Goal: Task Accomplishment & Management: Manage account settings

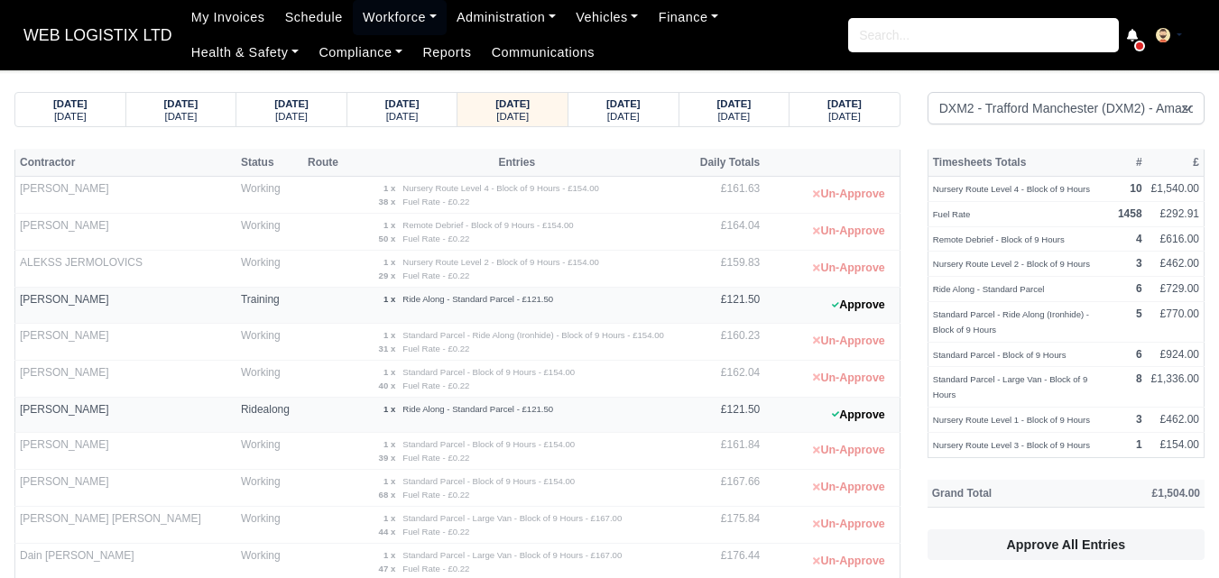
select select "1"
click at [708, 116] on div "[DATE]" at bounding box center [735, 115] width 76 height 13
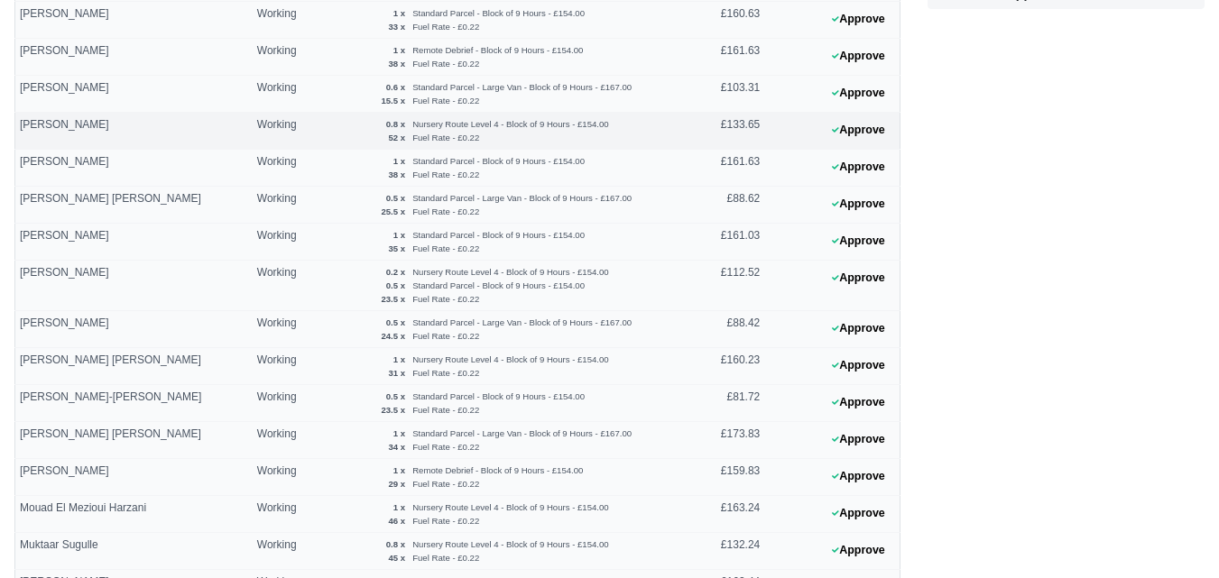
scroll to position [451, 0]
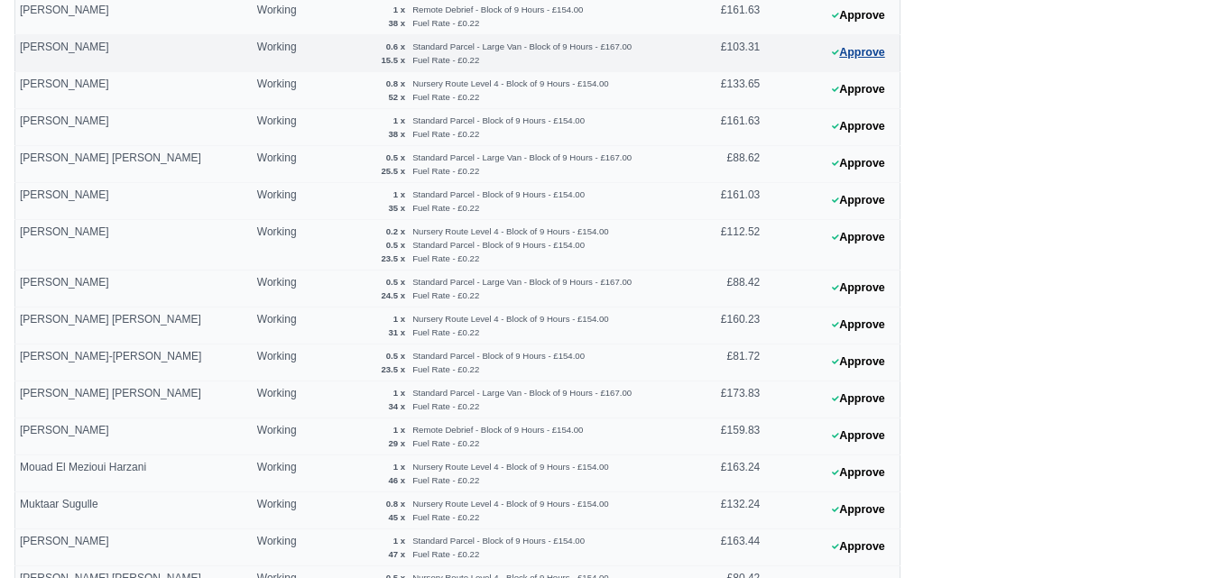
click at [854, 60] on button "Approve" at bounding box center [858, 53] width 73 height 26
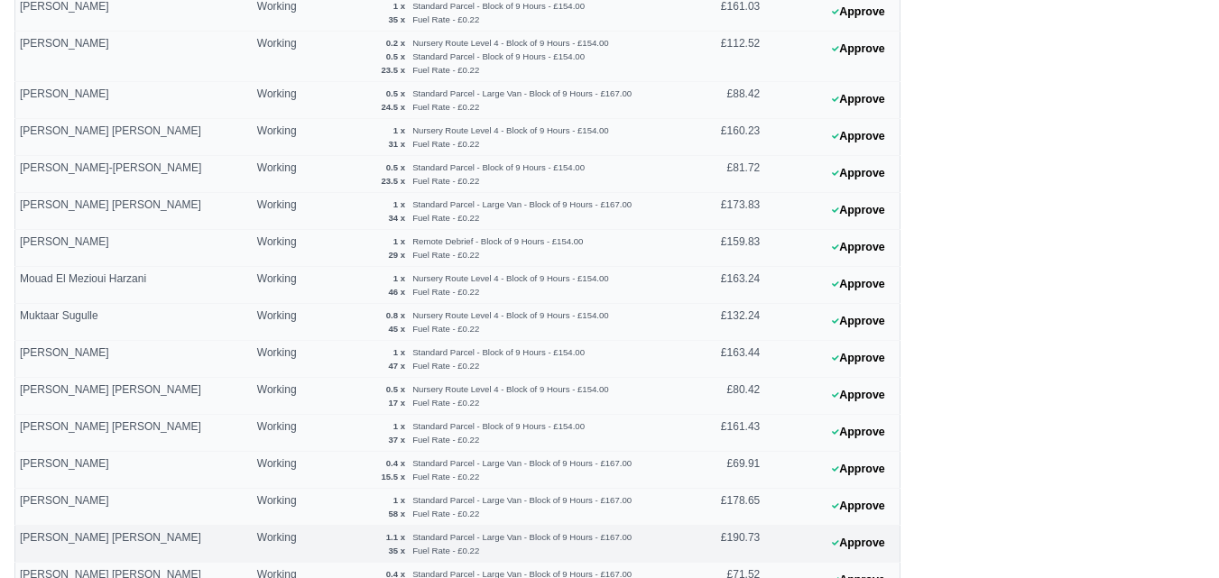
scroll to position [851, 0]
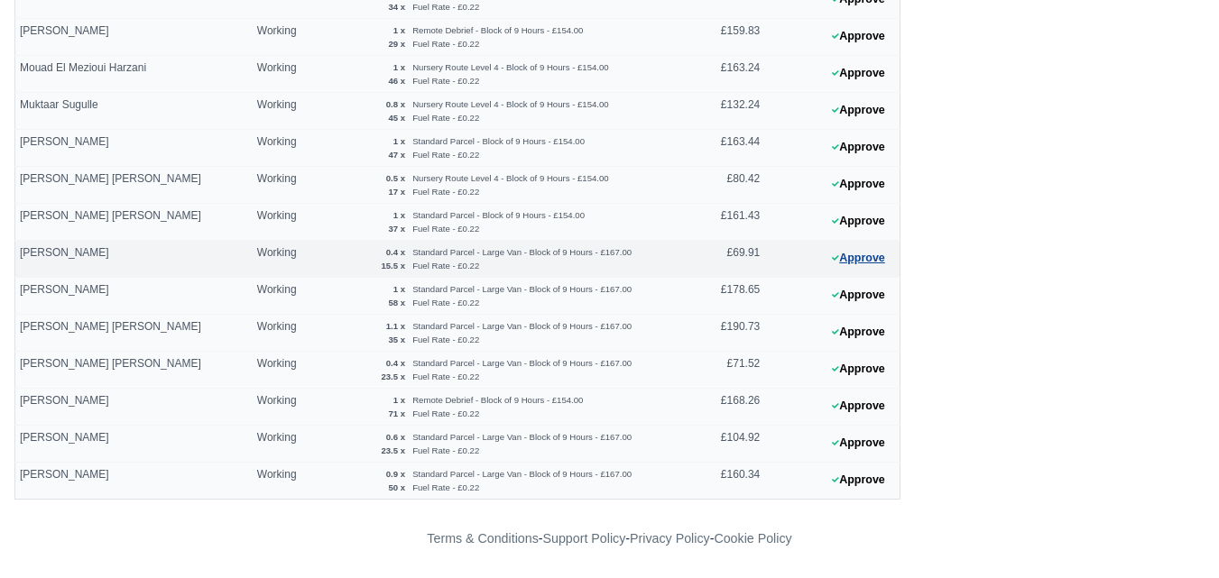
click at [846, 259] on button "Approve" at bounding box center [858, 258] width 73 height 26
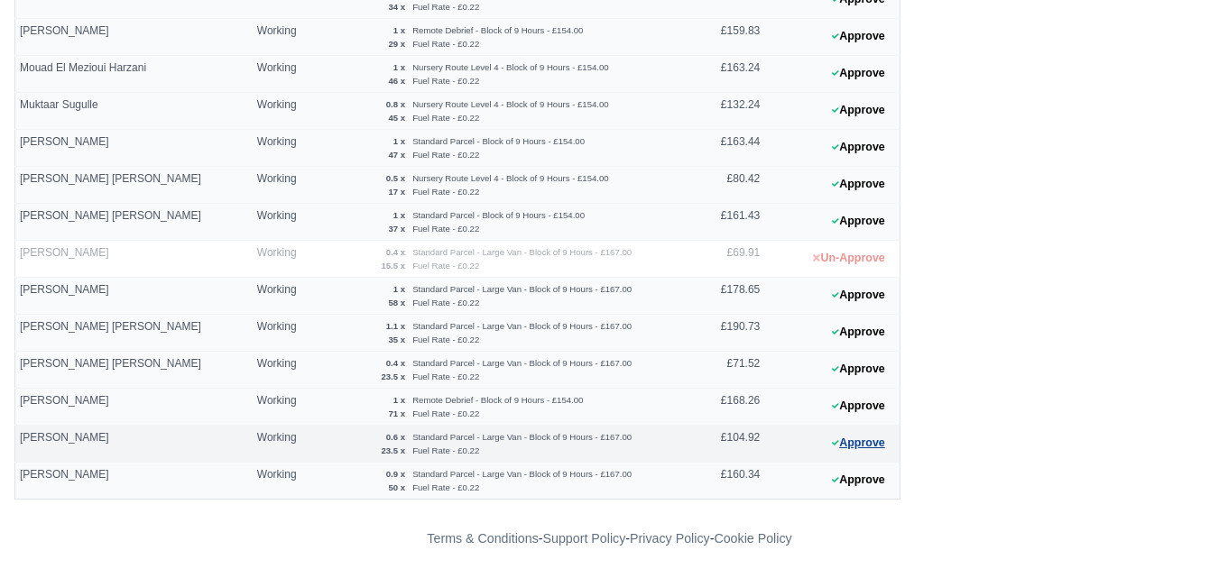
click at [854, 439] on button "Approve" at bounding box center [858, 443] width 73 height 26
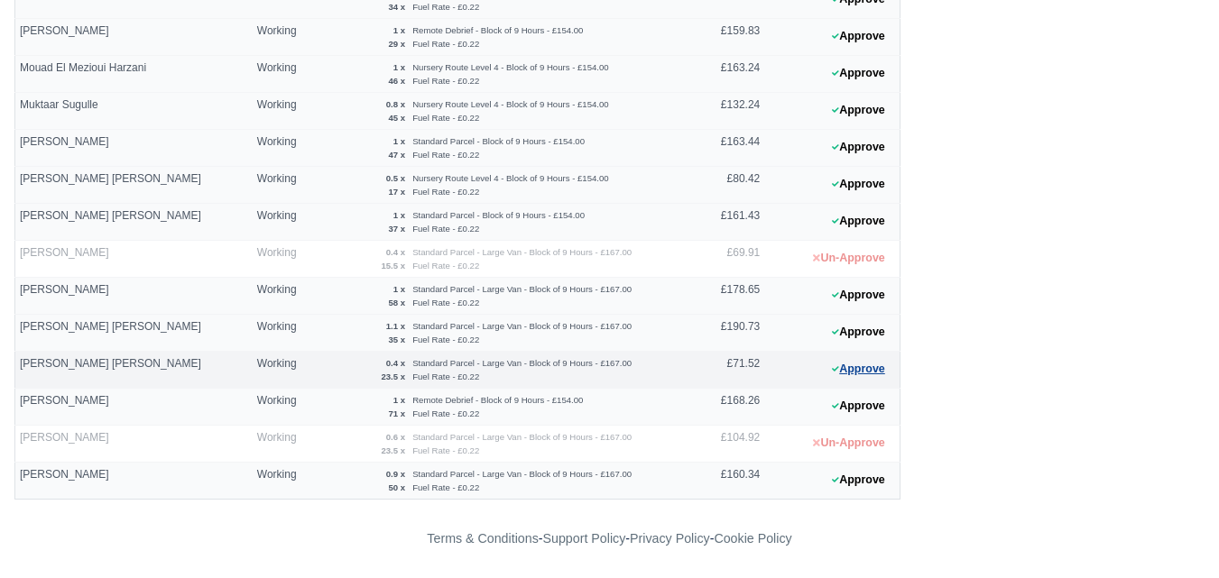
click at [853, 371] on button "Approve" at bounding box center [858, 369] width 73 height 26
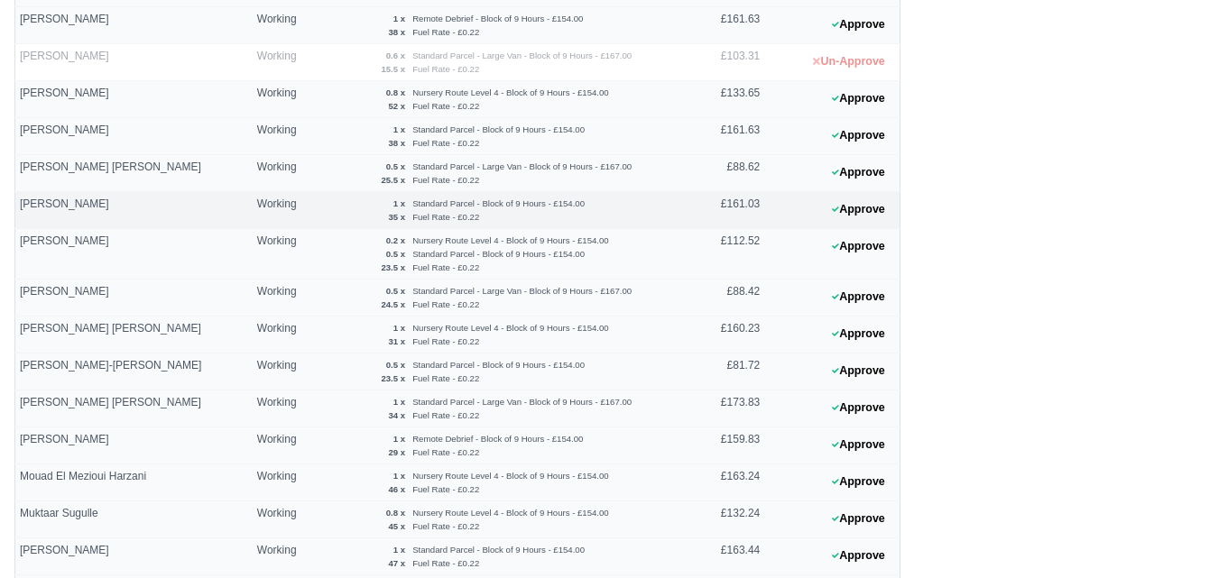
scroll to position [400, 0]
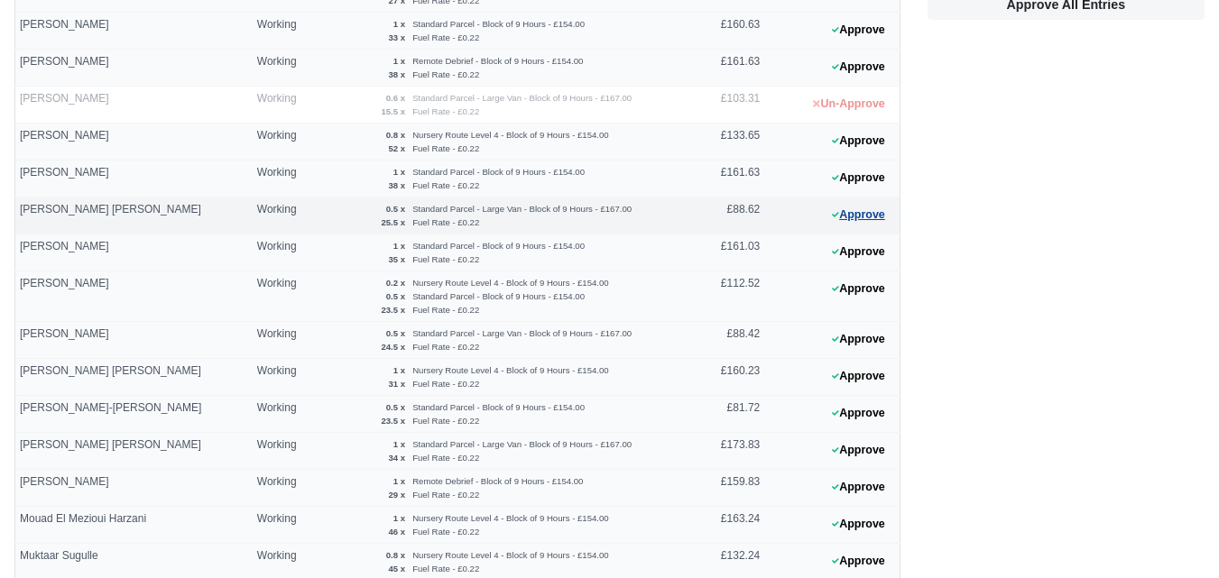
click at [843, 224] on button "Approve" at bounding box center [858, 215] width 73 height 26
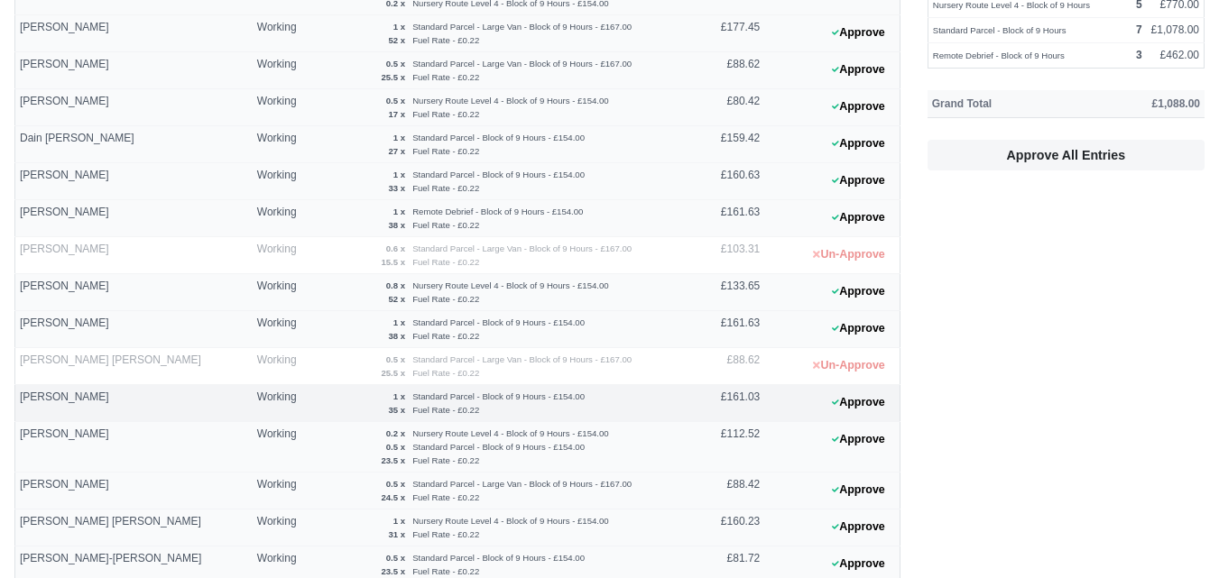
scroll to position [0, 0]
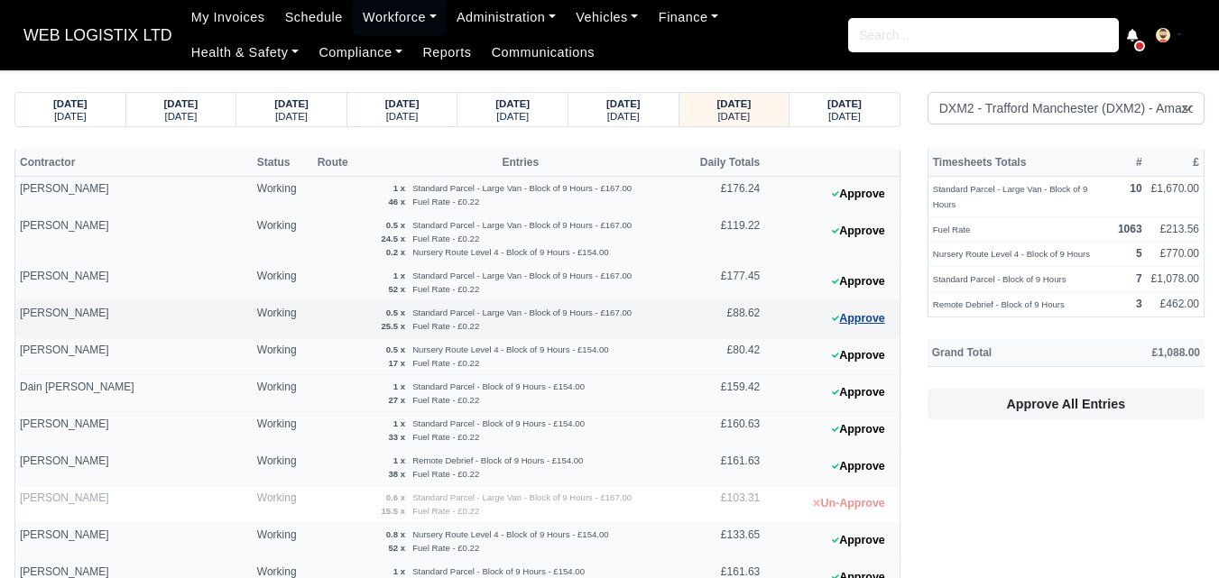
click at [867, 320] on button "Approve" at bounding box center [858, 319] width 73 height 26
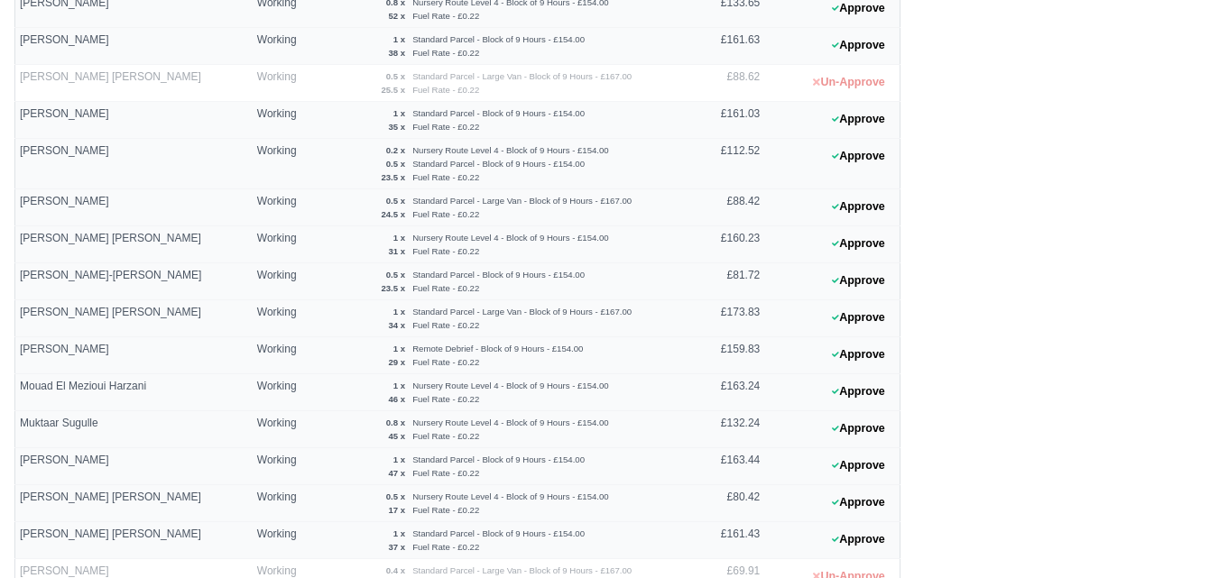
scroll to position [851, 0]
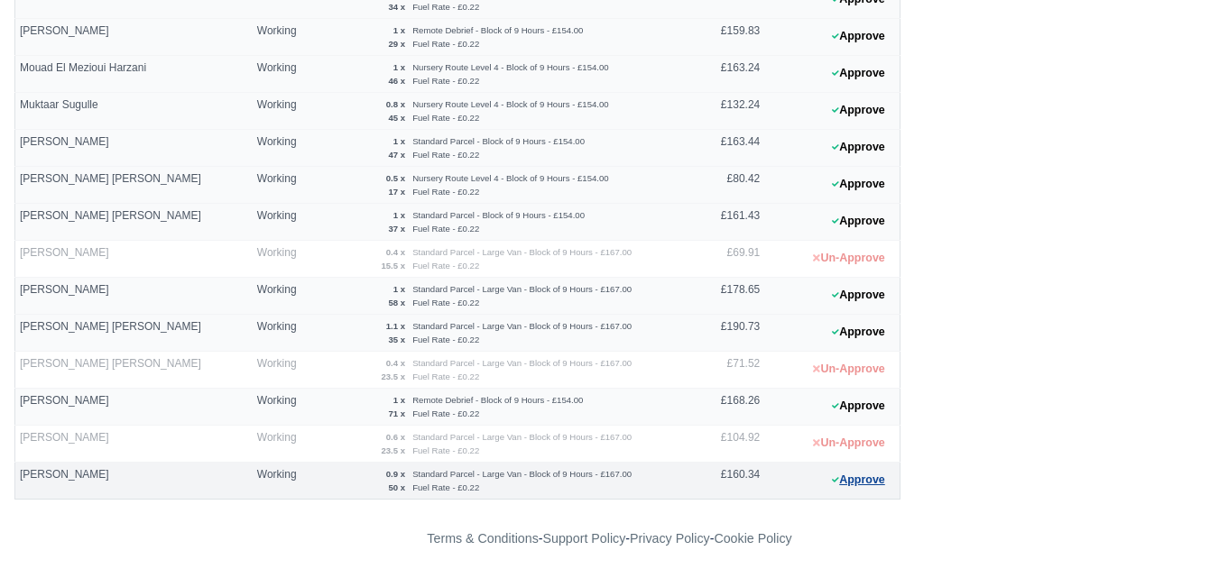
click at [854, 482] on button "Approve" at bounding box center [858, 480] width 73 height 26
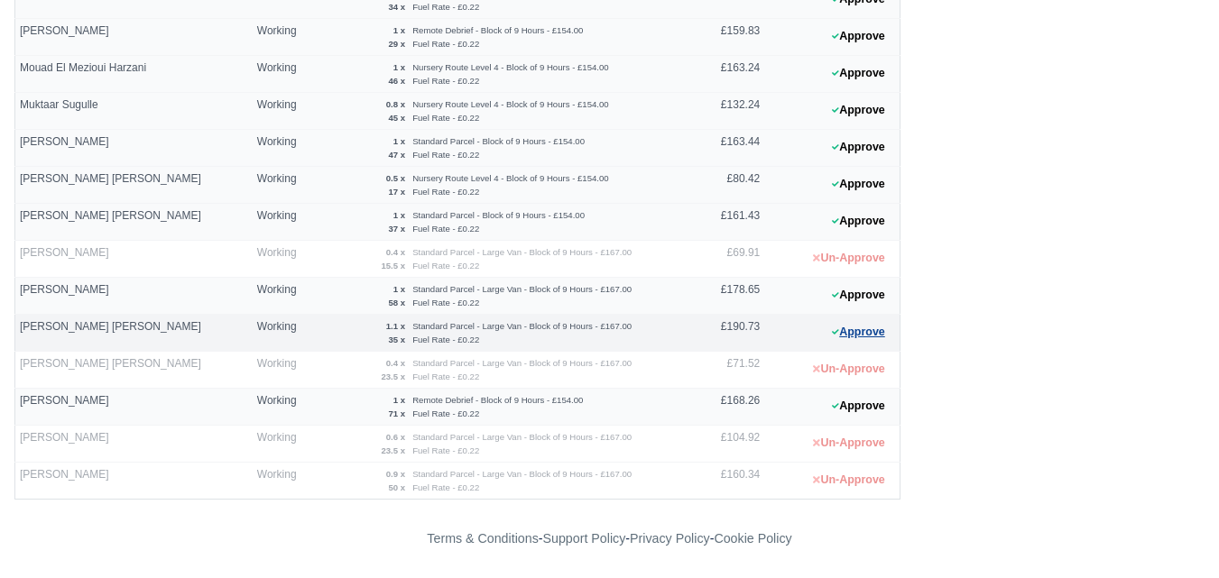
click at [847, 330] on button "Approve" at bounding box center [858, 332] width 73 height 26
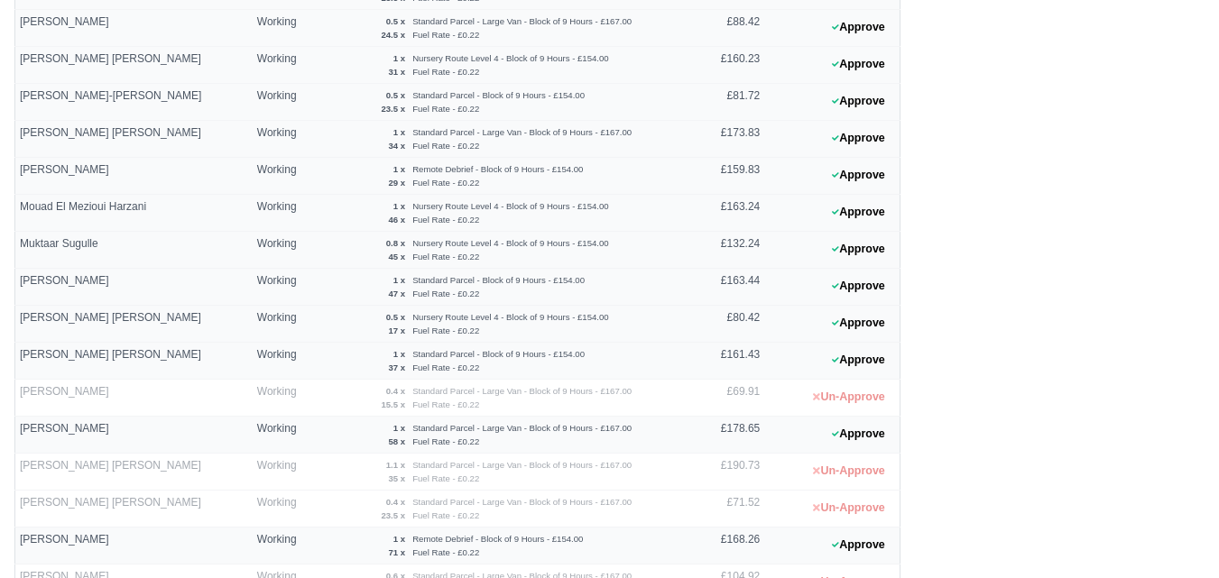
scroll to position [400, 0]
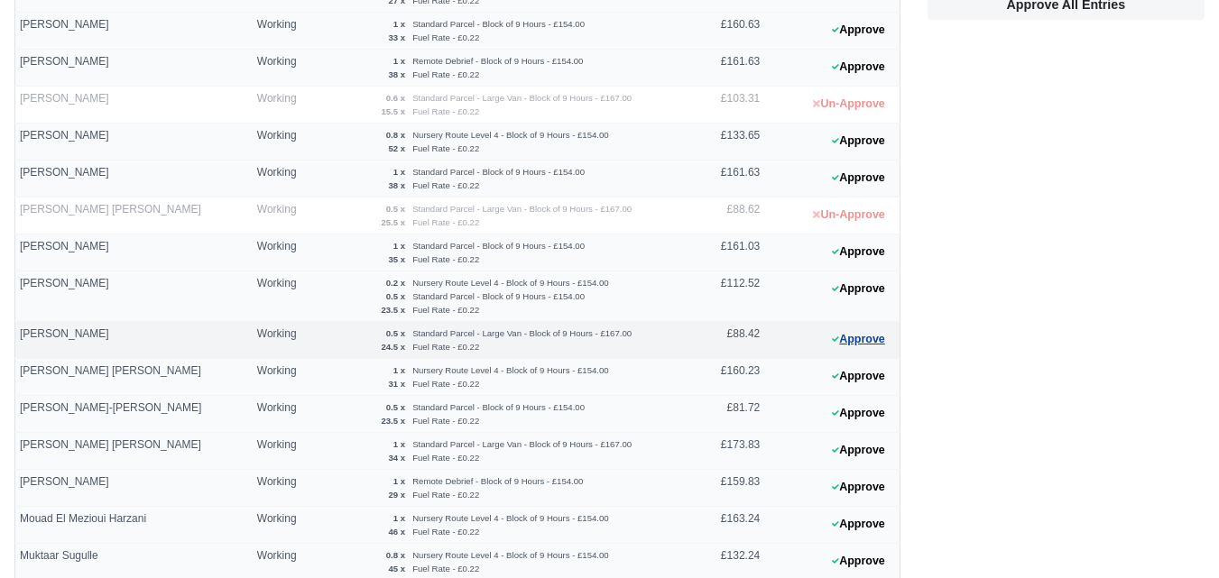
click at [845, 344] on button "Approve" at bounding box center [858, 340] width 73 height 26
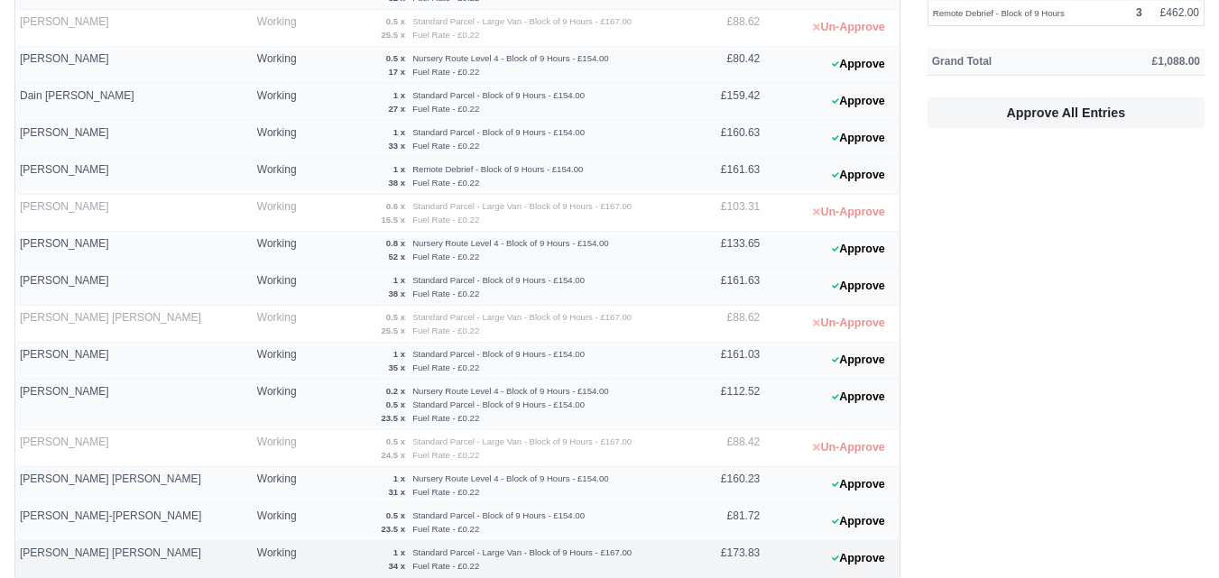
scroll to position [249, 0]
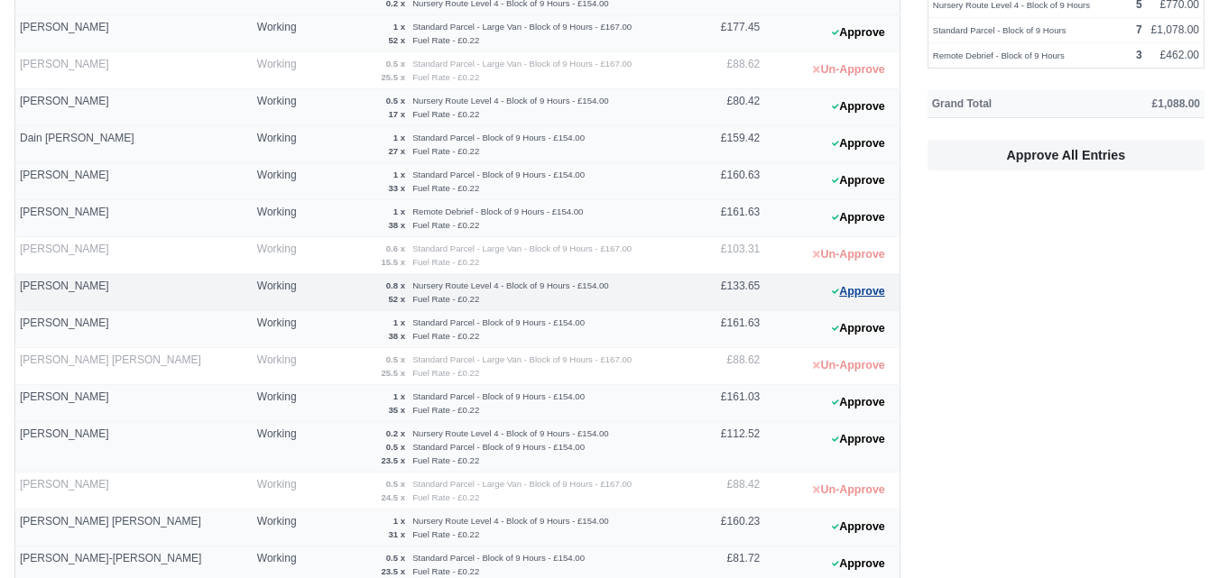
click at [829, 284] on button "Approve" at bounding box center [858, 292] width 73 height 26
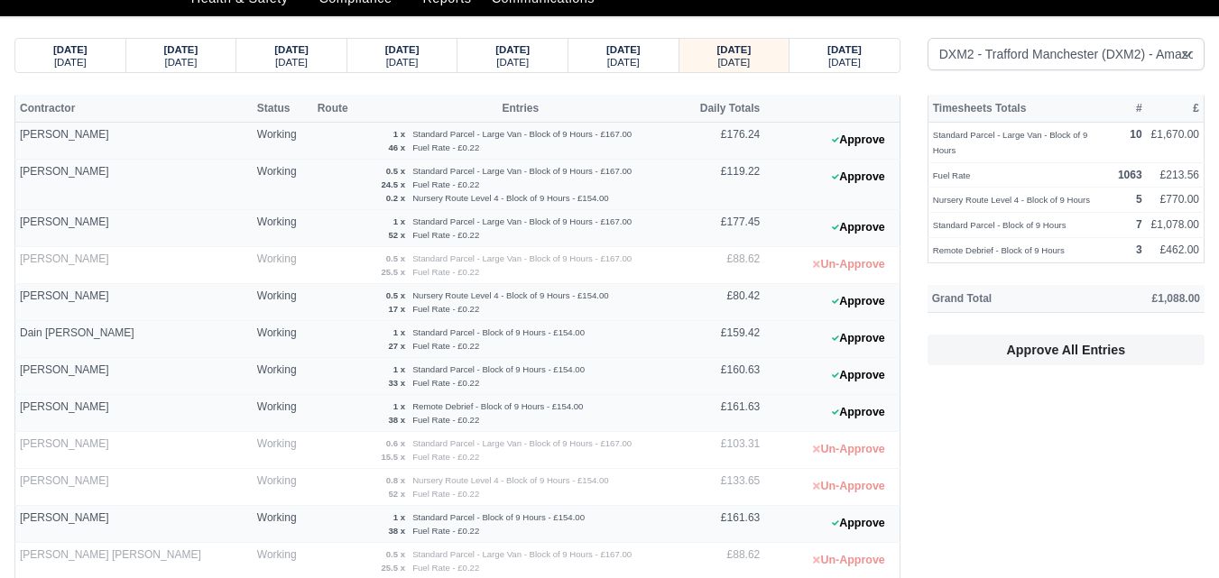
scroll to position [0, 0]
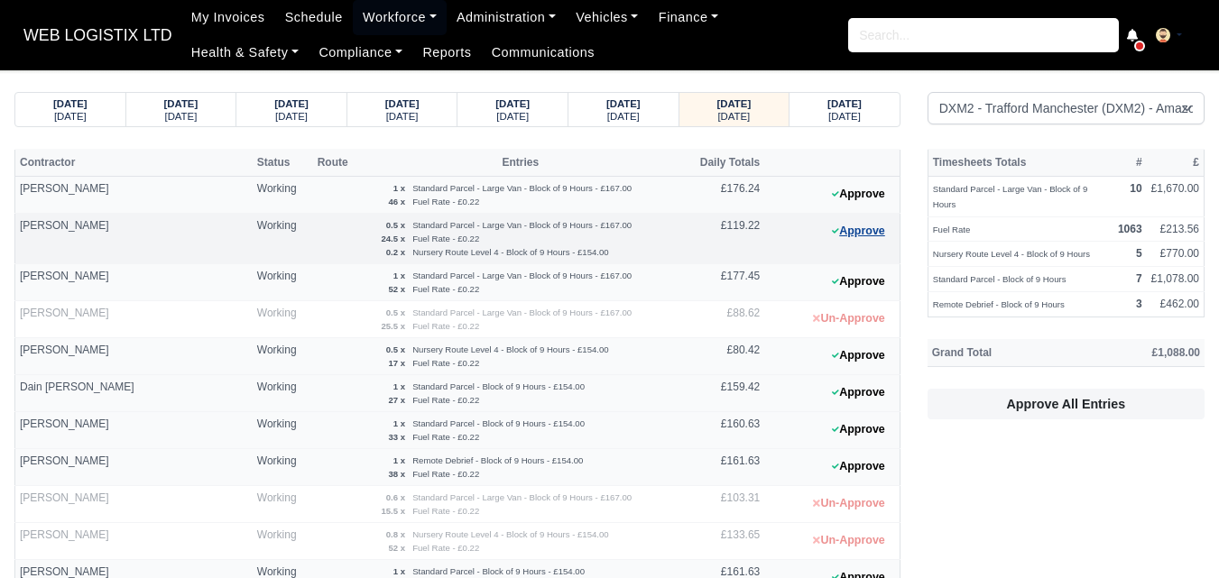
click at [852, 231] on button "Approve" at bounding box center [858, 231] width 73 height 26
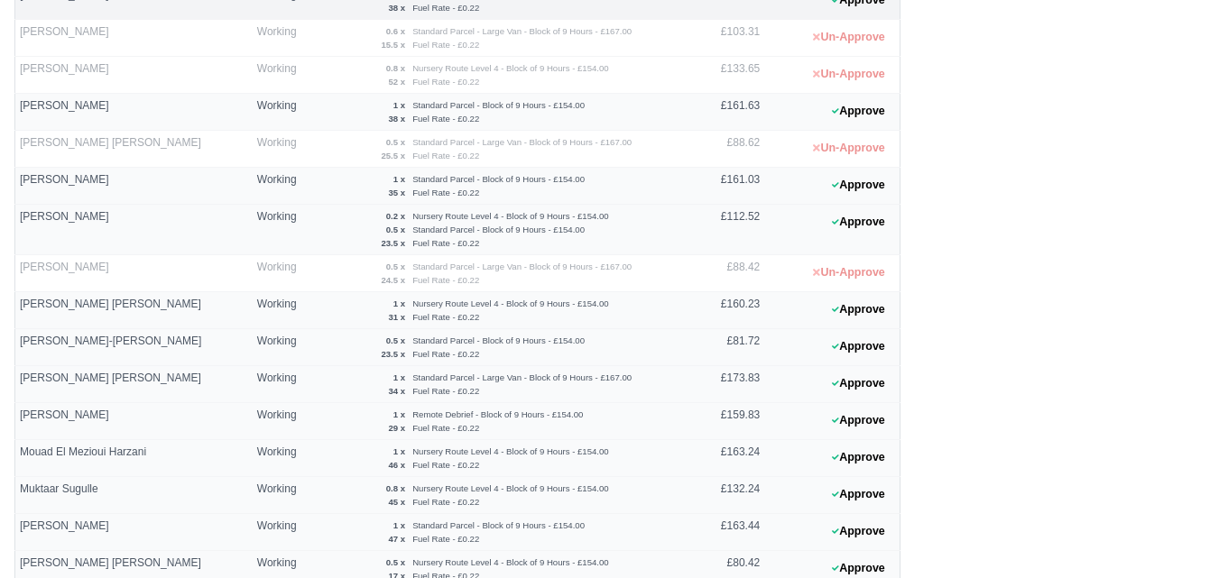
scroll to position [851, 0]
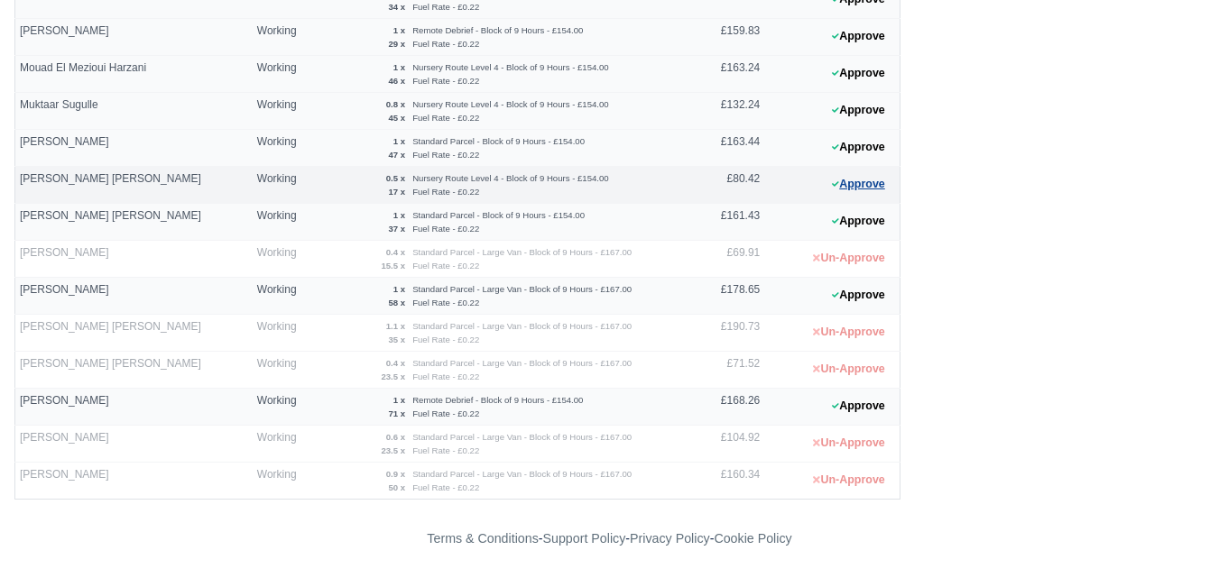
click at [872, 188] on button "Approve" at bounding box center [858, 184] width 73 height 26
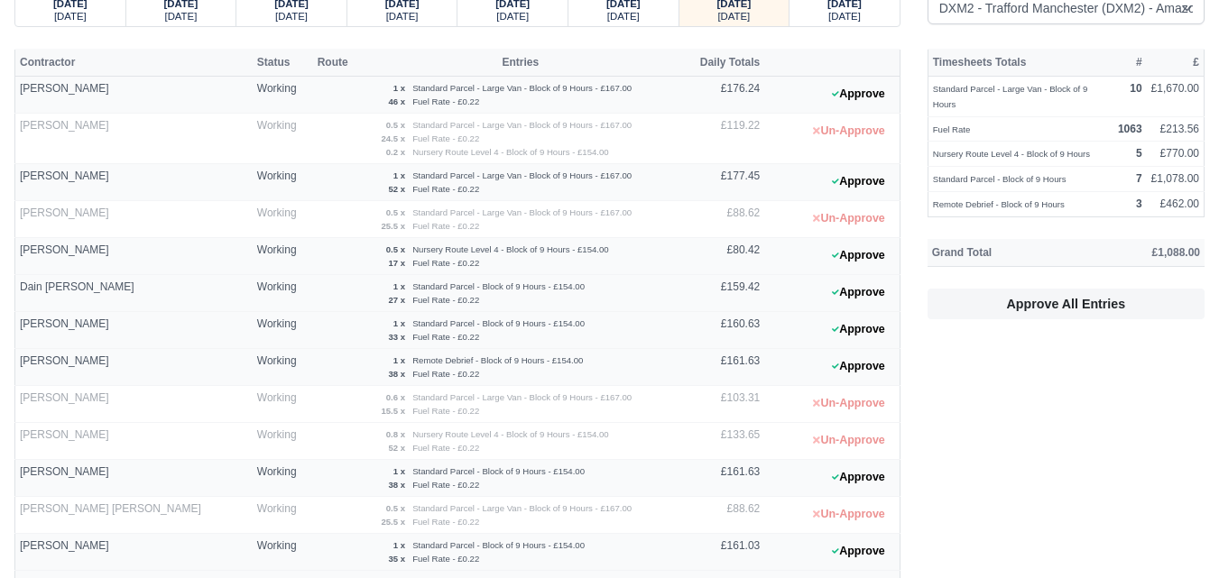
scroll to position [99, 0]
click at [836, 254] on icon at bounding box center [835, 256] width 7 height 11
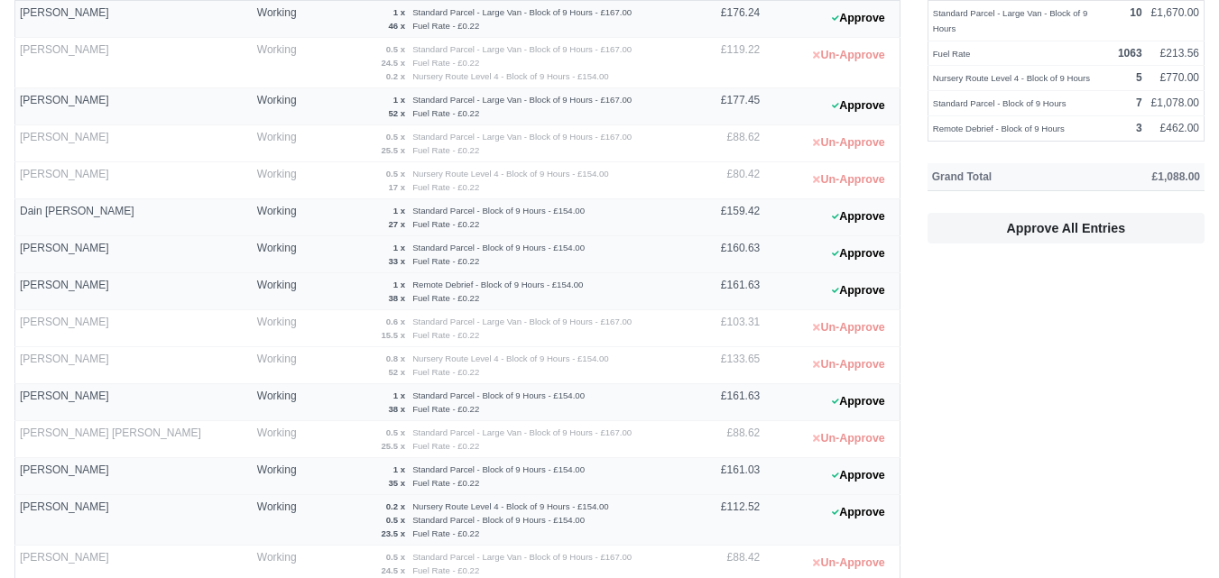
scroll to position [550, 0]
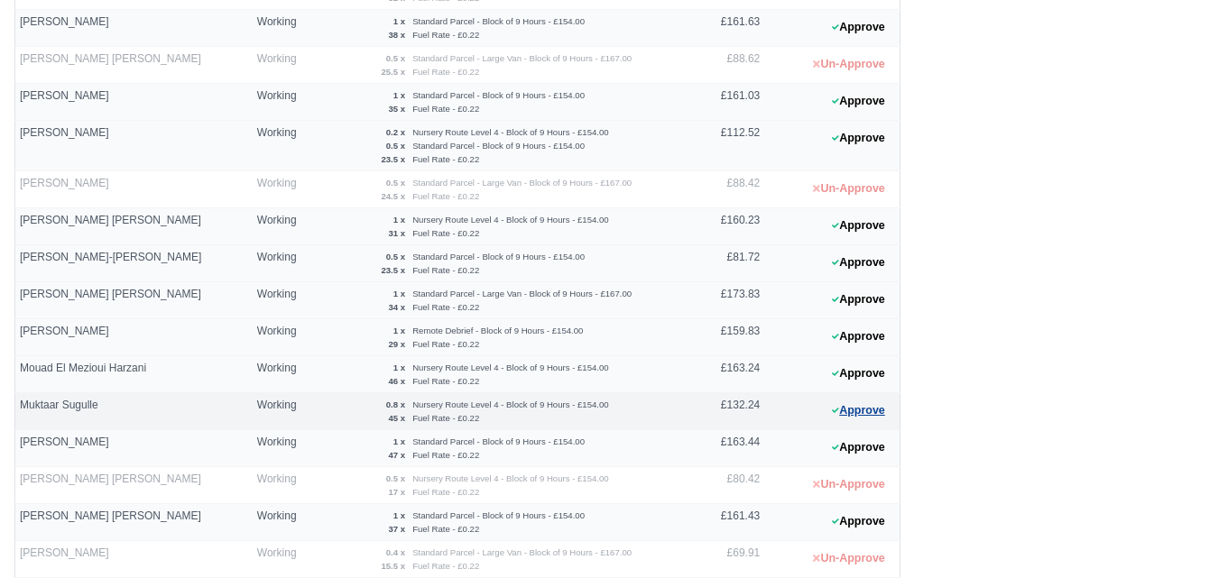
click at [891, 415] on button "Approve" at bounding box center [858, 411] width 73 height 26
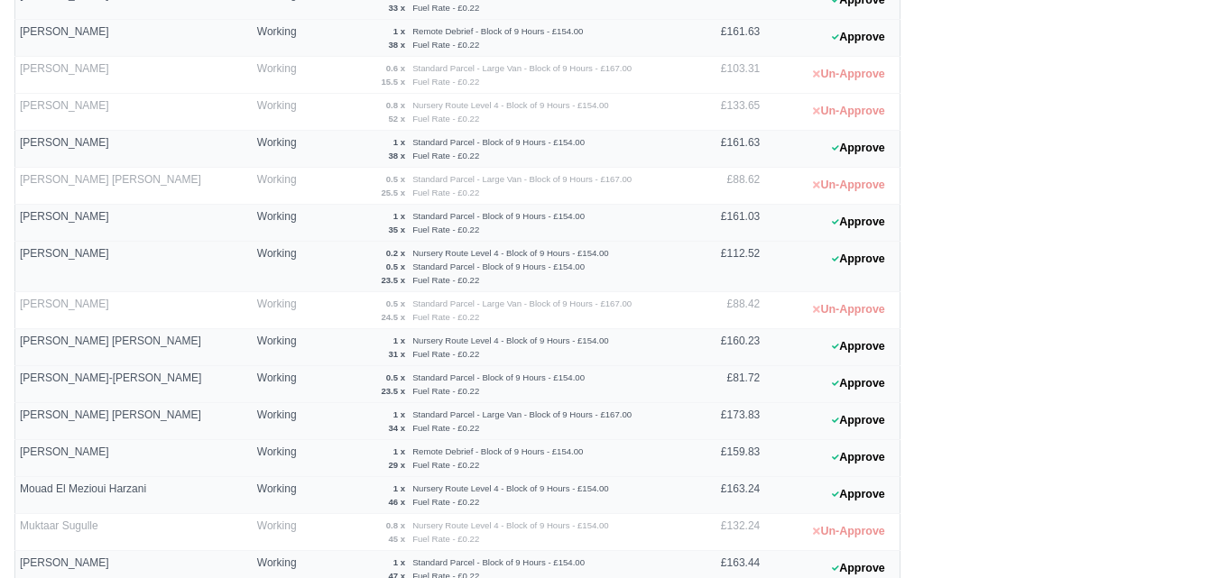
scroll to position [400, 0]
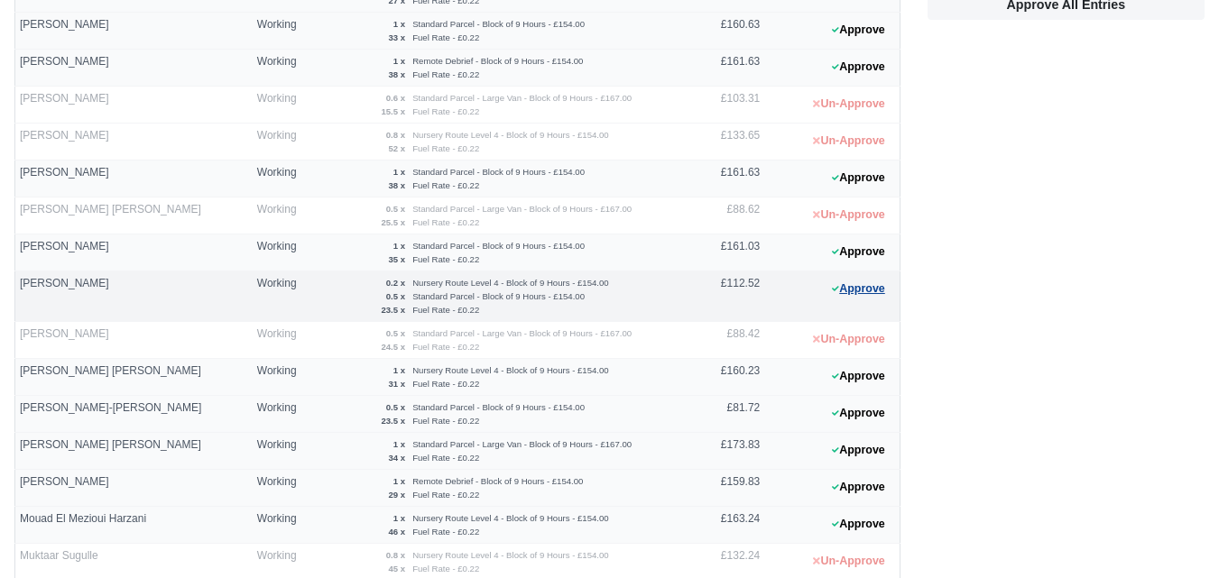
click at [876, 292] on button "Approve" at bounding box center [858, 289] width 73 height 26
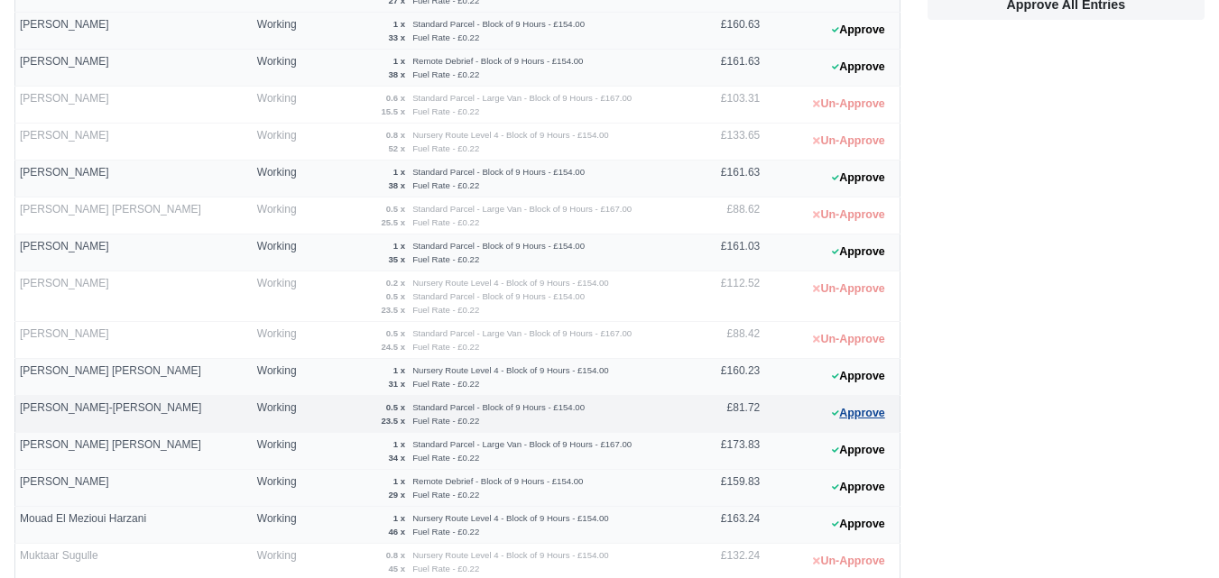
click at [866, 419] on button "Approve" at bounding box center [858, 414] width 73 height 26
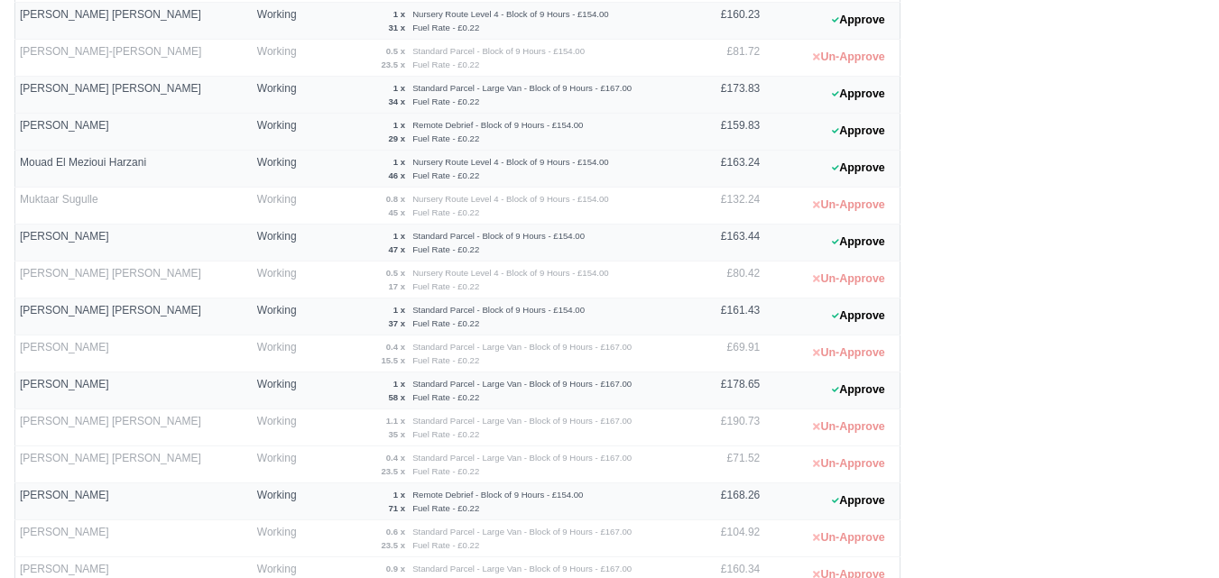
scroll to position [851, 0]
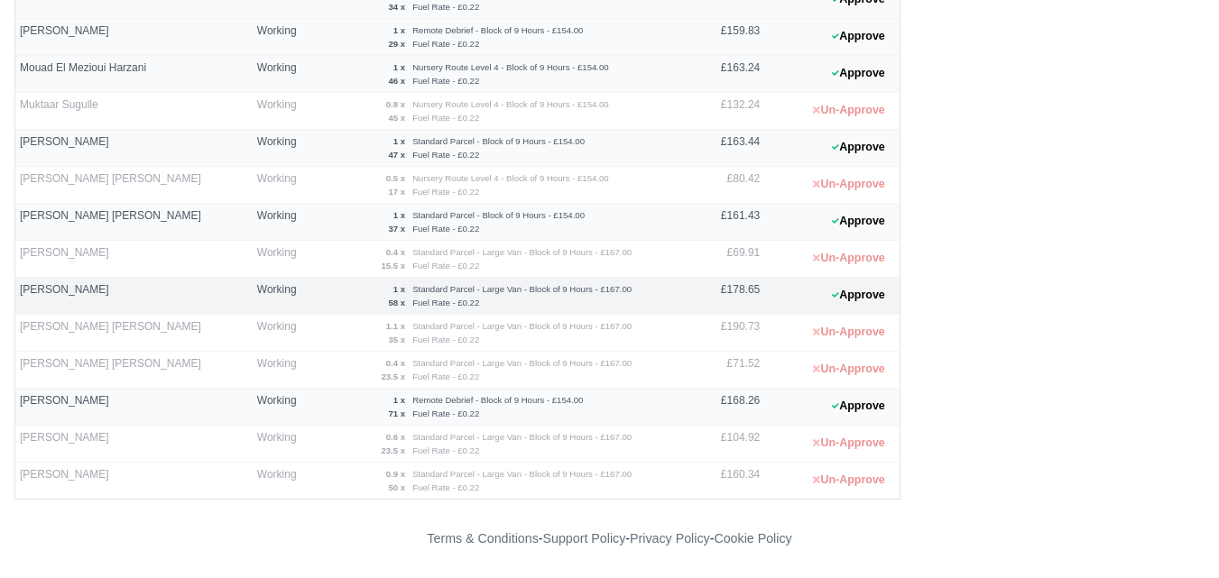
click at [865, 312] on 1760369850 "Approve" at bounding box center [831, 296] width 135 height 37
click at [858, 304] on button "Approve" at bounding box center [858, 295] width 73 height 26
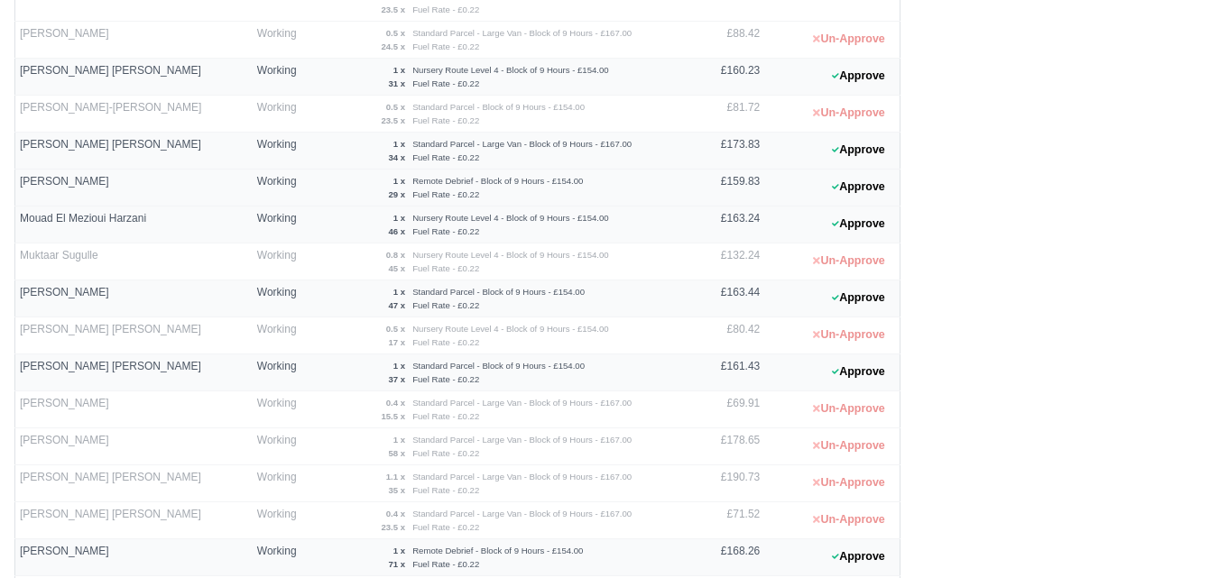
scroll to position [550, 0]
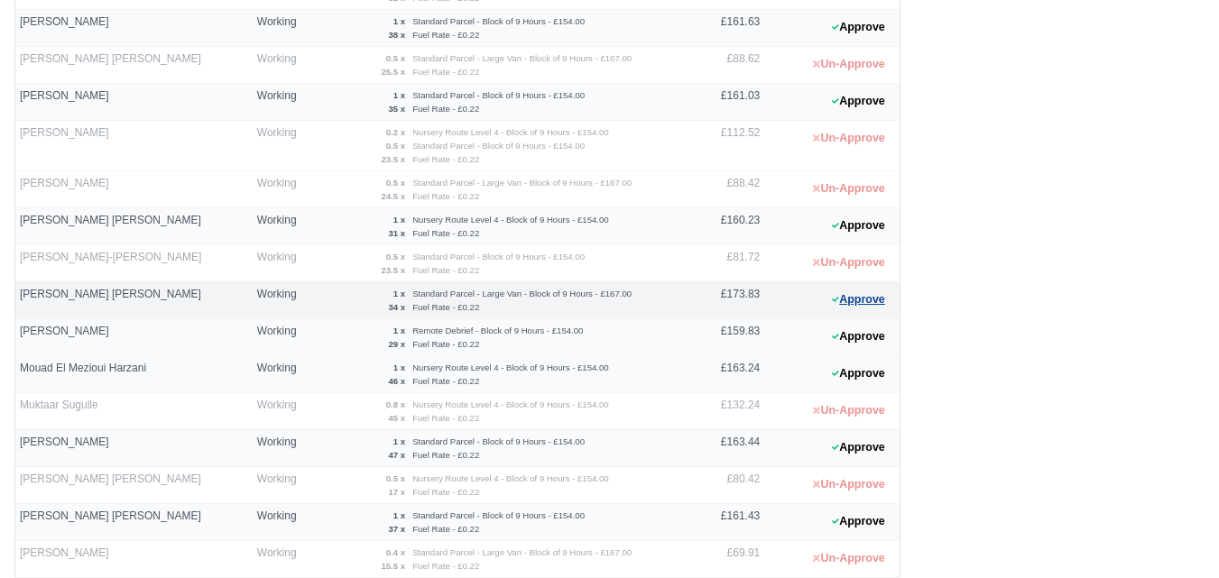
click at [861, 299] on button "Approve" at bounding box center [858, 300] width 73 height 26
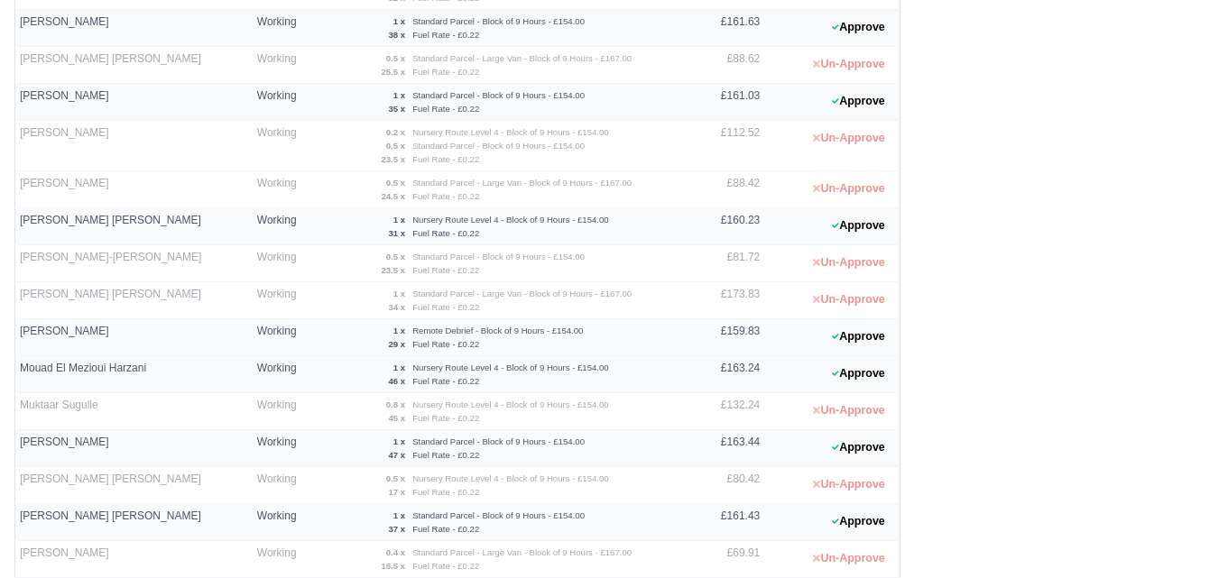
scroll to position [0, 0]
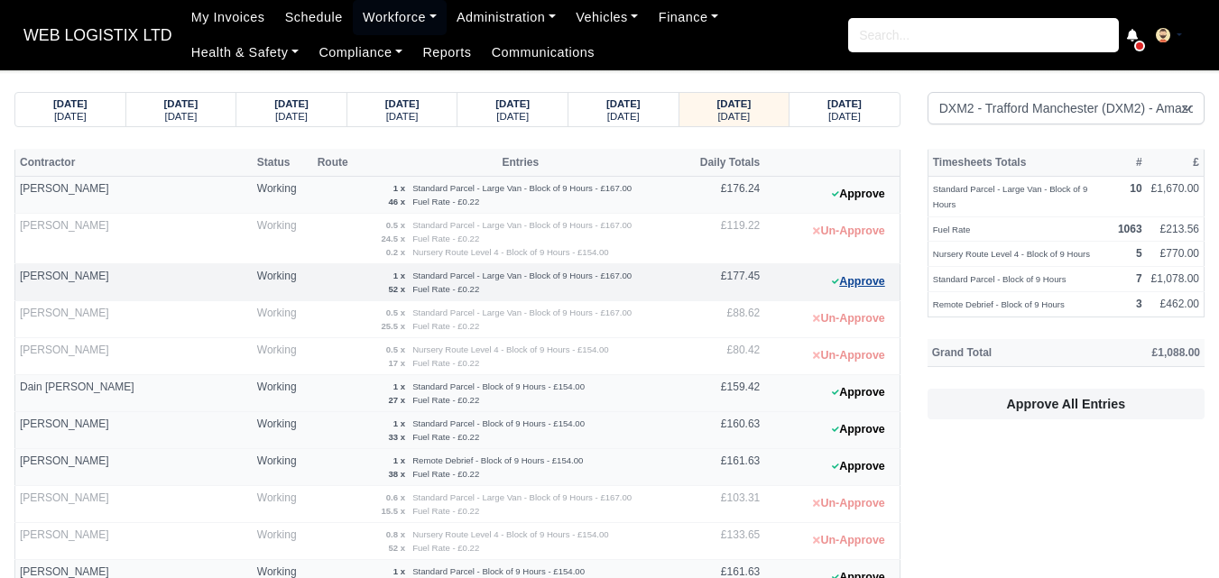
click at [873, 288] on button "Approve" at bounding box center [858, 282] width 73 height 26
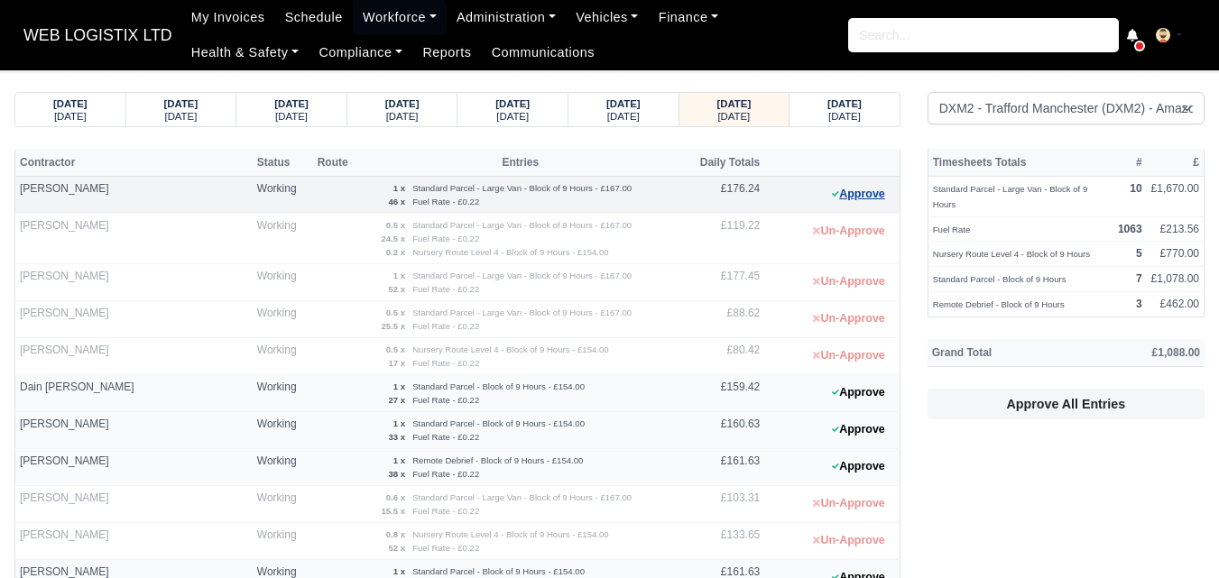
click at [862, 199] on button "Approve" at bounding box center [858, 194] width 73 height 26
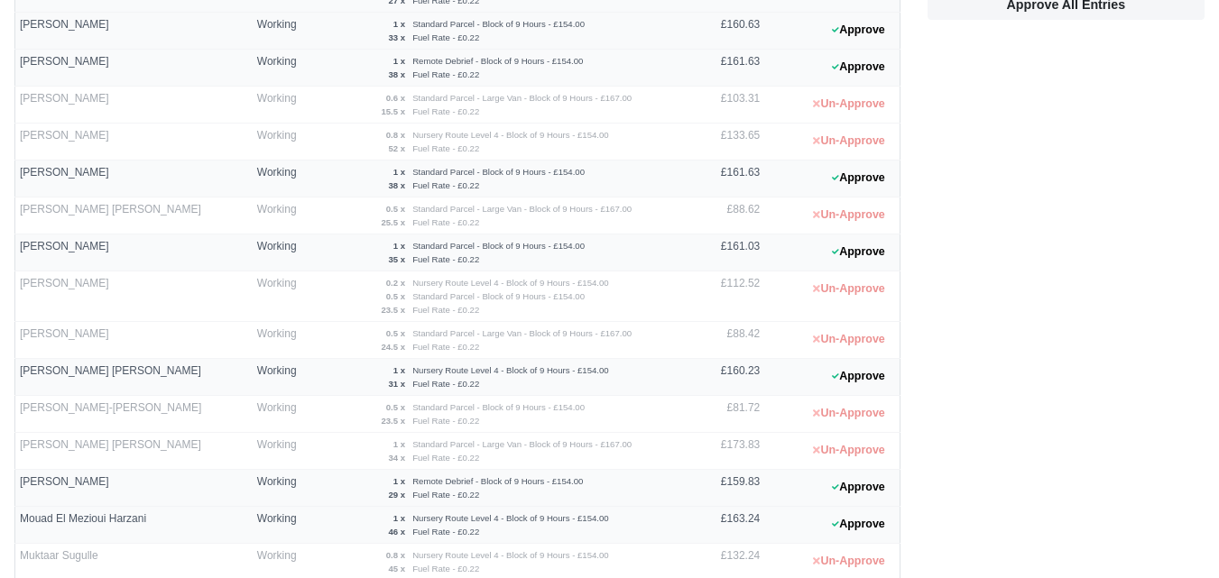
scroll to position [700, 0]
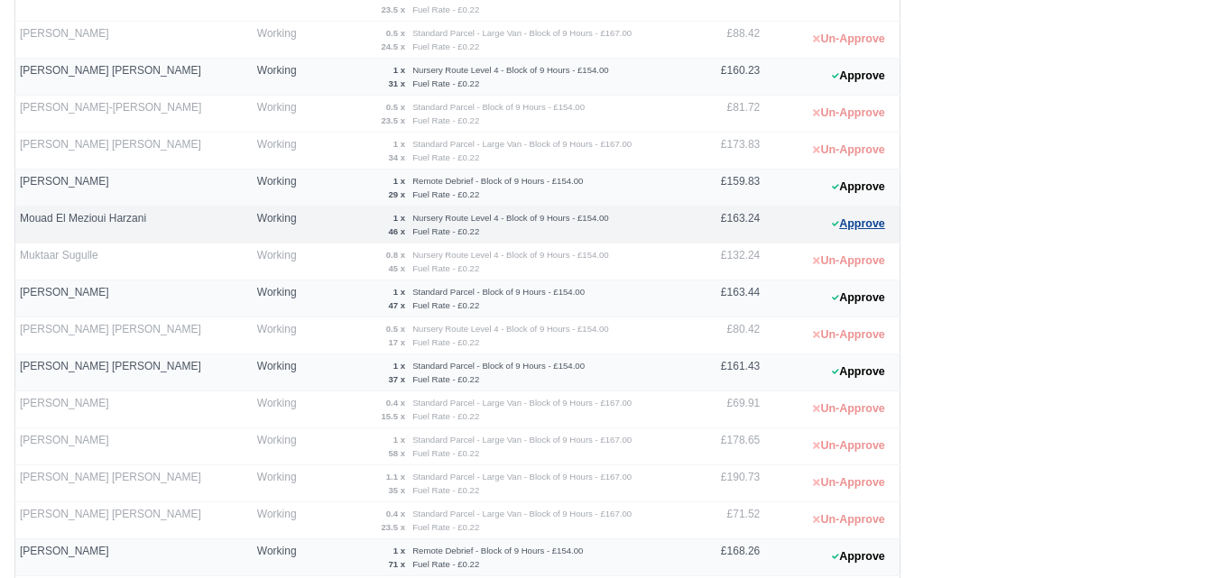
click at [864, 225] on button "Approve" at bounding box center [858, 224] width 73 height 26
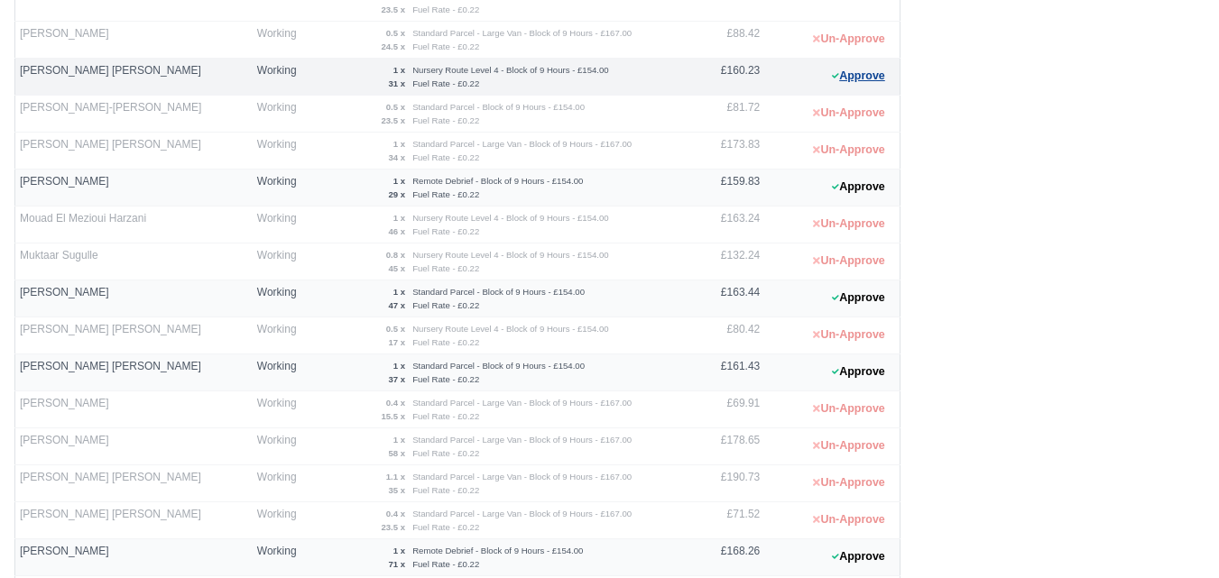
click at [863, 74] on button "Approve" at bounding box center [858, 76] width 73 height 26
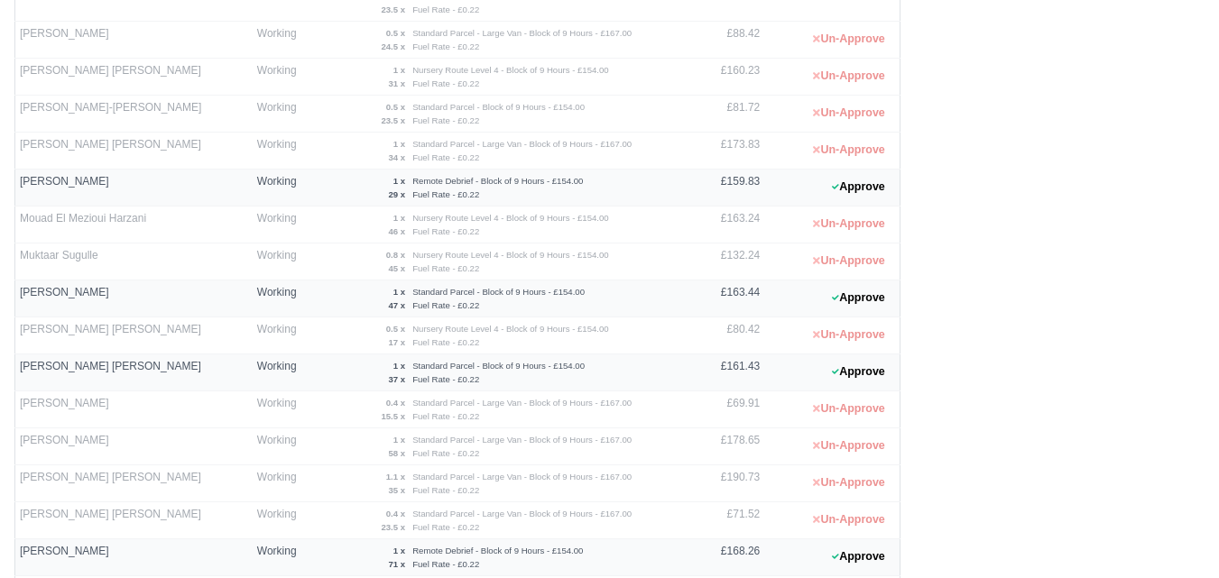
scroll to position [400, 0]
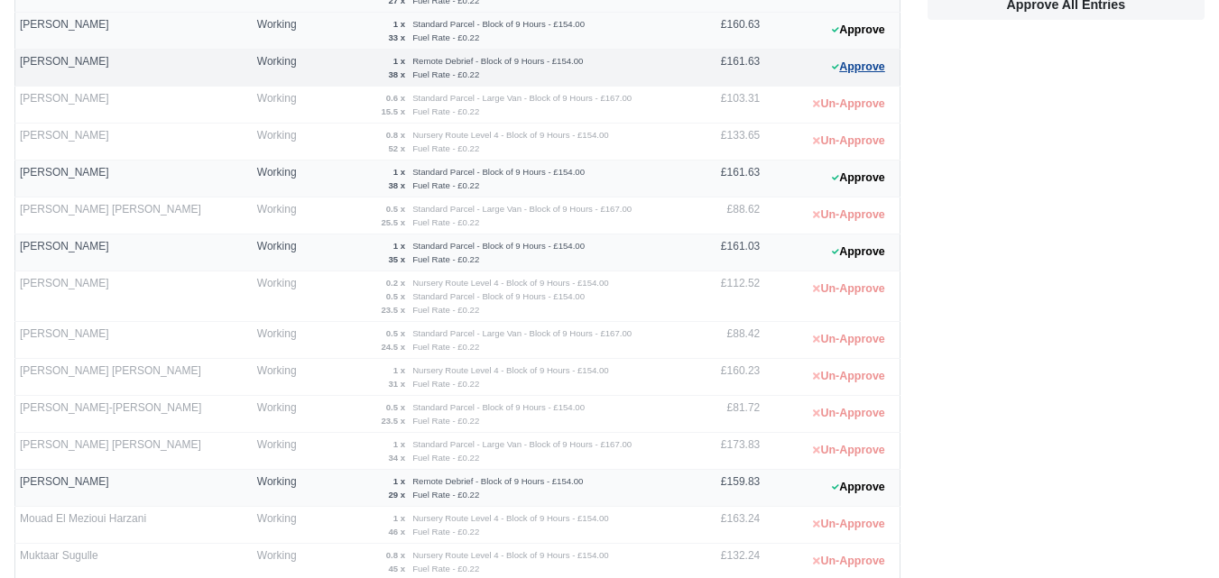
click at [862, 74] on button "Approve" at bounding box center [858, 67] width 73 height 26
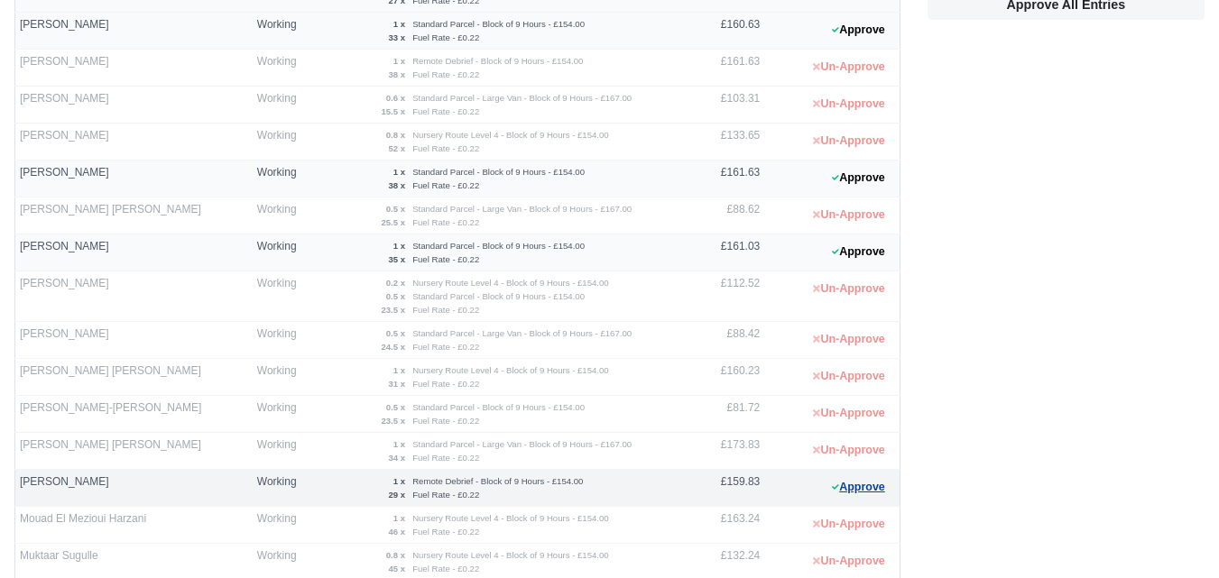
click at [854, 494] on button "Approve" at bounding box center [858, 488] width 73 height 26
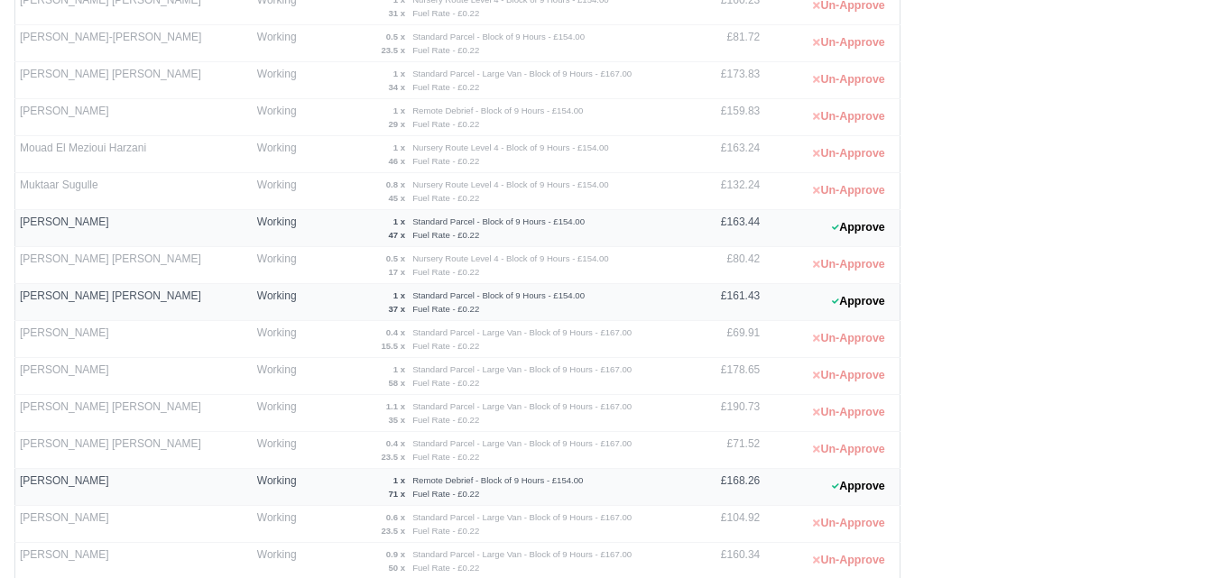
scroll to position [851, 0]
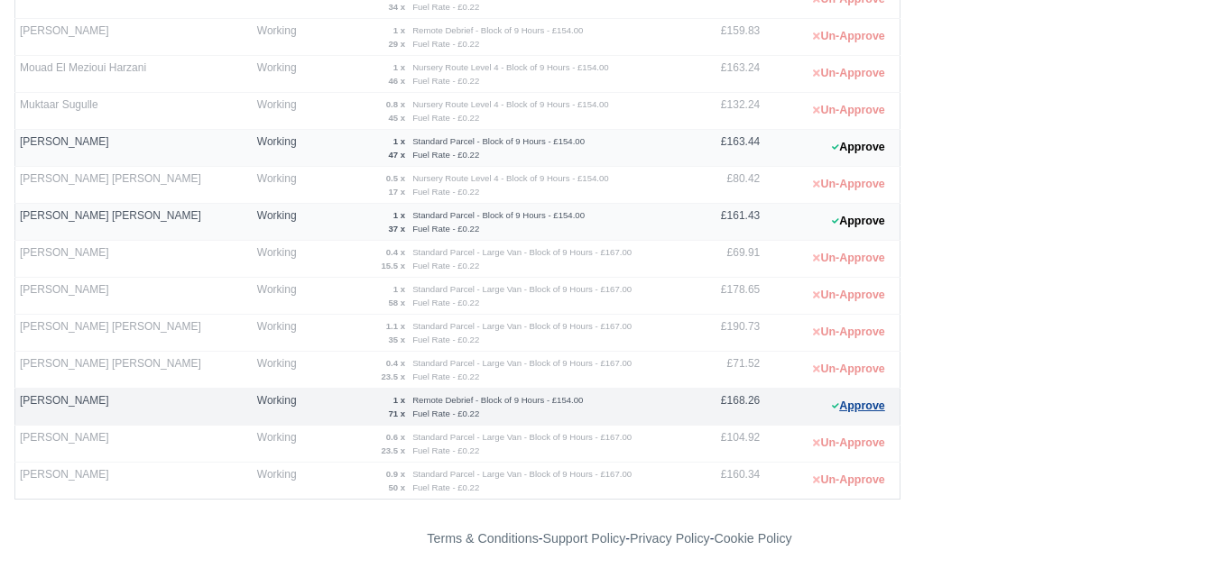
click at [863, 403] on button "Approve" at bounding box center [858, 406] width 73 height 26
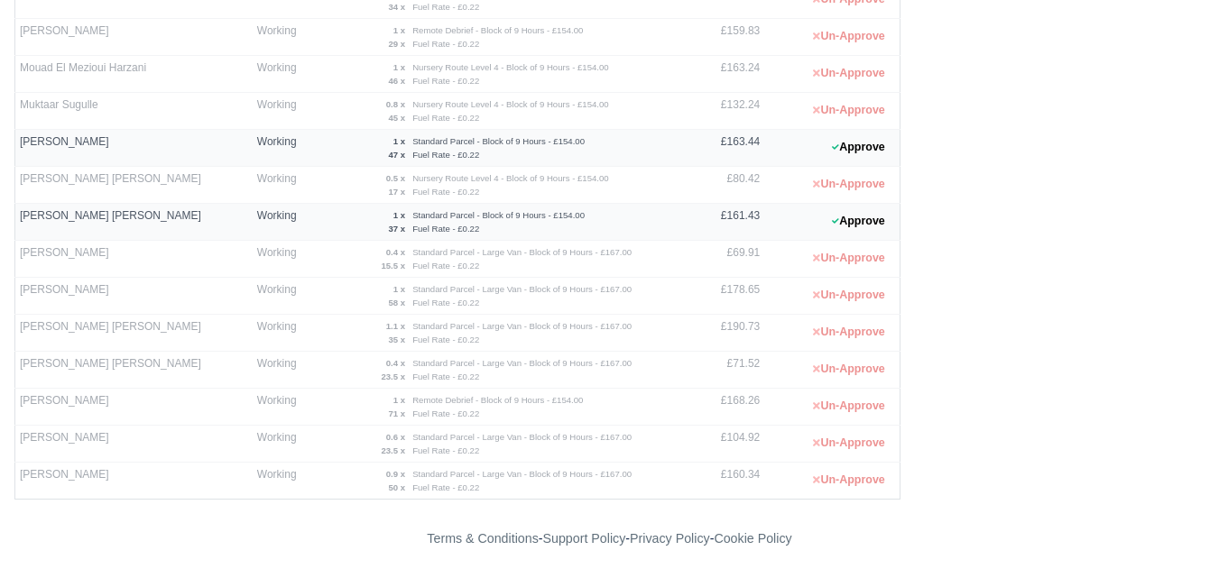
scroll to position [0, 0]
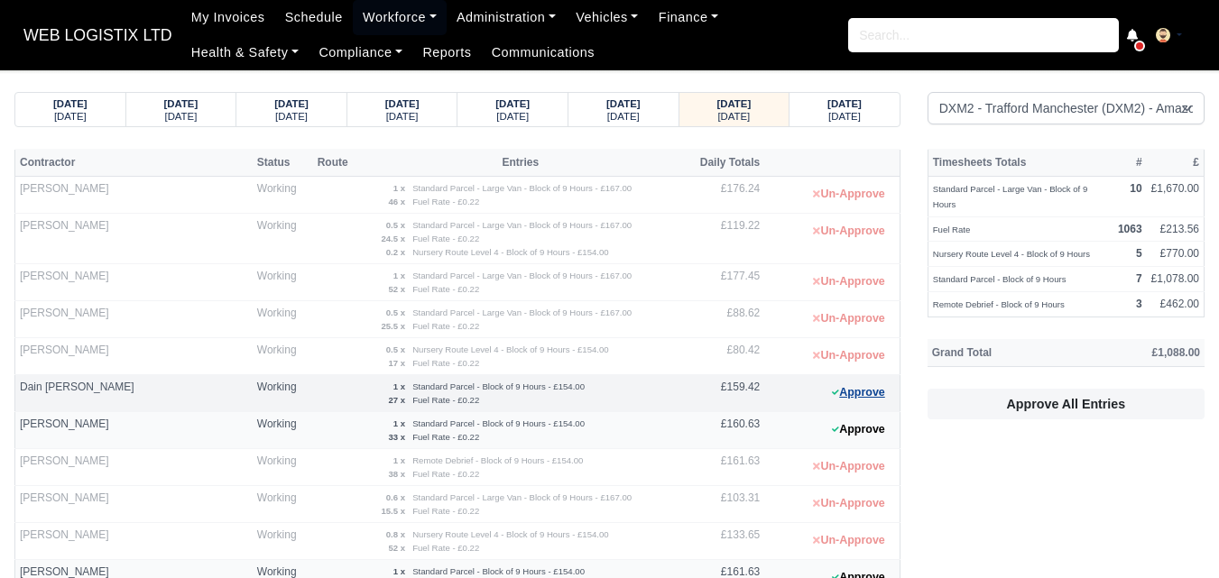
click at [845, 392] on button "Approve" at bounding box center [858, 393] width 73 height 26
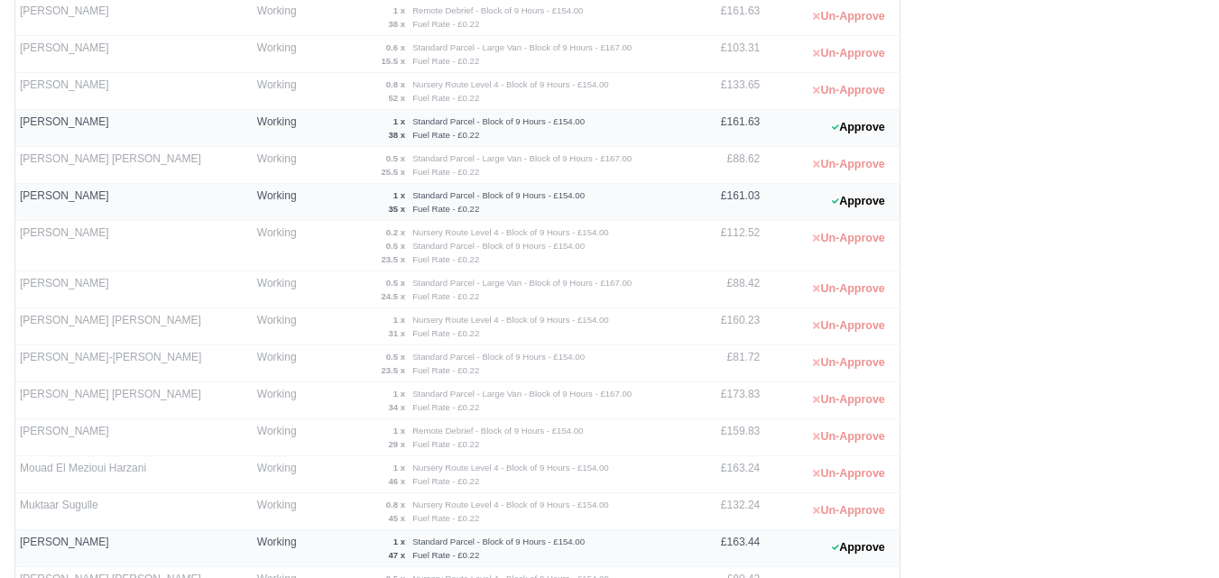
scroll to position [451, 0]
click at [839, 542] on button "Approve" at bounding box center [858, 547] width 73 height 26
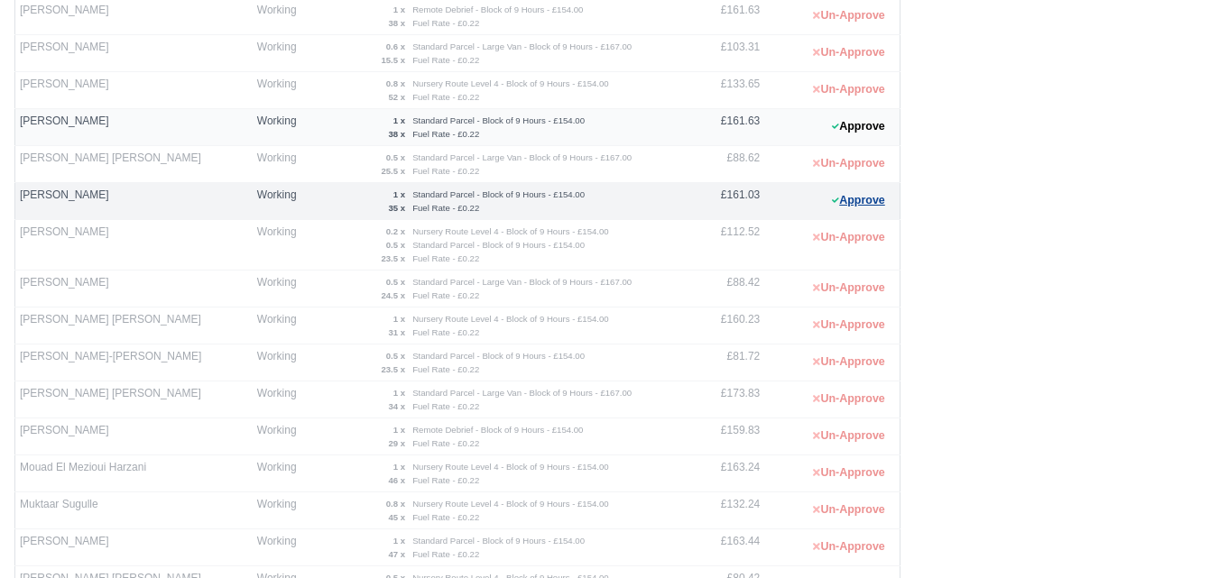
click at [851, 209] on button "Approve" at bounding box center [858, 201] width 73 height 26
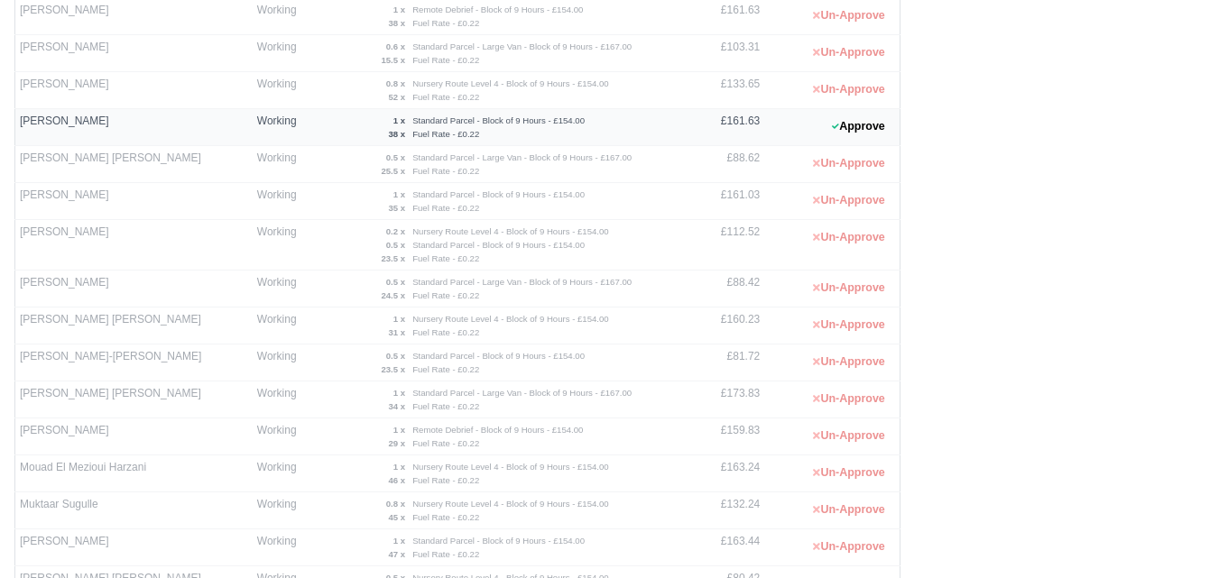
scroll to position [151, 0]
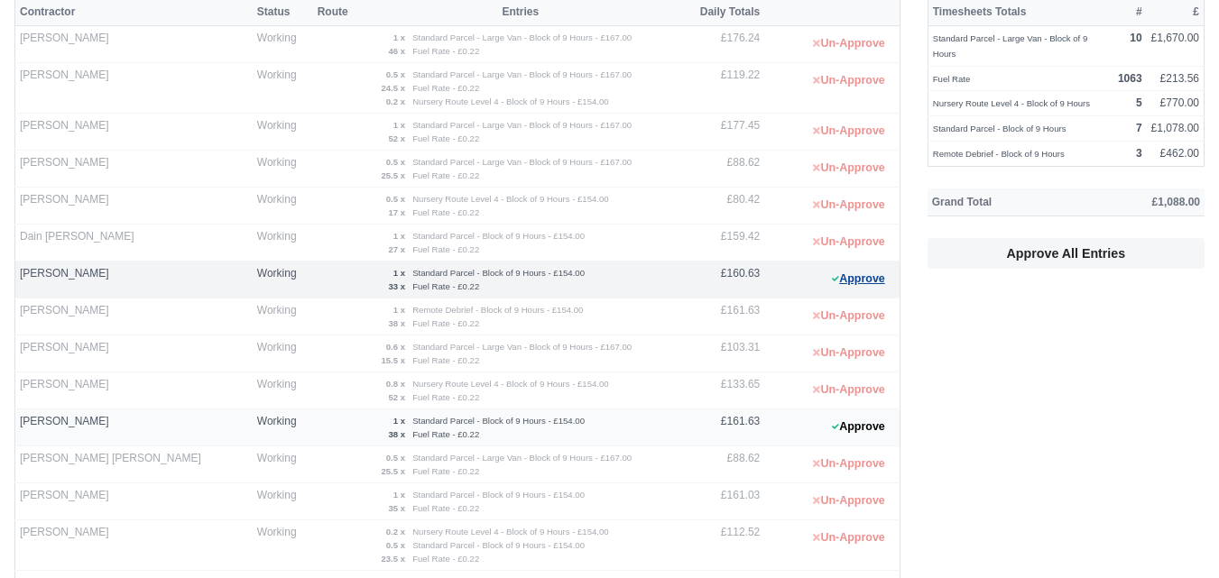
click at [848, 274] on button "Approve" at bounding box center [858, 279] width 73 height 26
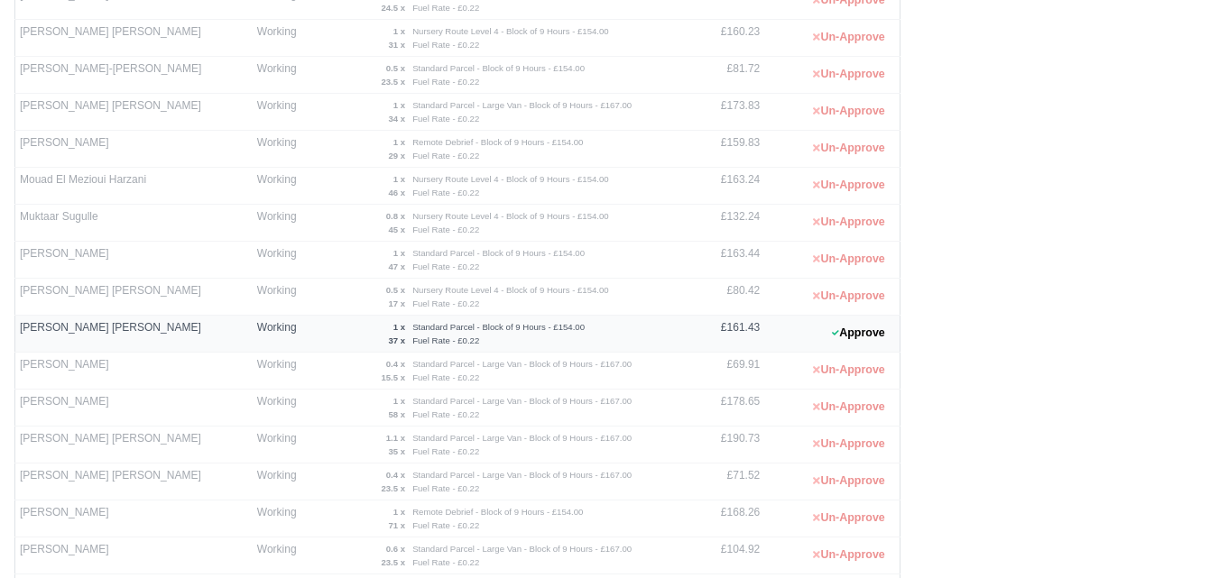
scroll to position [851, 0]
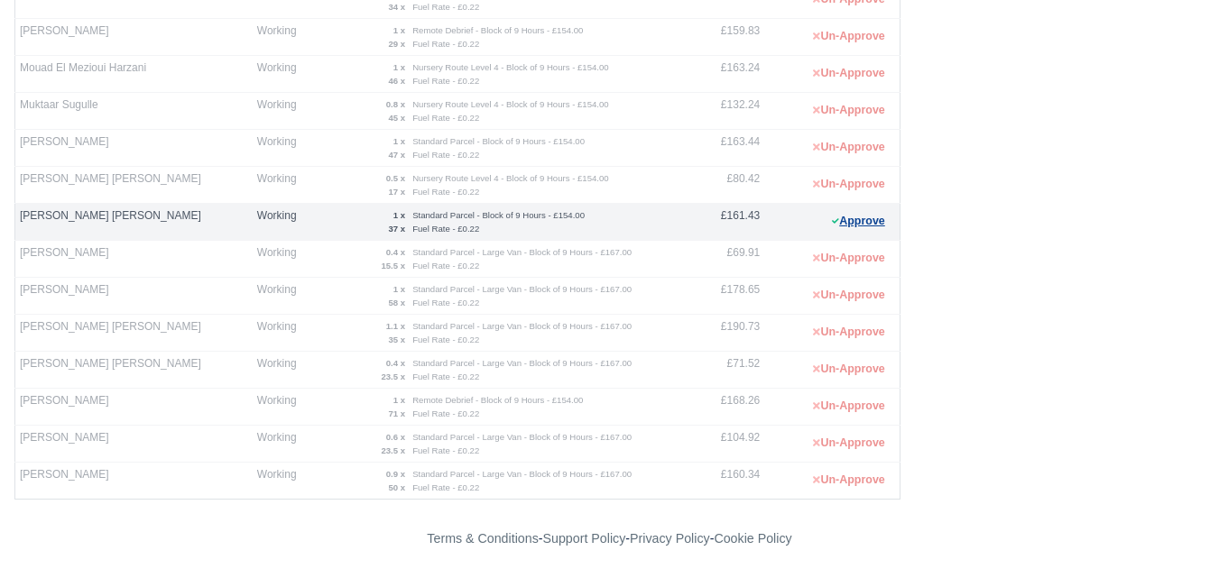
click at [869, 215] on button "Approve" at bounding box center [858, 221] width 73 height 26
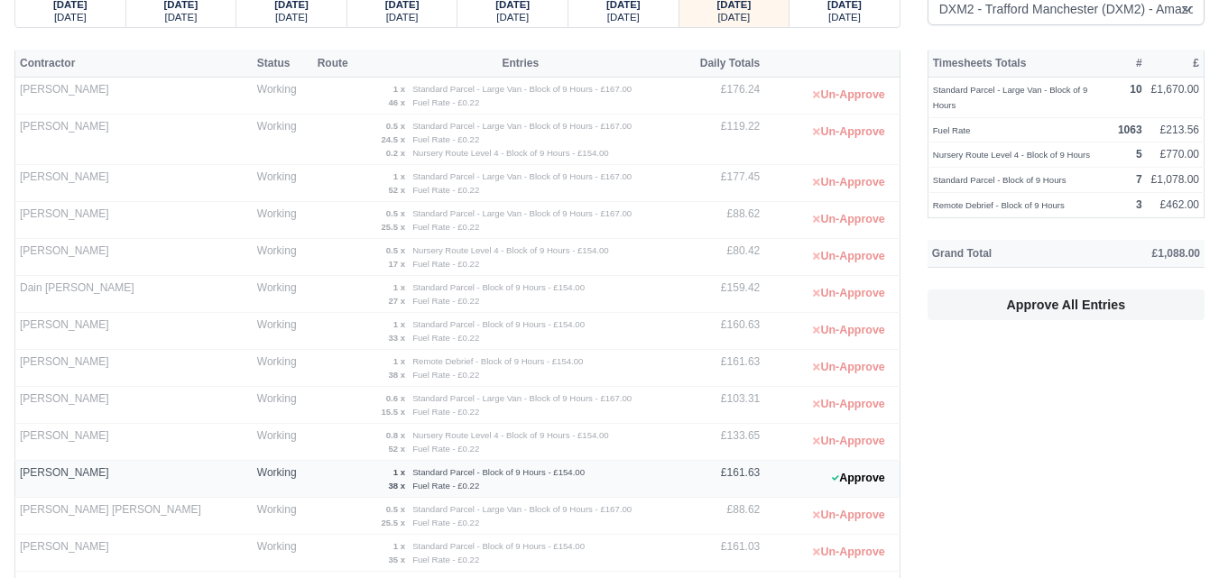
scroll to position [249, 0]
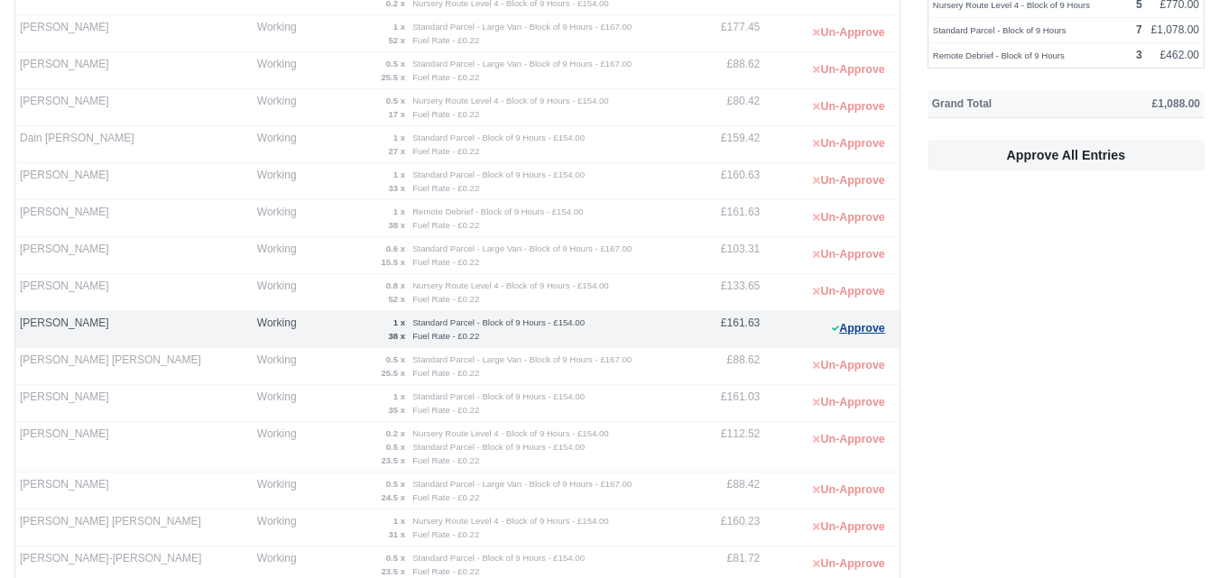
click at [878, 326] on button "Approve" at bounding box center [858, 329] width 73 height 26
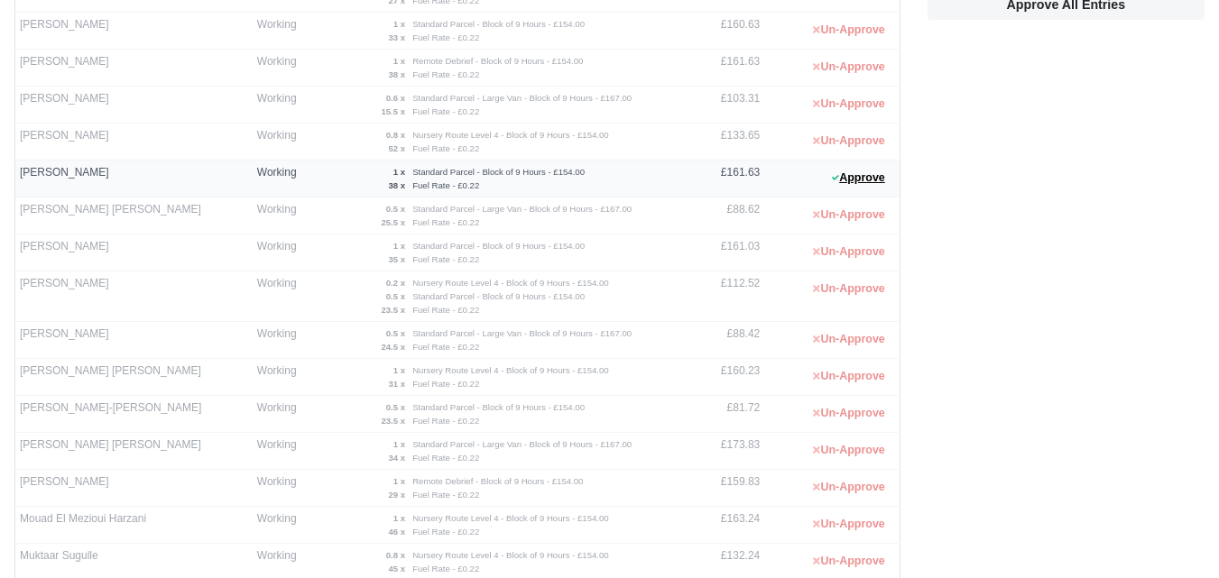
scroll to position [700, 0]
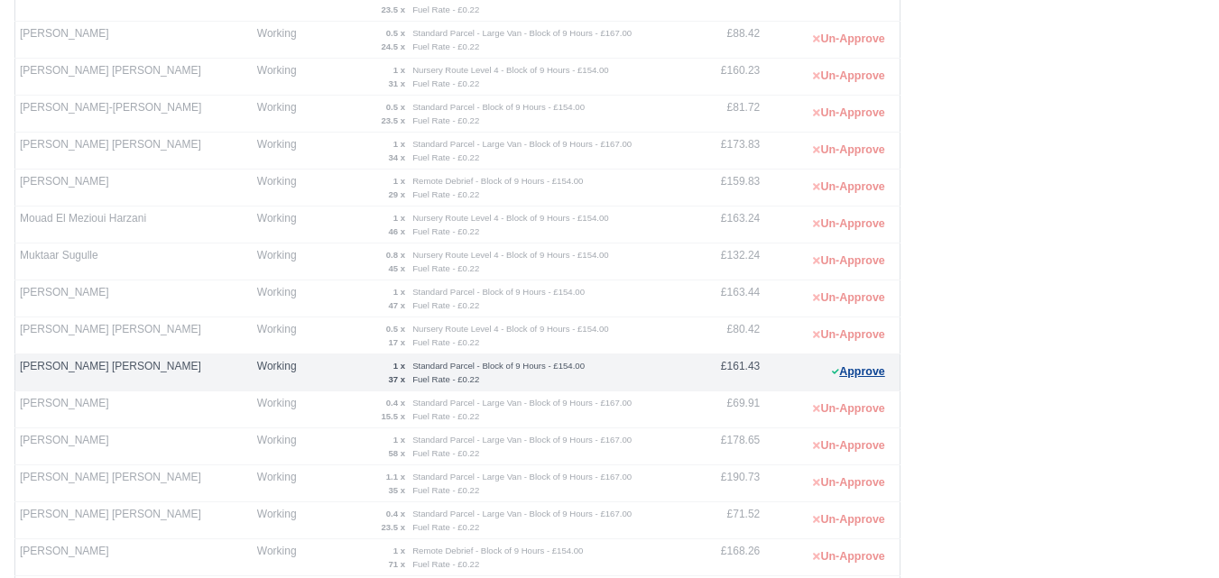
click at [839, 380] on button "Approve" at bounding box center [858, 372] width 73 height 26
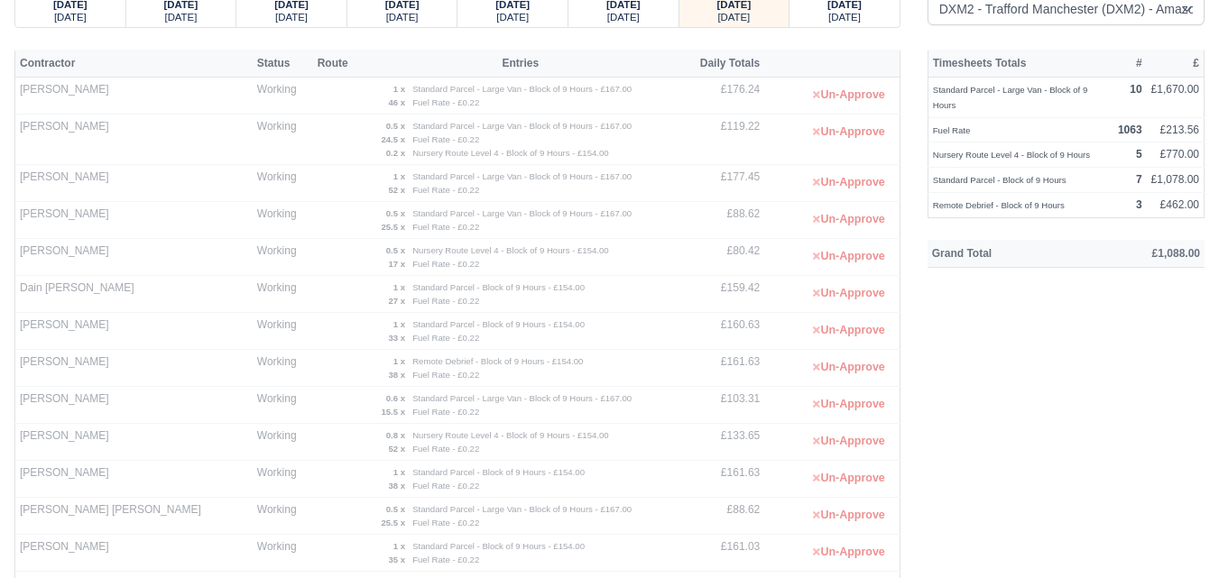
scroll to position [0, 0]
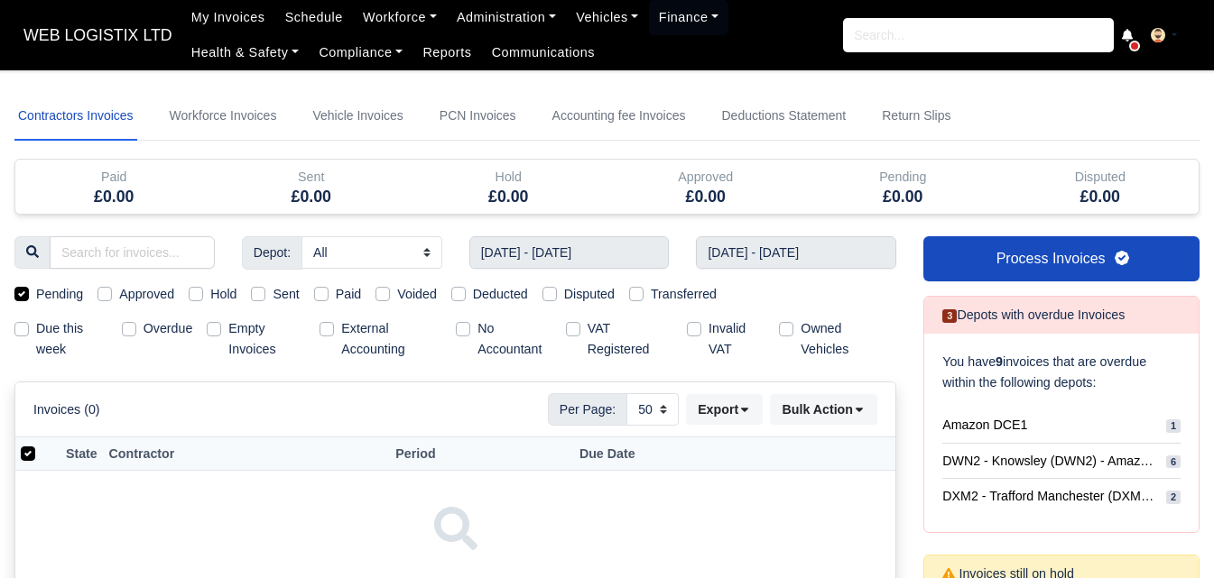
select select "50"
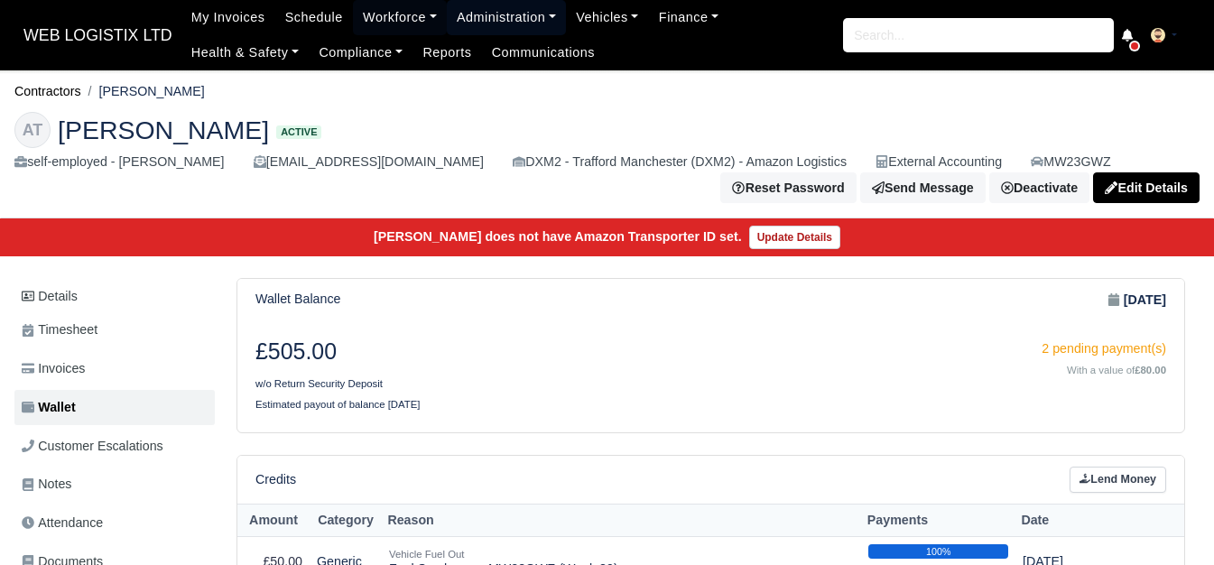
click at [476, 12] on link "Administration" at bounding box center [506, 17] width 119 height 35
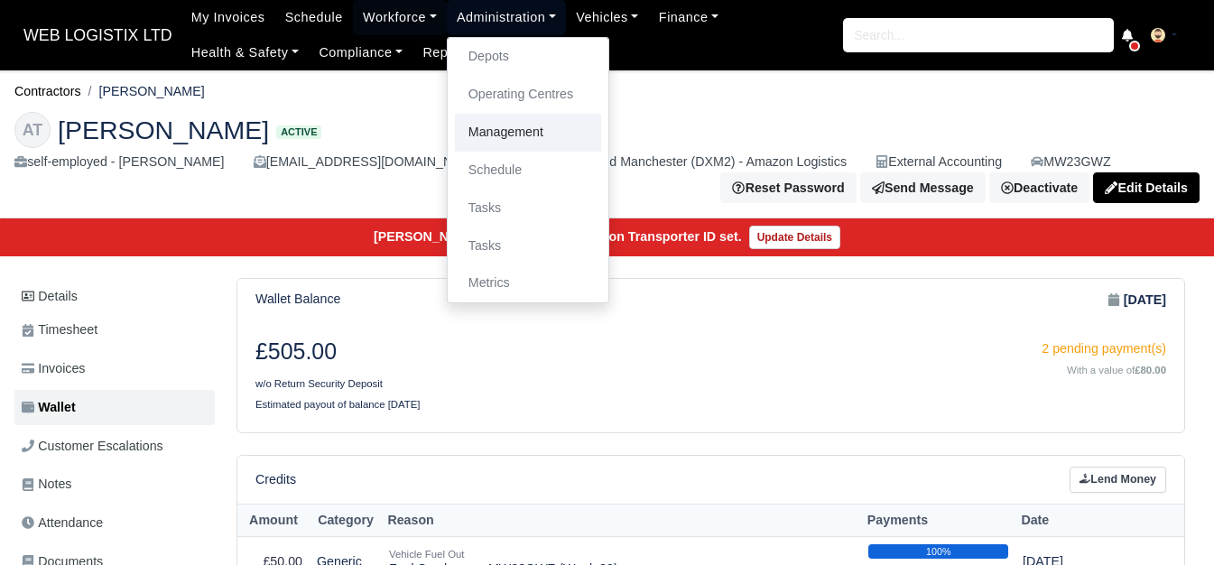
click at [477, 115] on link "Management" at bounding box center [528, 133] width 146 height 38
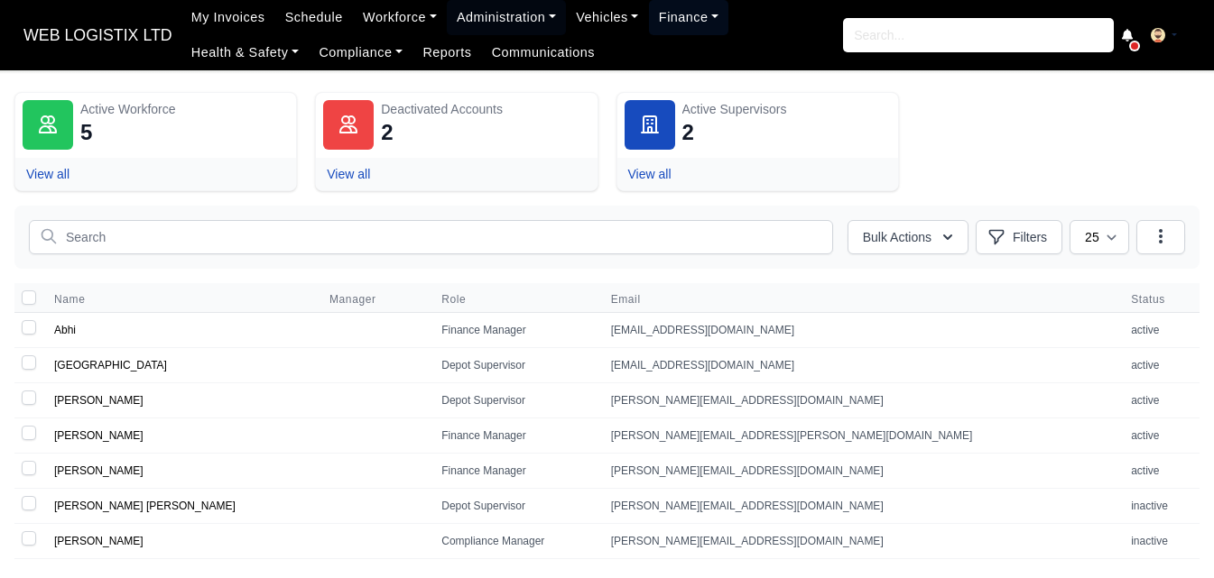
click at [664, 19] on link "Finance" at bounding box center [689, 17] width 80 height 35
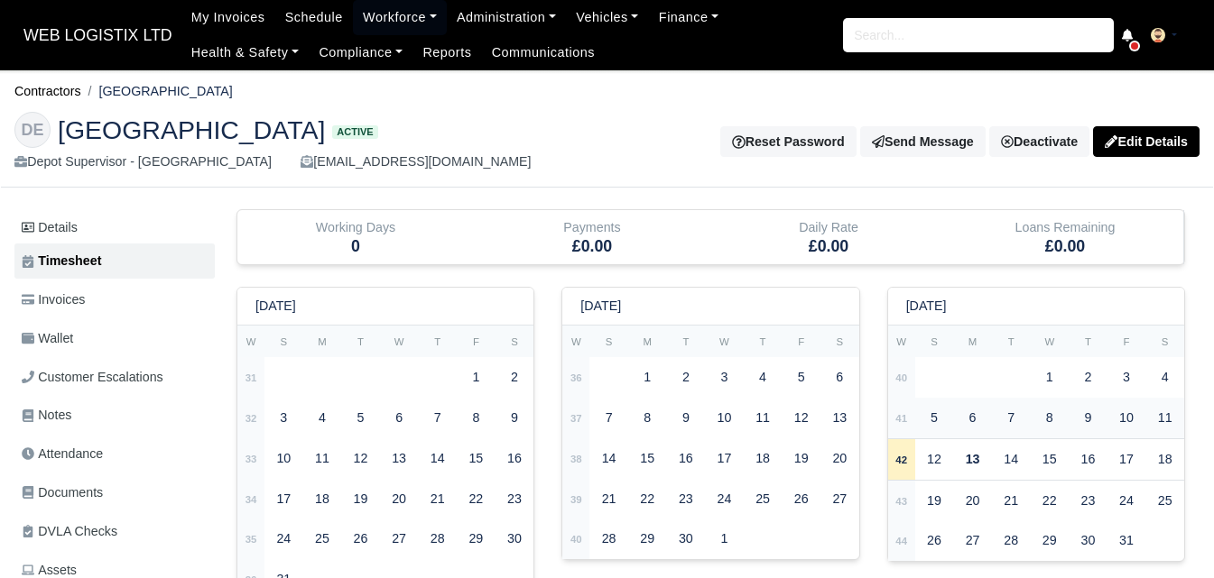
click at [889, 424] on td "41" at bounding box center [901, 418] width 27 height 41
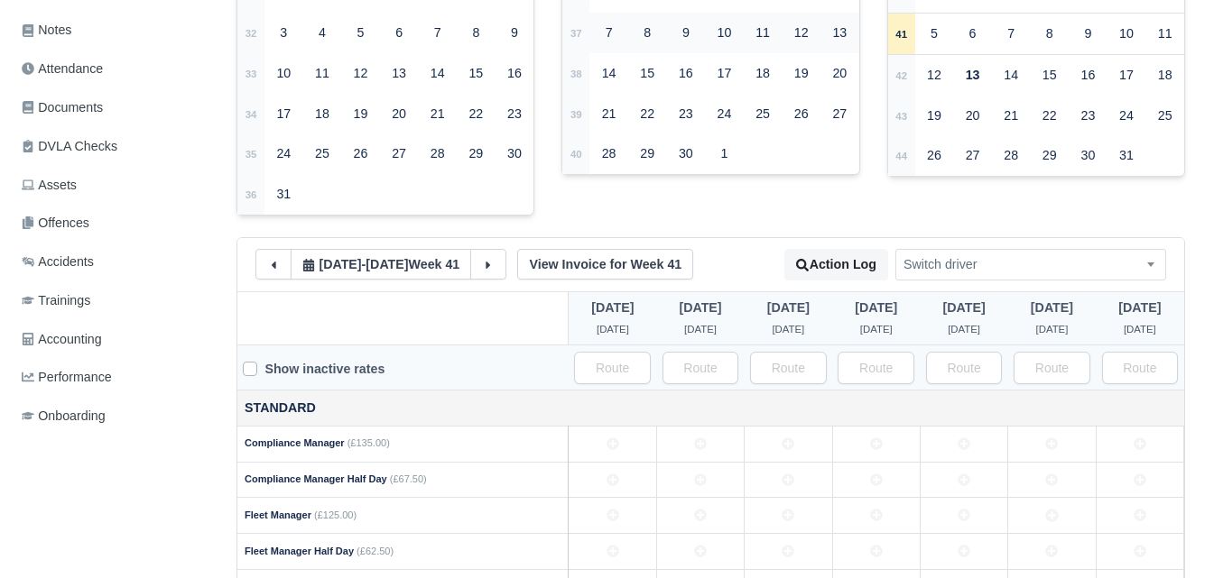
scroll to position [602, 0]
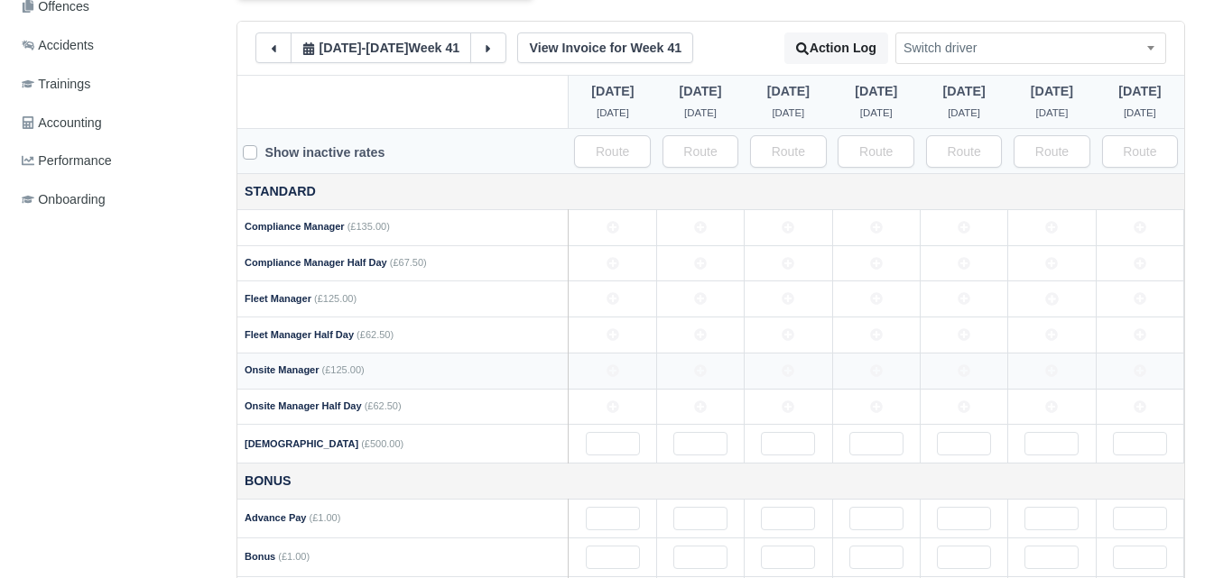
click at [615, 371] on icon at bounding box center [612, 371] width 13 height 13
click at [989, 367] on td at bounding box center [963, 371] width 88 height 36
click at [760, 379] on td at bounding box center [788, 371] width 88 height 36
click at [700, 377] on icon at bounding box center [700, 371] width 13 height 13
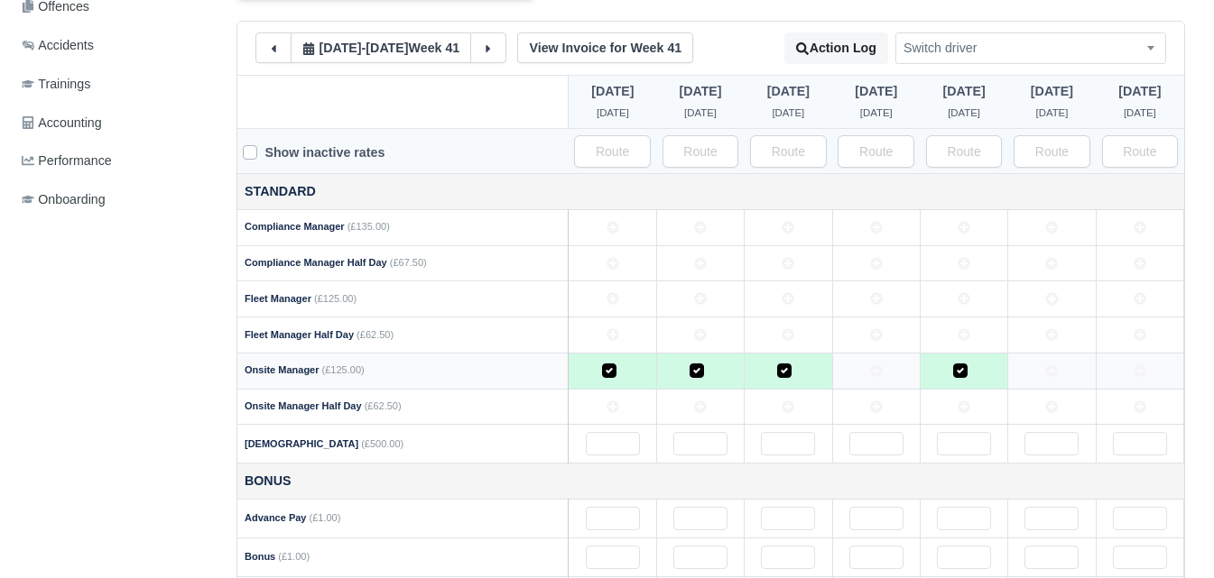
click at [874, 373] on icon at bounding box center [876, 371] width 13 height 13
click at [1131, 381] on td at bounding box center [1139, 371] width 88 height 36
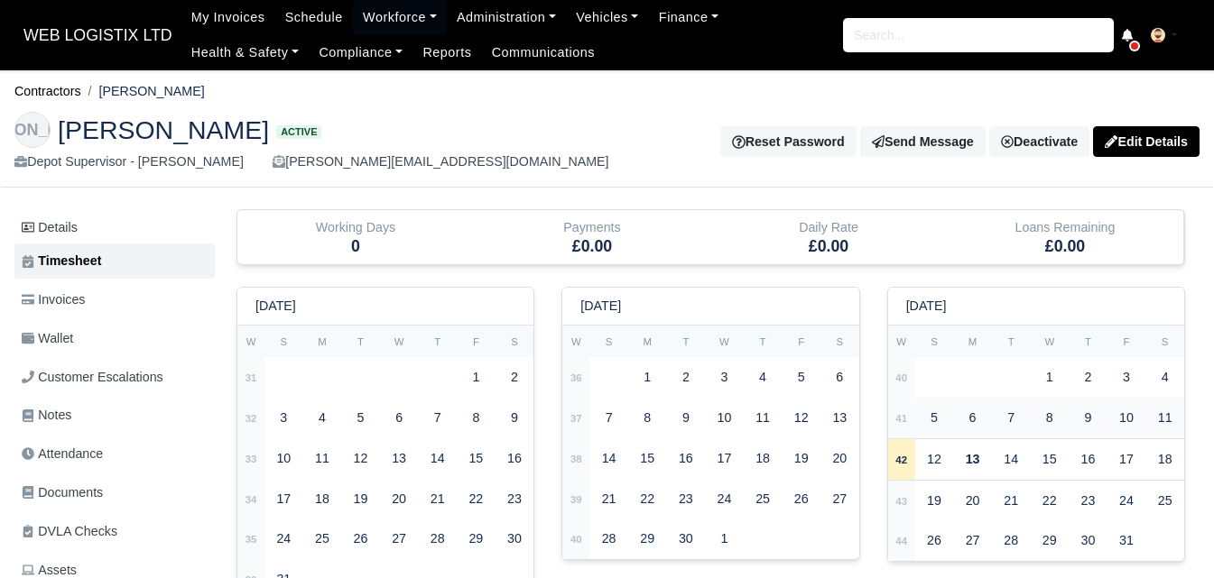
click at [902, 420] on strong "41" at bounding box center [901, 418] width 12 height 11
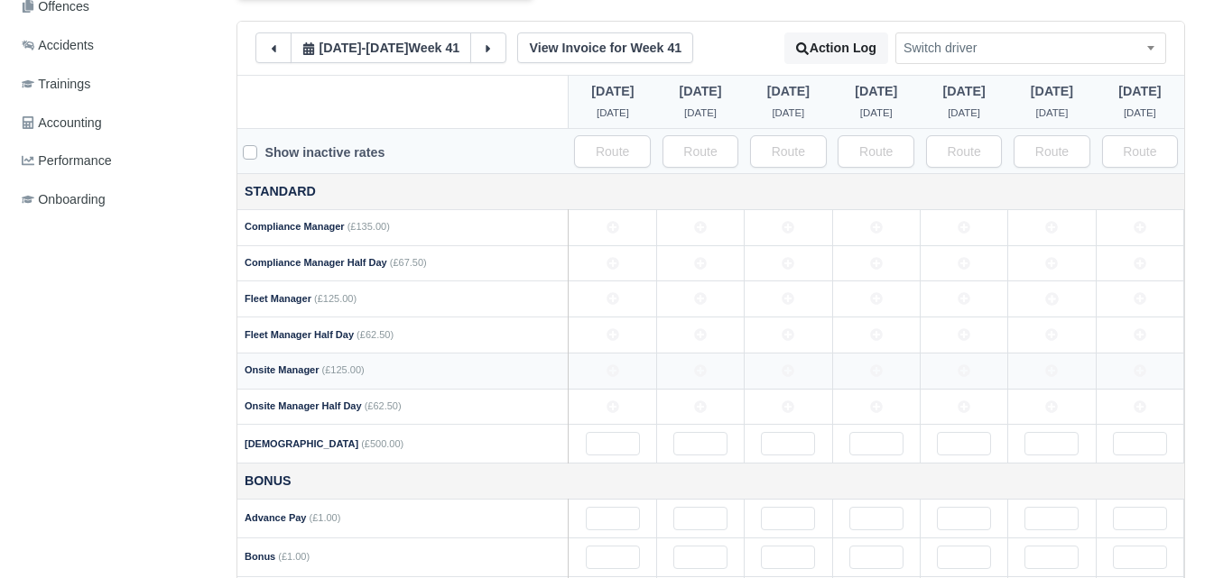
click at [783, 367] on icon at bounding box center [787, 371] width 13 height 13
click at [1058, 377] on icon at bounding box center [1051, 371] width 13 height 13
click at [959, 381] on td at bounding box center [963, 371] width 88 height 36
click at [879, 377] on icon at bounding box center [876, 371] width 13 height 13
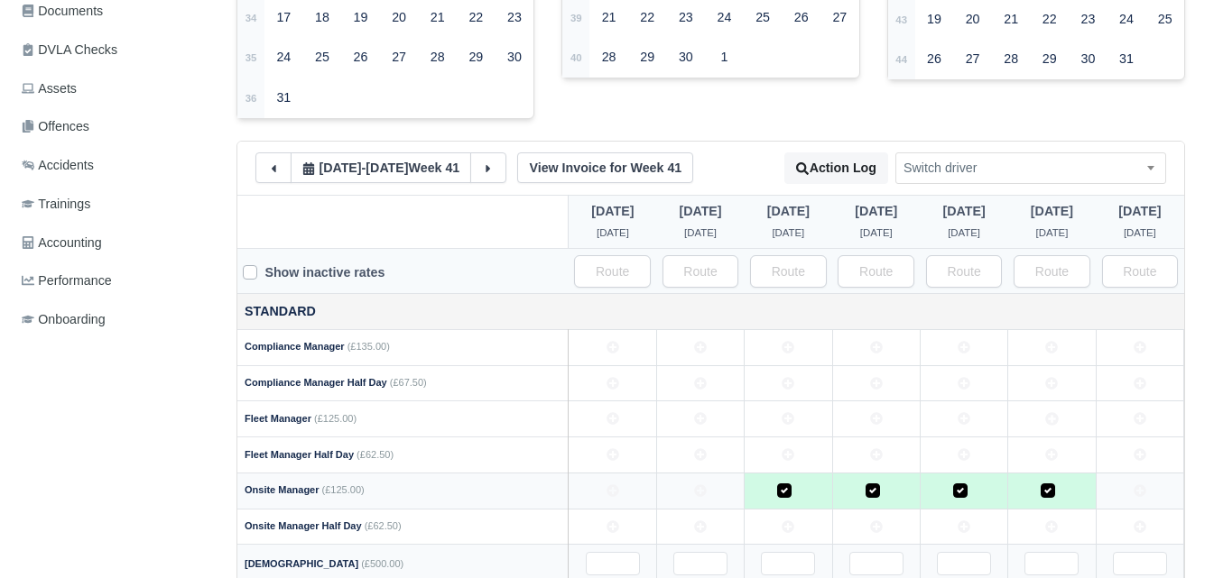
scroll to position [451, 0]
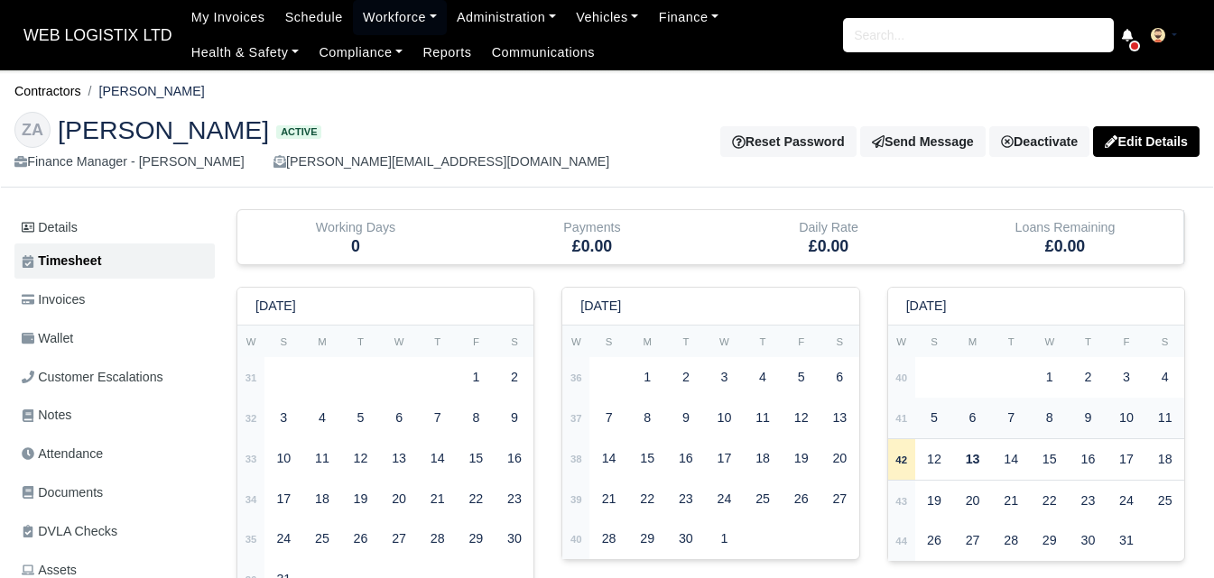
click at [910, 419] on td "41" at bounding box center [901, 418] width 27 height 41
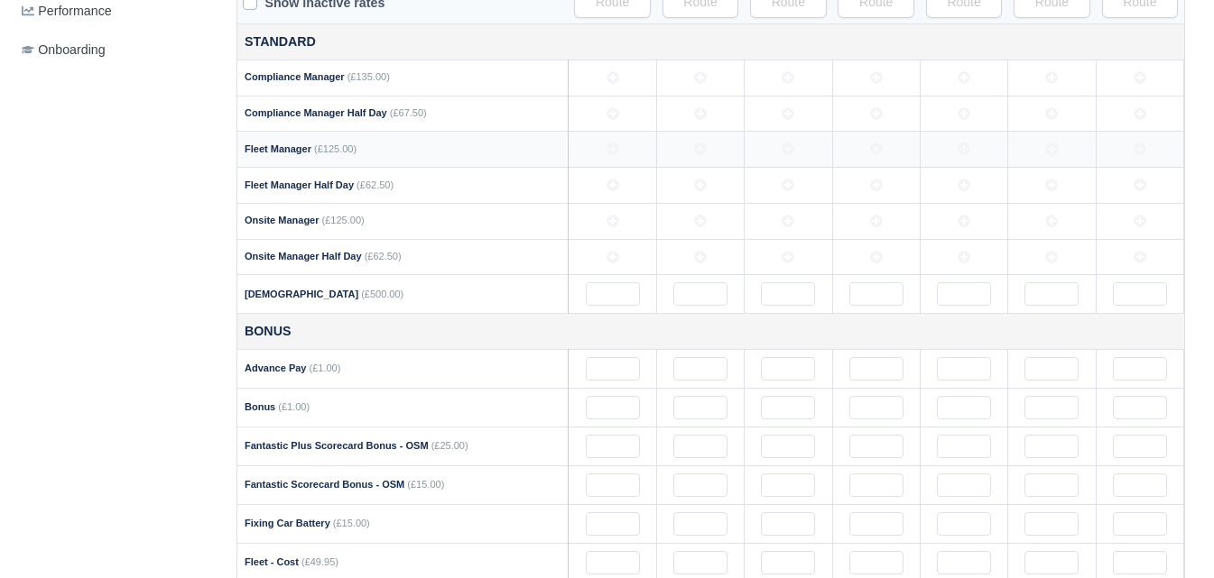
scroll to position [602, 0]
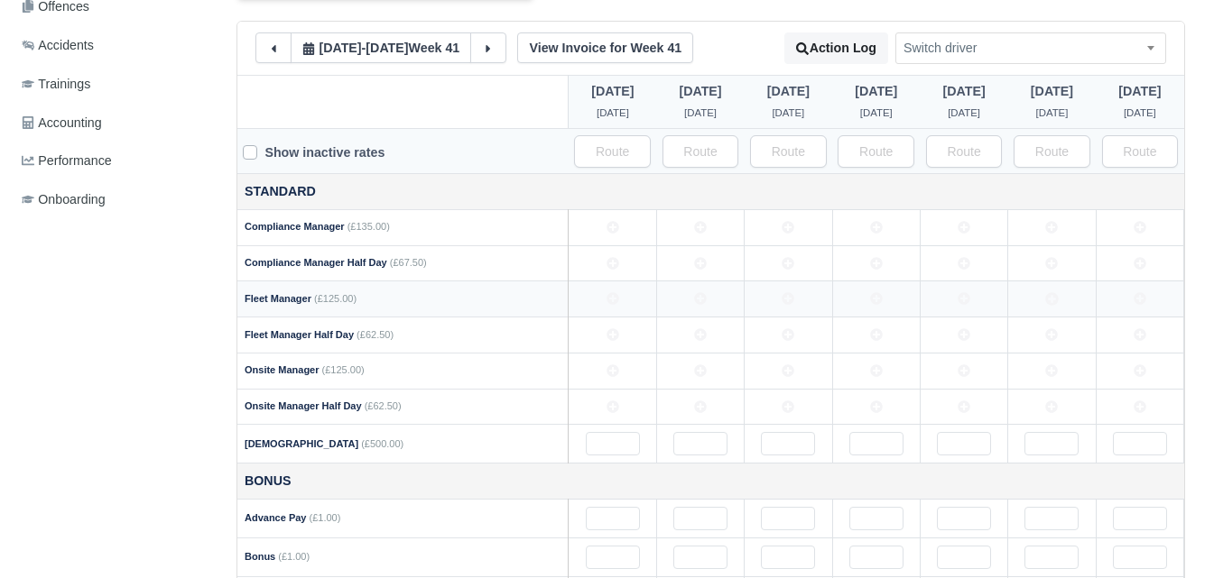
click at [697, 300] on icon at bounding box center [700, 299] width 13 height 13
click at [1048, 301] on icon at bounding box center [1052, 299] width 13 height 13
click at [882, 301] on icon at bounding box center [876, 299] width 13 height 13
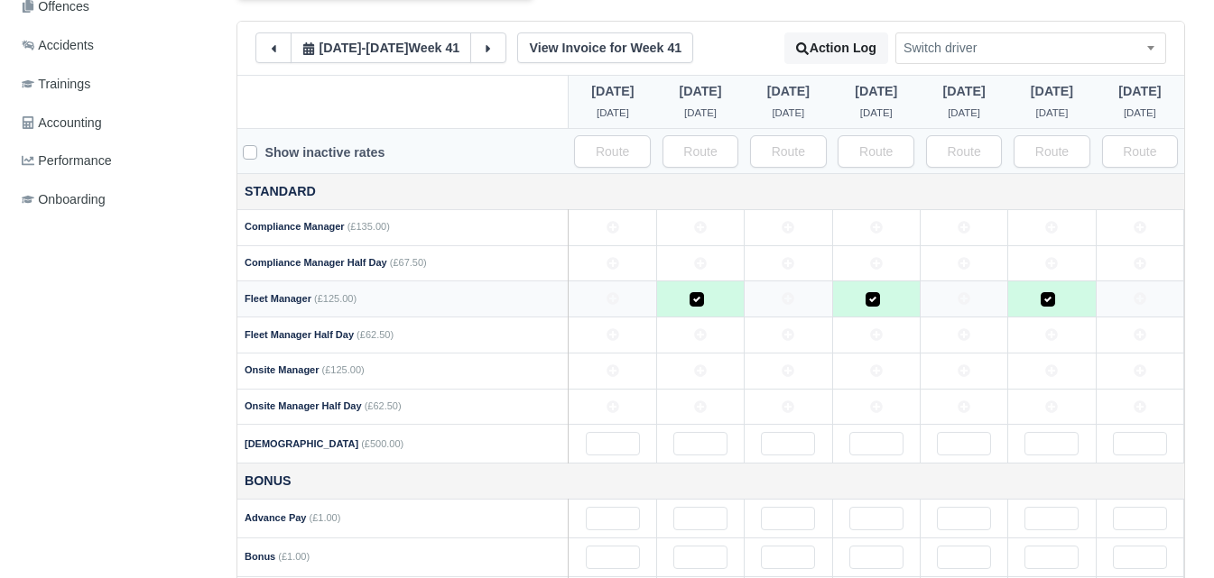
click at [970, 303] on icon at bounding box center [963, 299] width 13 height 13
click at [791, 310] on td at bounding box center [788, 300] width 88 height 36
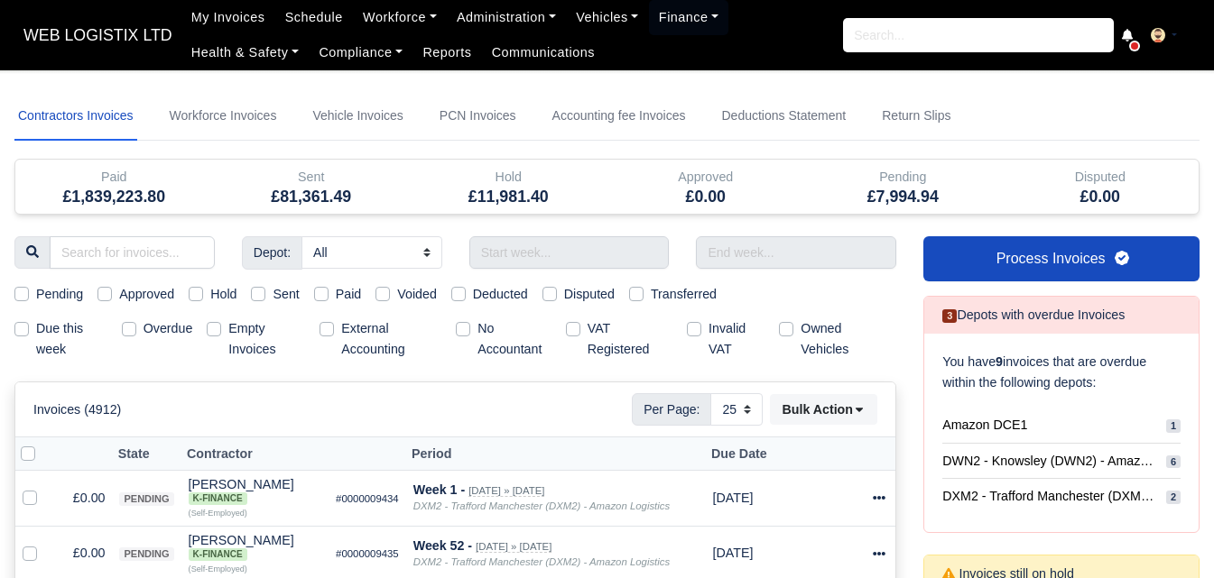
select select "25"
click at [248, 103] on link "Workforce Invoices" at bounding box center [223, 116] width 115 height 49
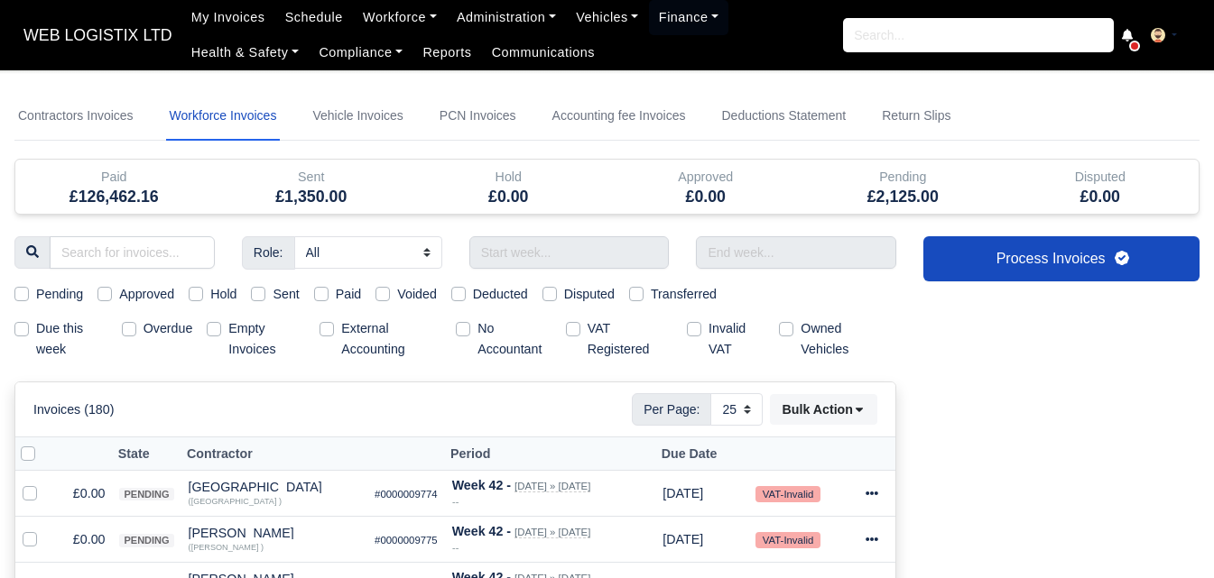
select select
click at [582, 257] on input "text" at bounding box center [569, 252] width 200 height 32
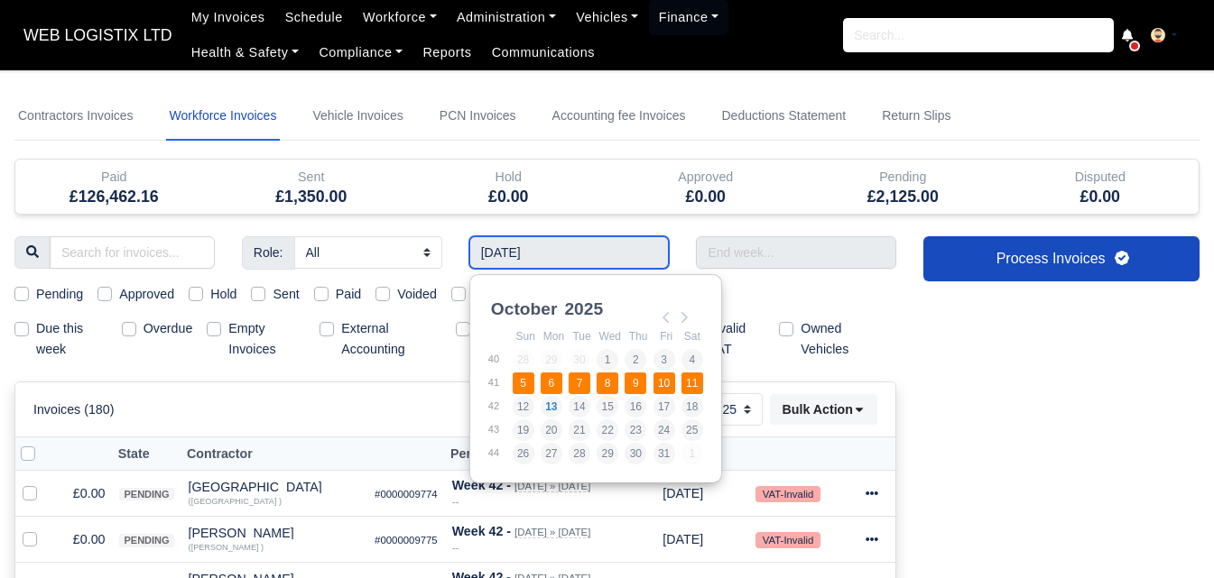
type input "05/10/2025 - 11/10/2025"
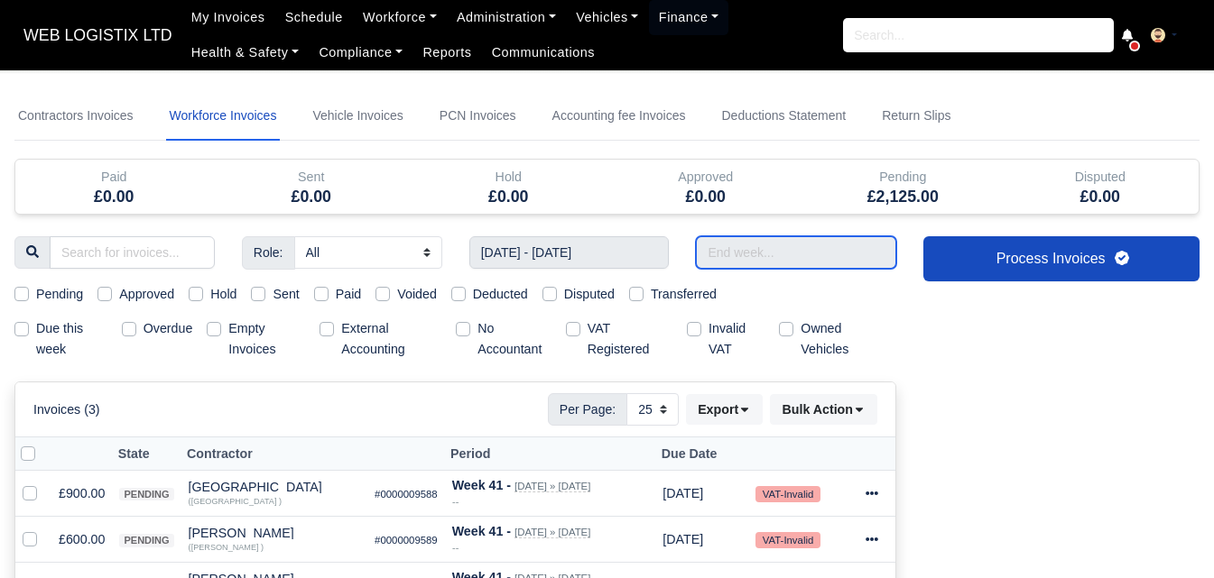
click at [753, 257] on input "text" at bounding box center [796, 252] width 200 height 32
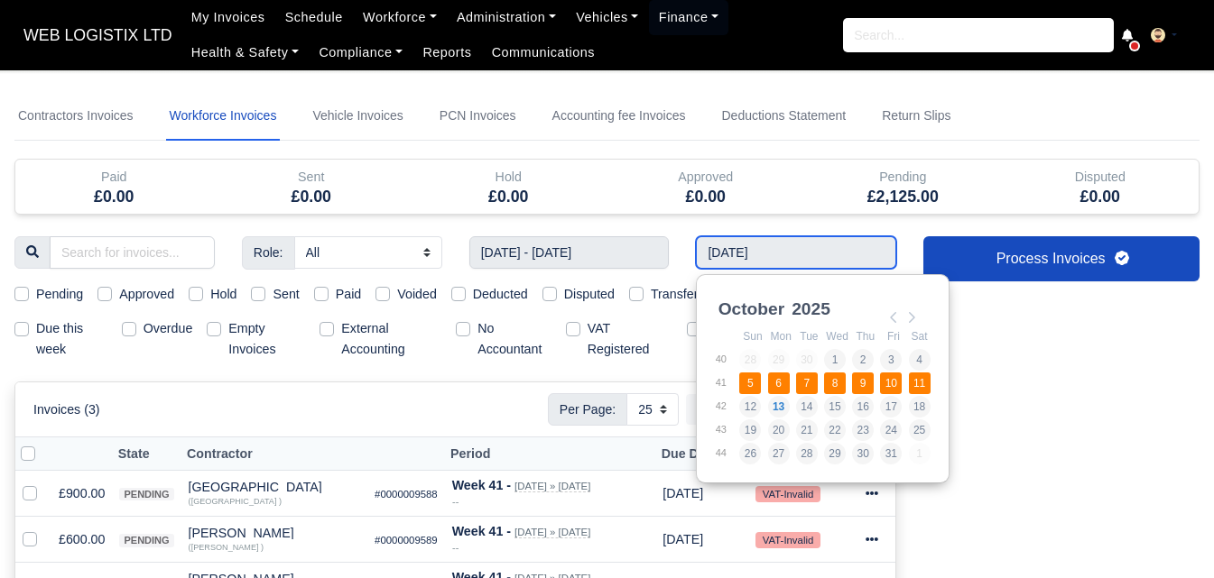
type input "05/10/2025 - 11/10/2025"
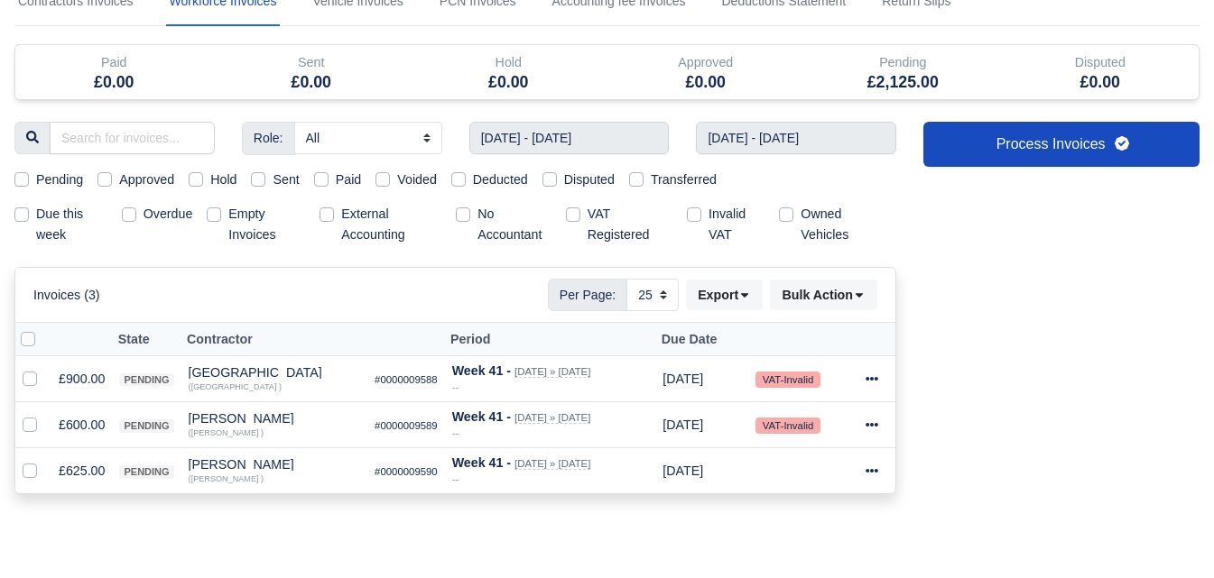
scroll to position [151, 0]
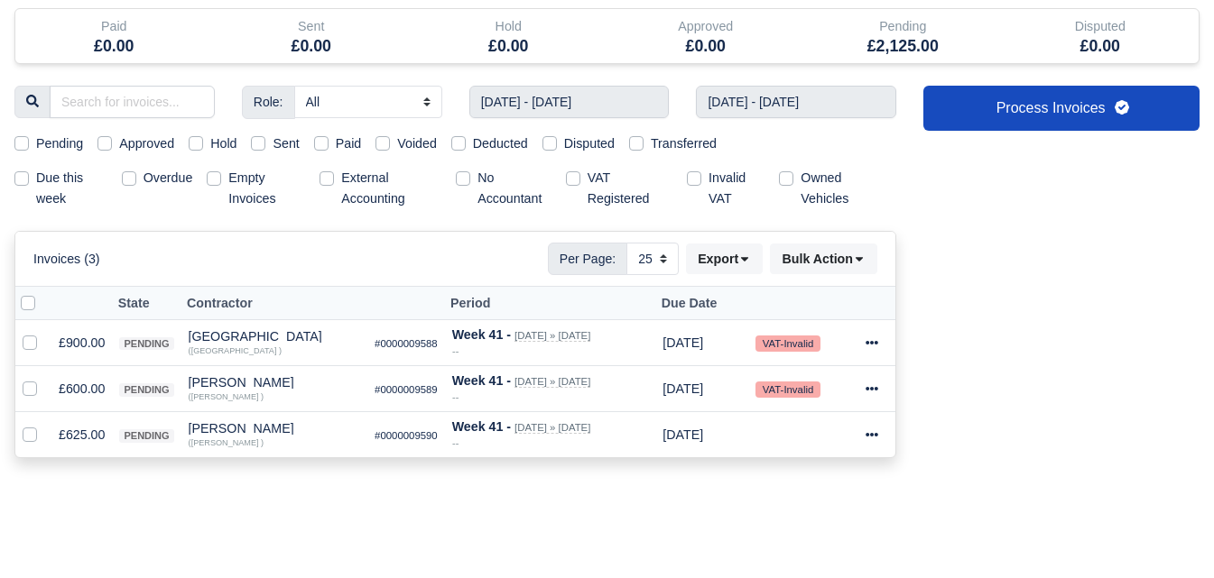
click at [42, 293] on label at bounding box center [42, 293] width 0 height 0
click at [29, 308] on input "checkbox" at bounding box center [28, 300] width 14 height 14
checkbox input "true"
click at [817, 263] on button "Bulk Action" at bounding box center [823, 259] width 107 height 31
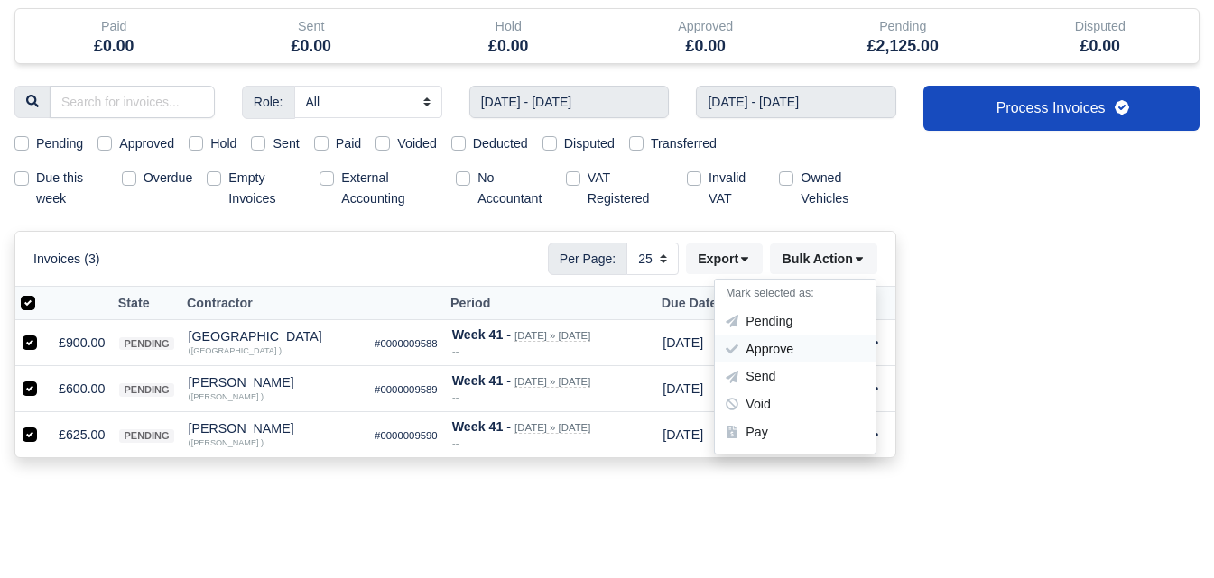
click at [793, 346] on div "Approve" at bounding box center [795, 350] width 161 height 28
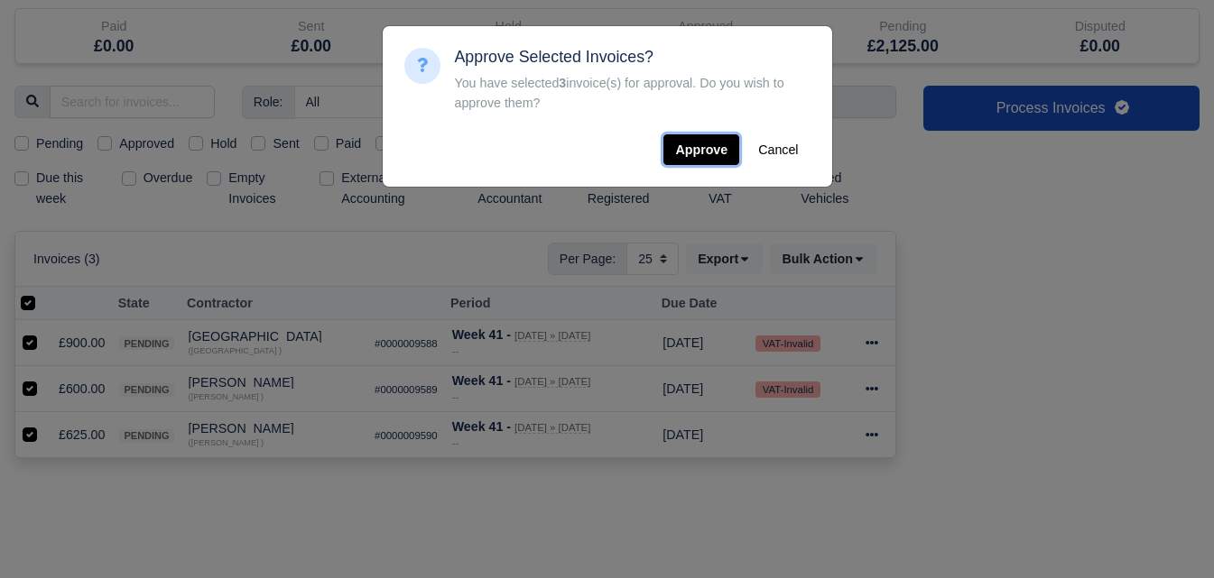
click at [701, 152] on button "Approve" at bounding box center [701, 149] width 76 height 31
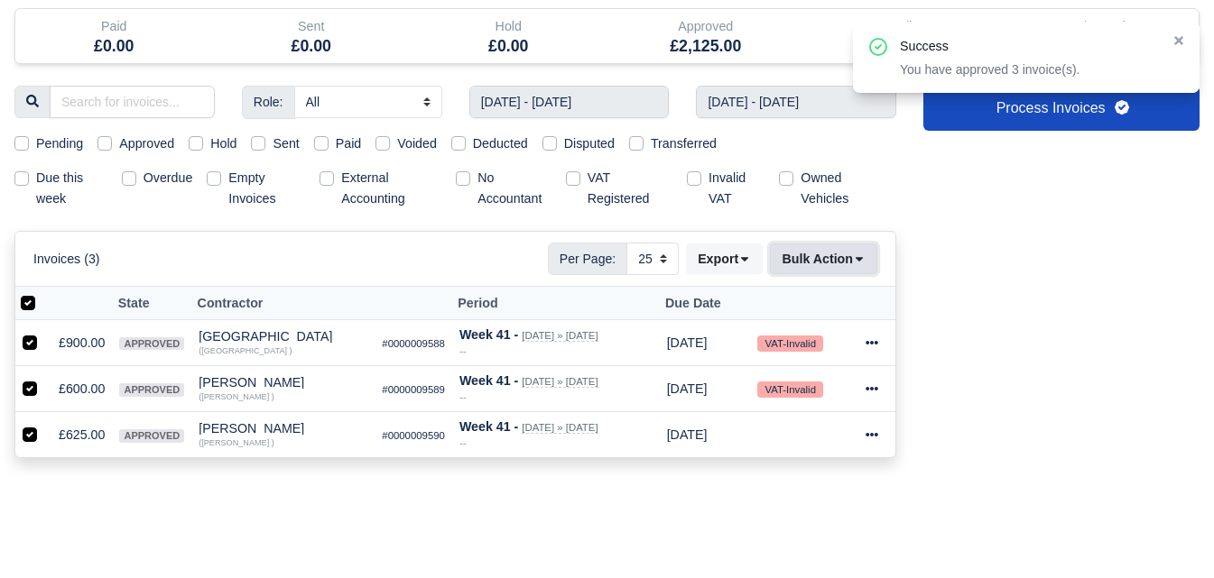
click at [806, 266] on button "Bulk Action" at bounding box center [823, 259] width 107 height 31
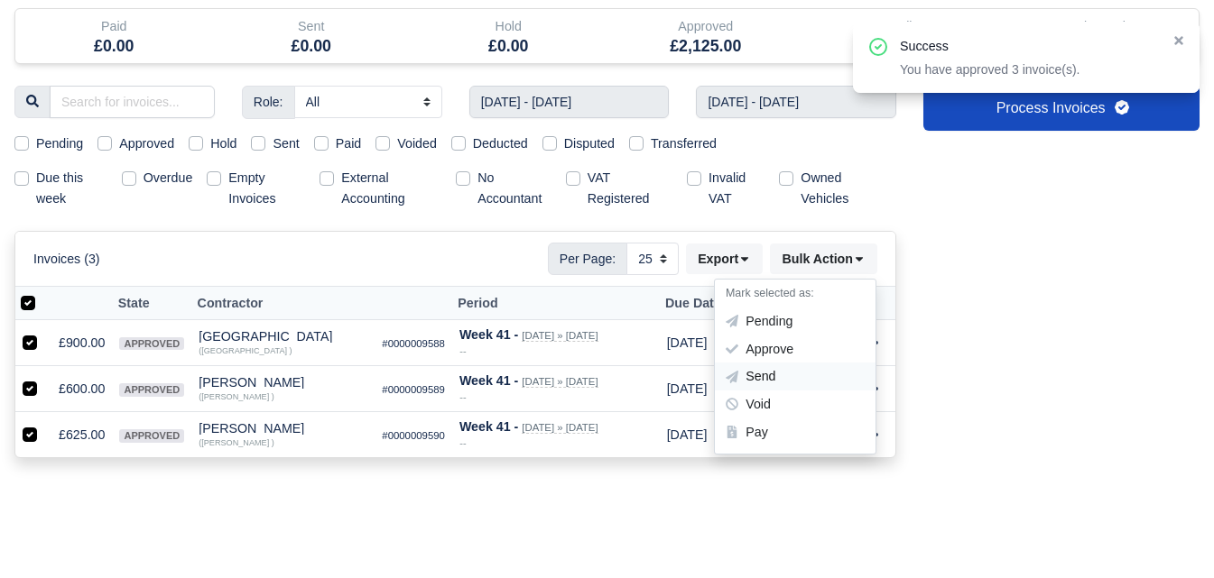
click at [767, 383] on div "Send" at bounding box center [795, 378] width 161 height 28
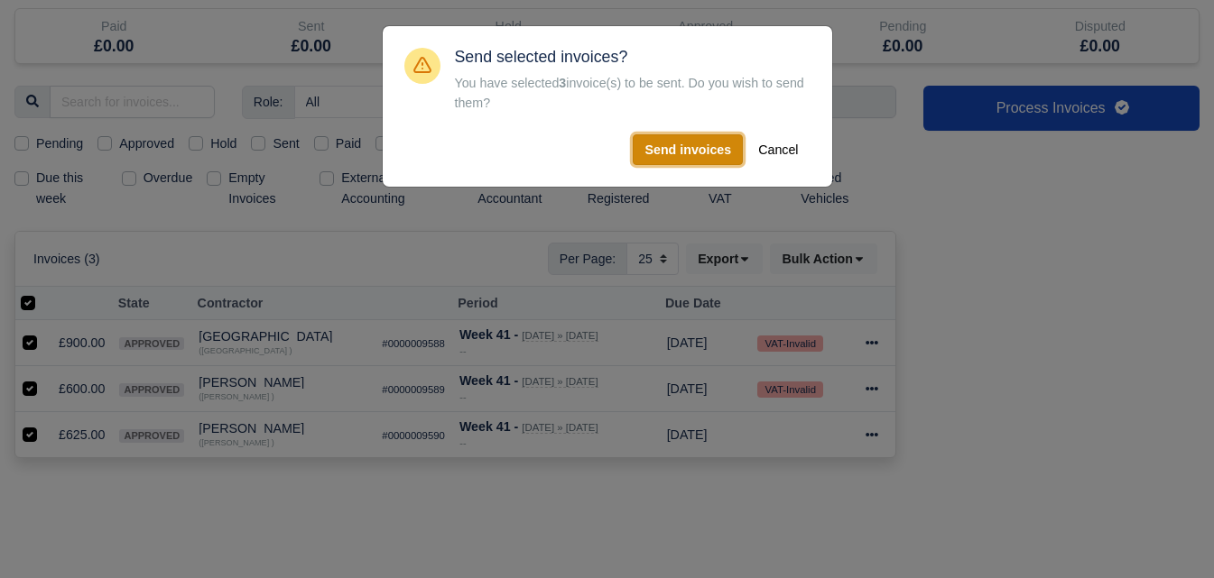
click at [686, 162] on button "Send invoices" at bounding box center [688, 149] width 110 height 31
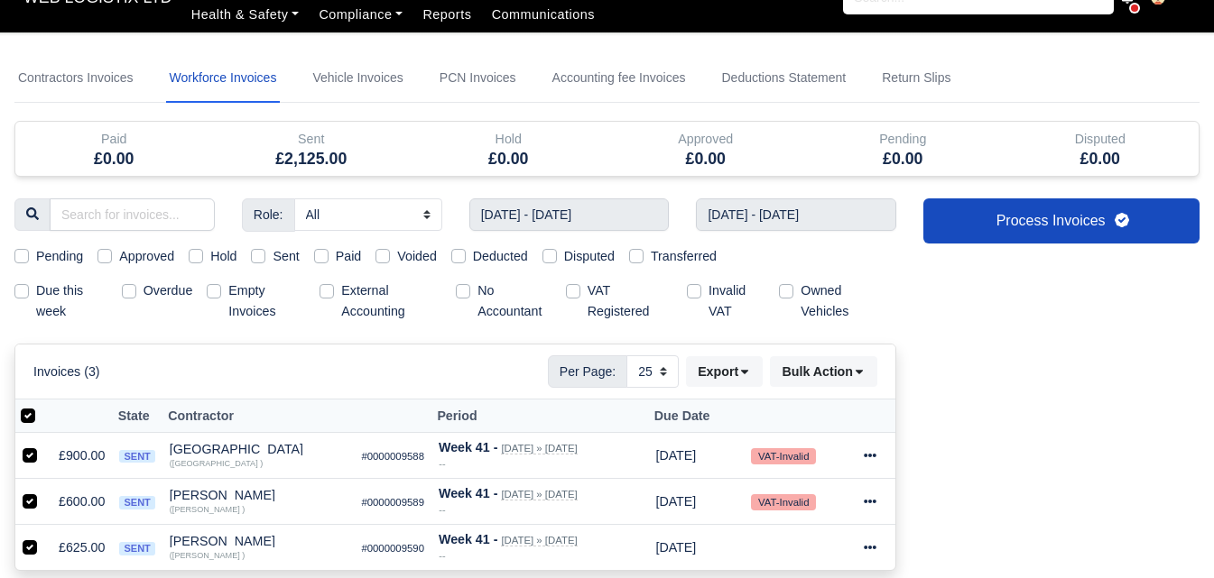
scroll to position [0, 0]
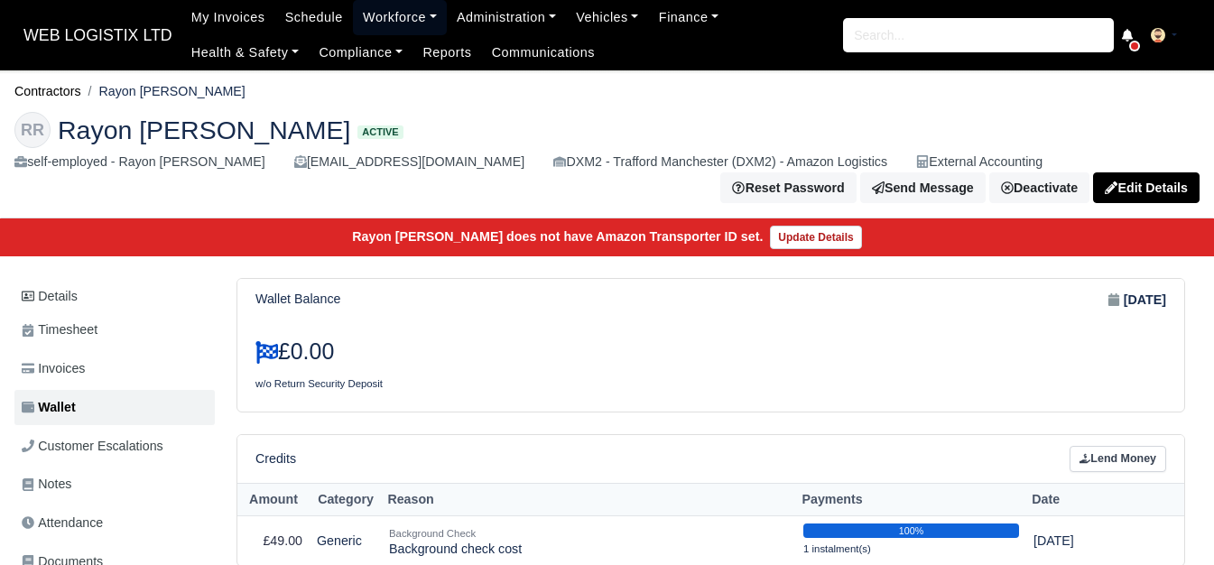
click at [374, 13] on link "Workforce" at bounding box center [400, 17] width 94 height 35
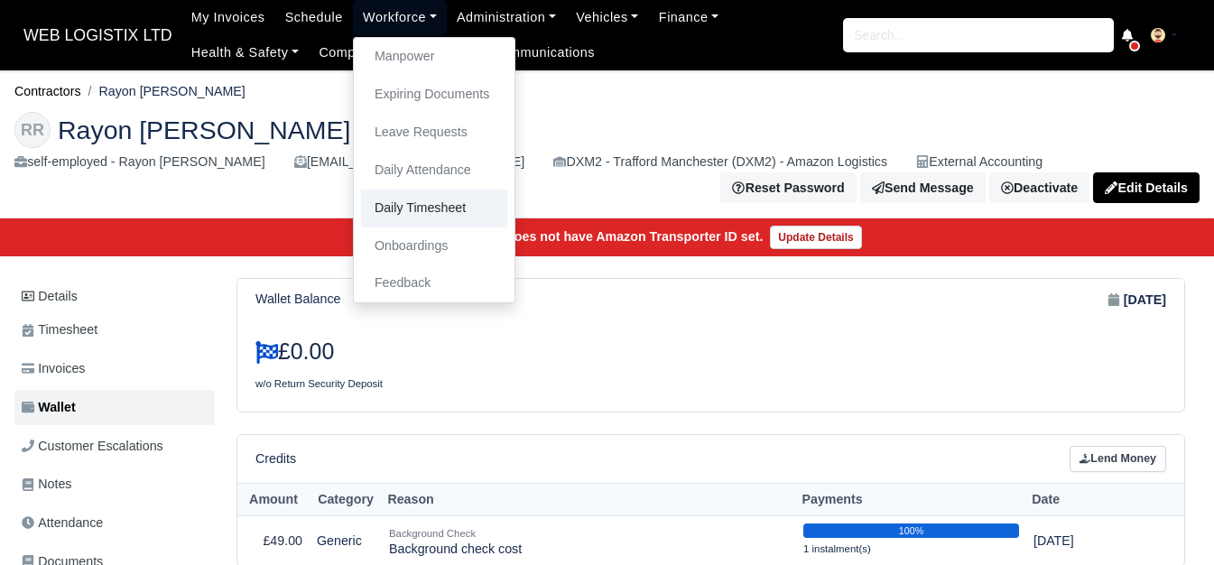
click at [417, 209] on link "Daily Timesheet" at bounding box center [434, 208] width 146 height 38
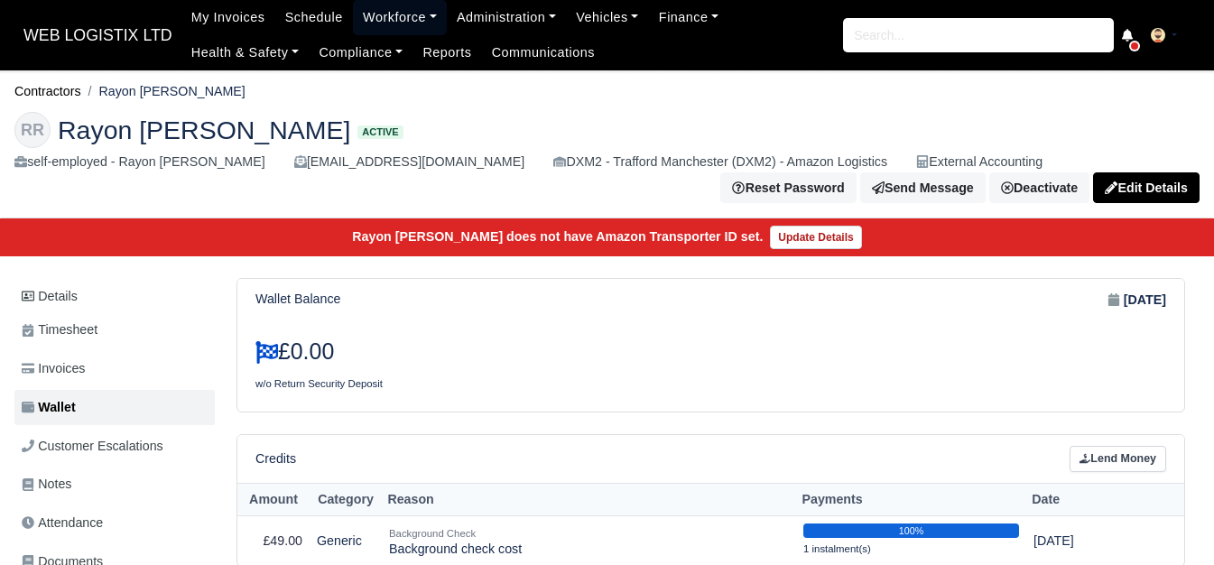
click at [360, 26] on link "Workforce" at bounding box center [400, 17] width 94 height 35
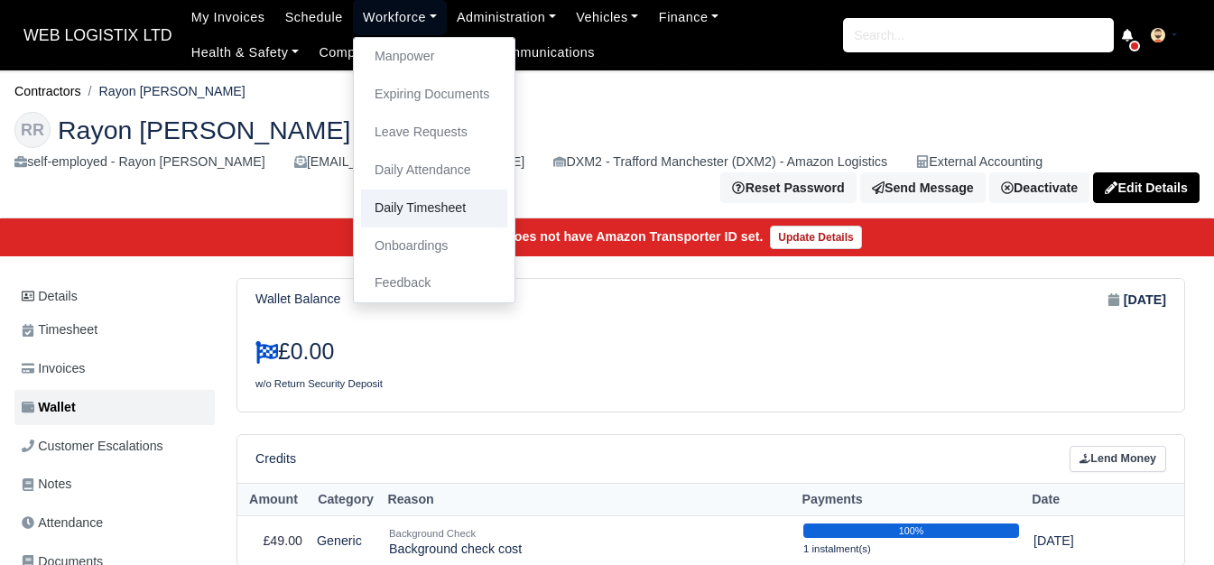
click at [408, 205] on link "Daily Timesheet" at bounding box center [434, 208] width 146 height 38
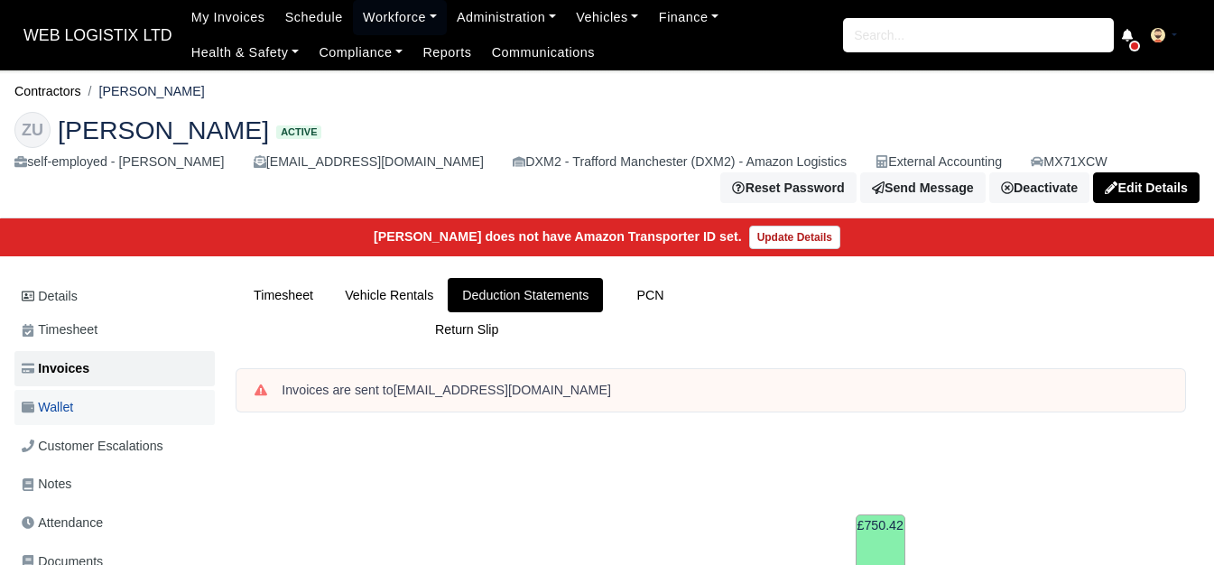
click at [20, 402] on link "Wallet" at bounding box center [114, 407] width 200 height 35
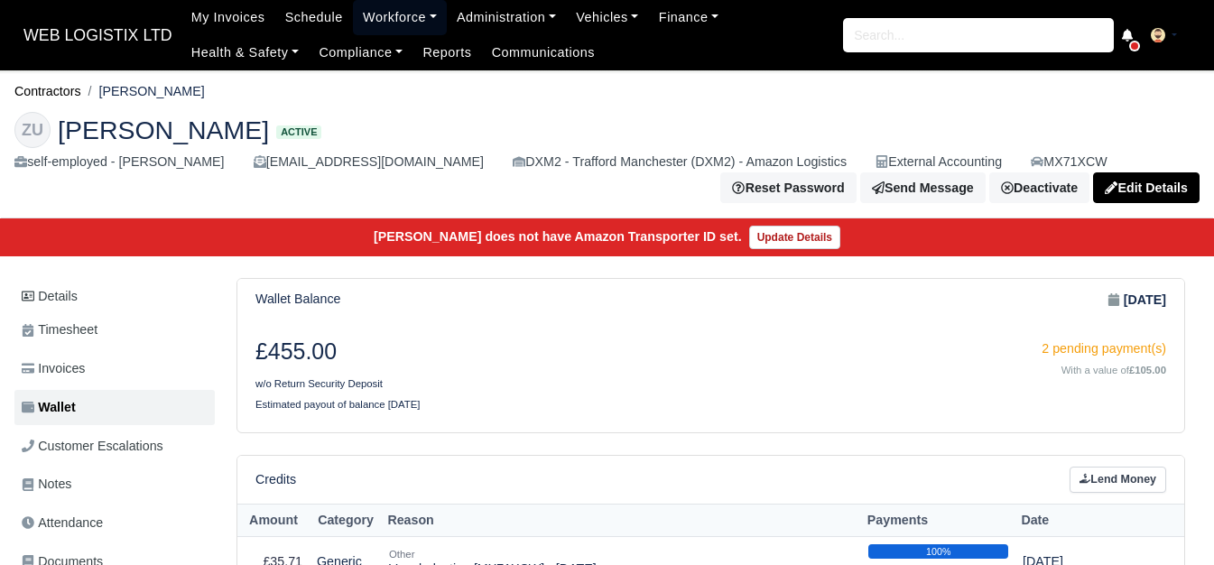
click at [356, 16] on link "Workforce" at bounding box center [400, 17] width 94 height 35
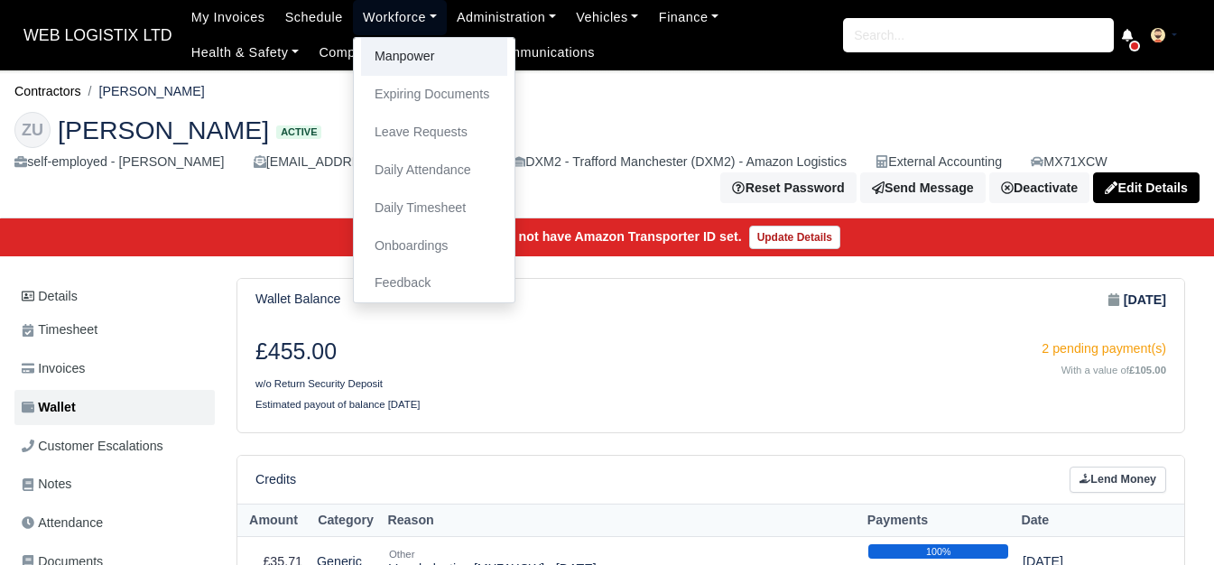
click at [377, 48] on link "Manpower" at bounding box center [434, 57] width 146 height 38
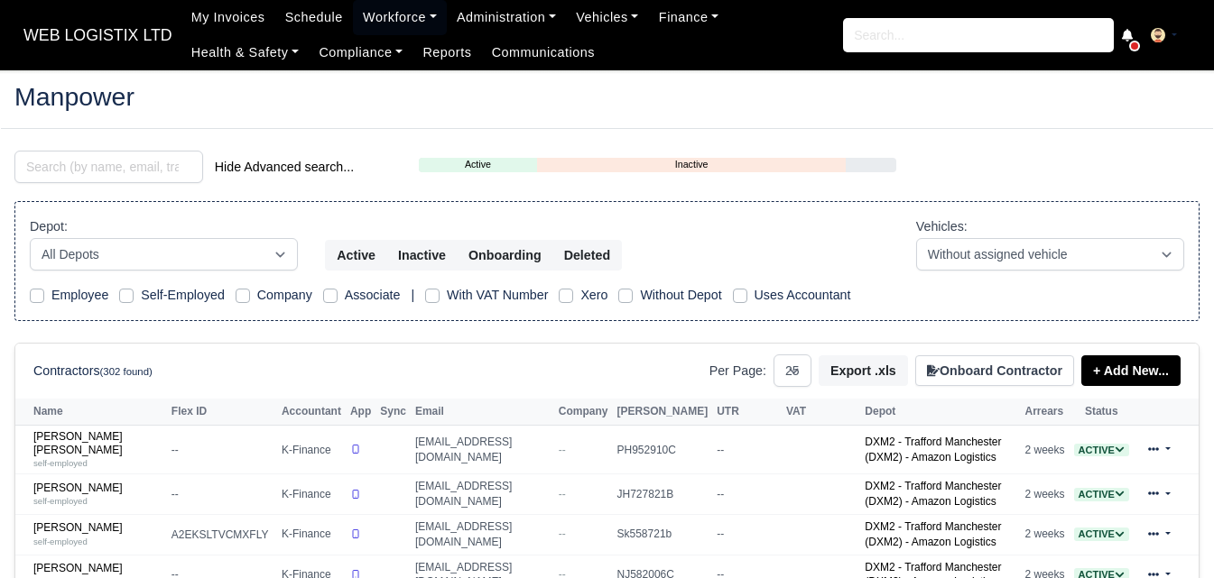
select select "25"
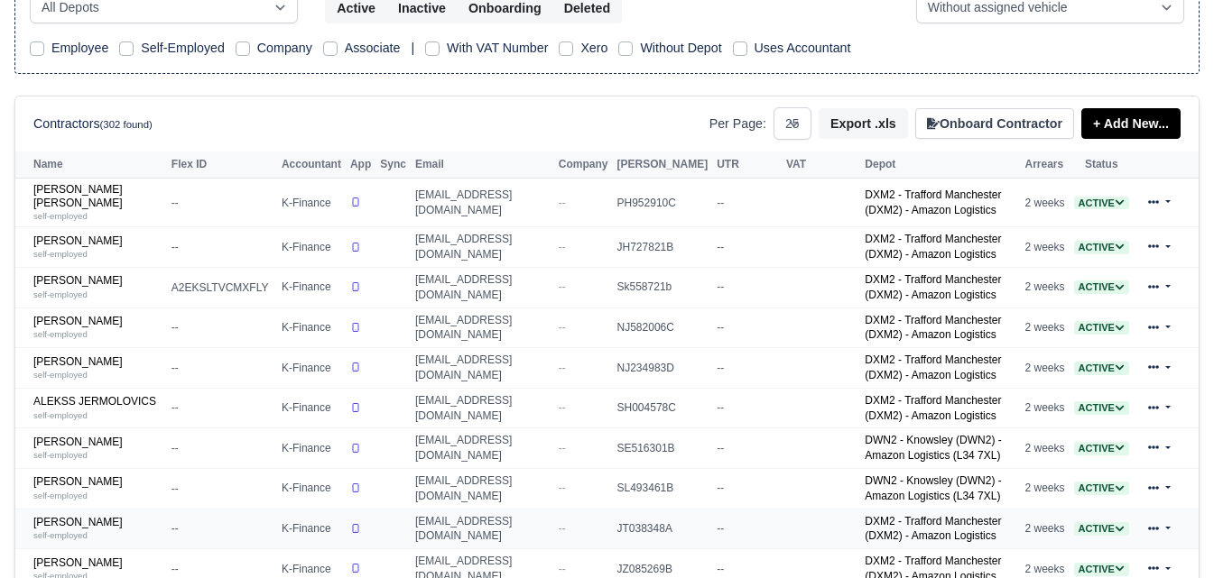
scroll to position [300, 0]
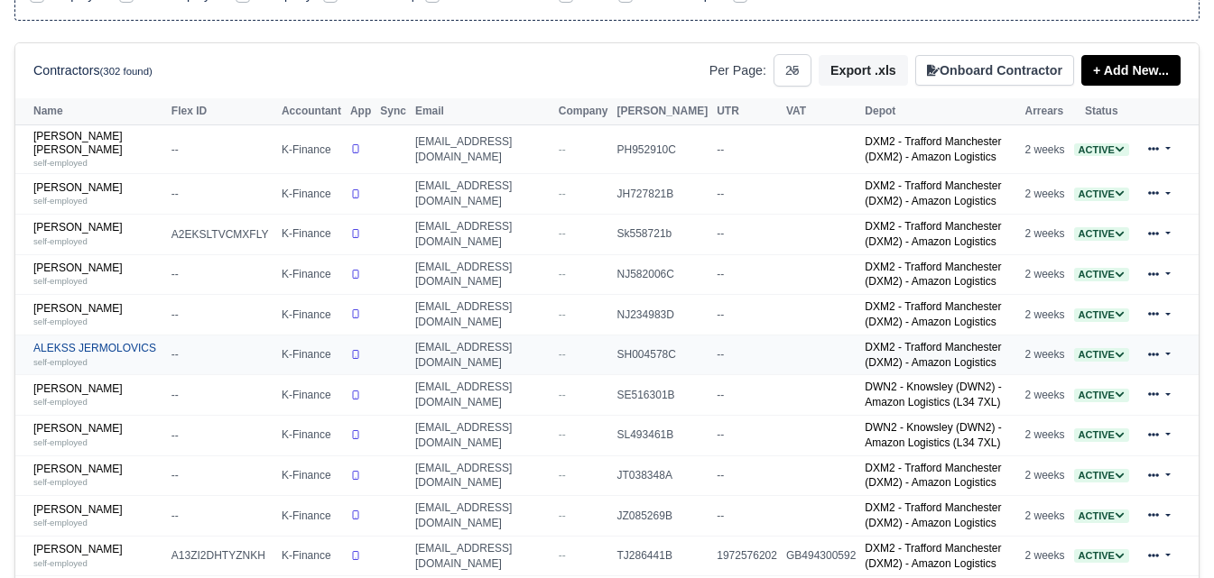
click at [72, 357] on small "self-employed" at bounding box center [60, 362] width 54 height 10
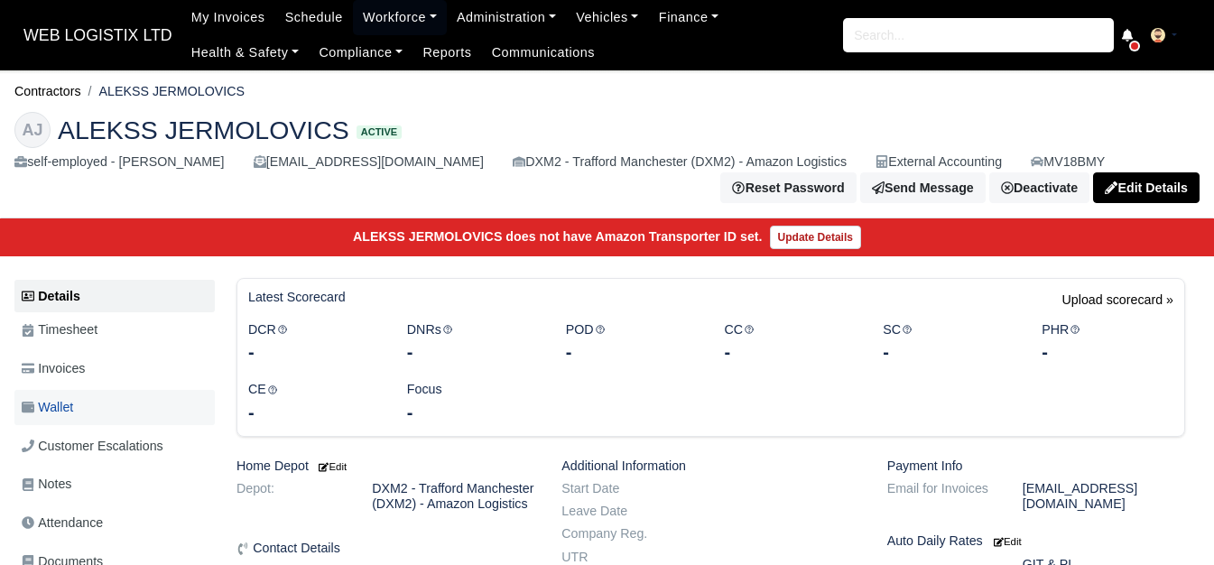
click at [51, 425] on link "Wallet" at bounding box center [114, 407] width 200 height 35
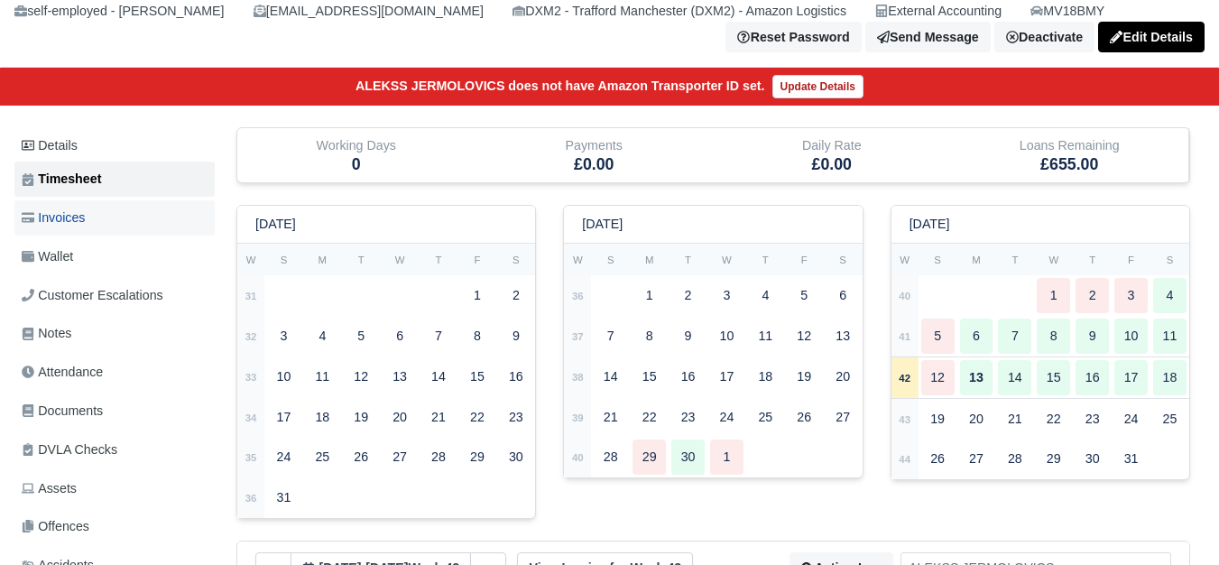
scroll to position [151, 0]
click at [64, 226] on span "Invoices" at bounding box center [53, 218] width 63 height 21
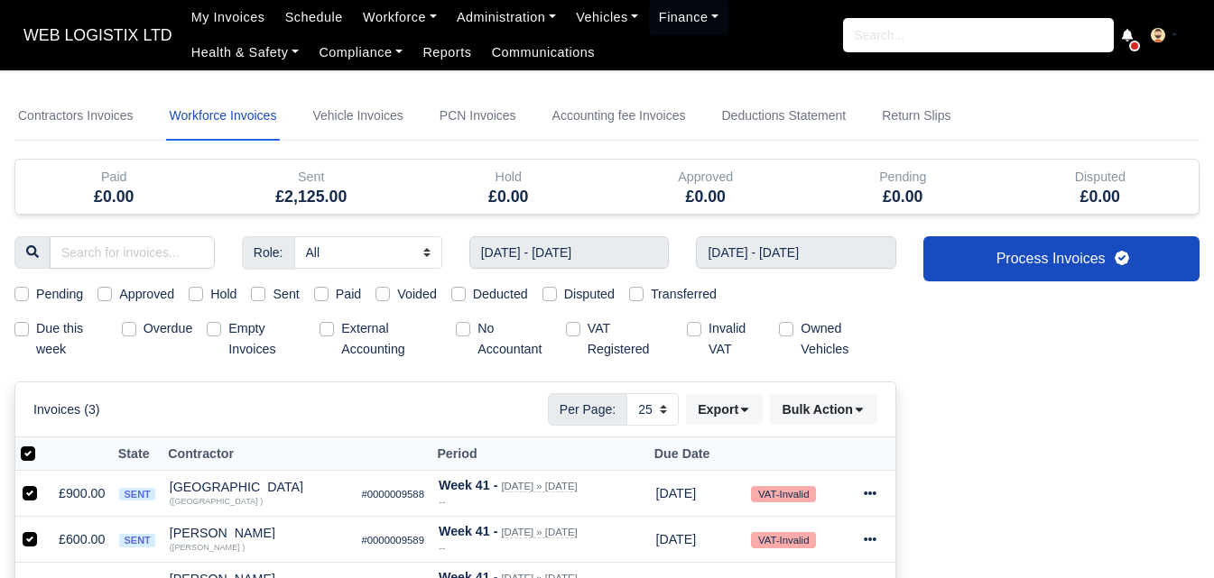
select select "25"
click at [116, 30] on span "WEB LOGISTIX LTD" at bounding box center [97, 35] width 167 height 36
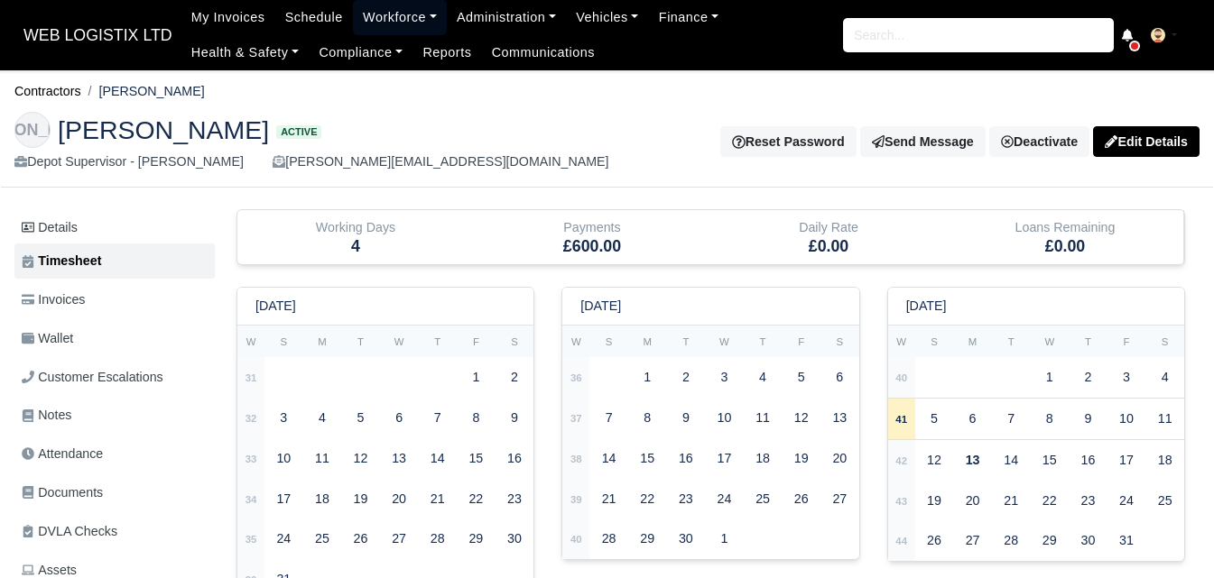
click at [389, 20] on link "Workforce" at bounding box center [400, 17] width 94 height 35
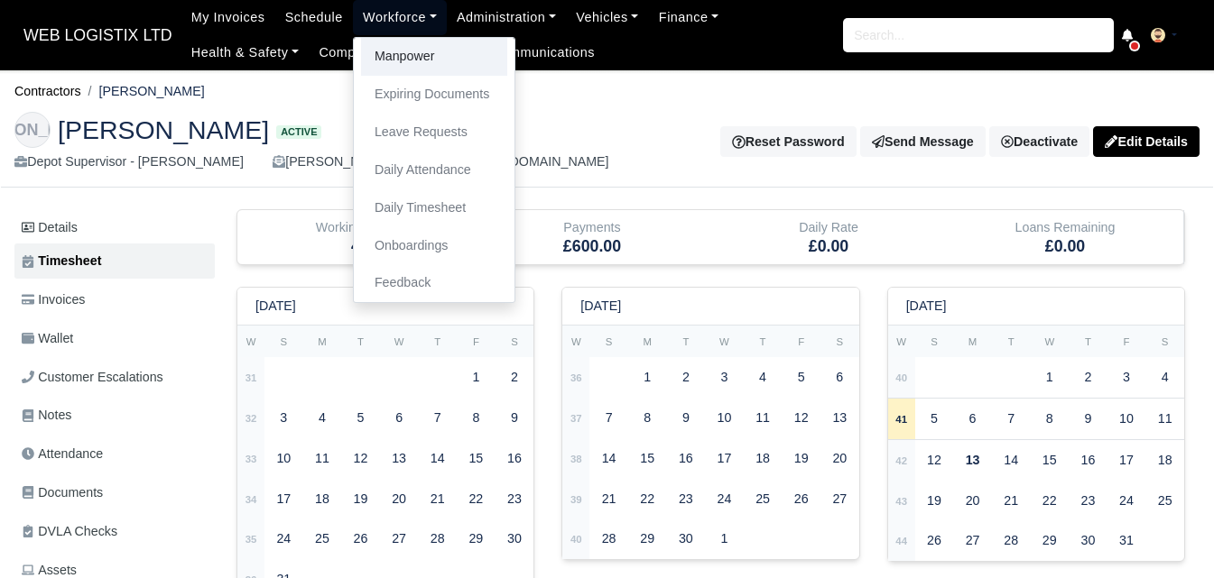
click at [403, 50] on link "Manpower" at bounding box center [434, 57] width 146 height 38
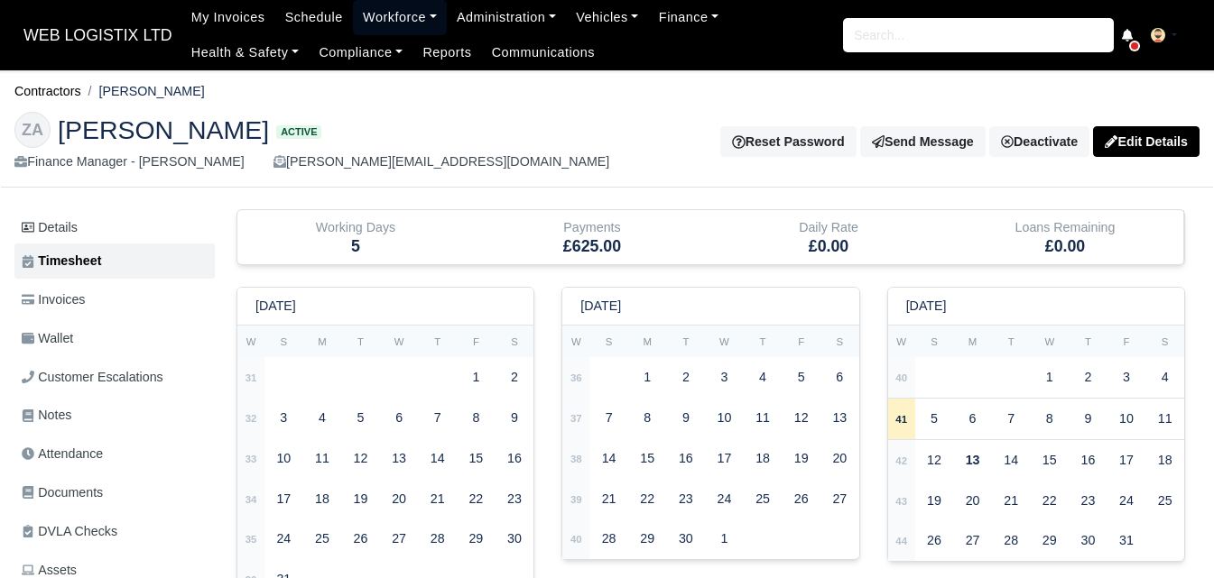
click at [381, 6] on link "Workforce" at bounding box center [400, 17] width 94 height 35
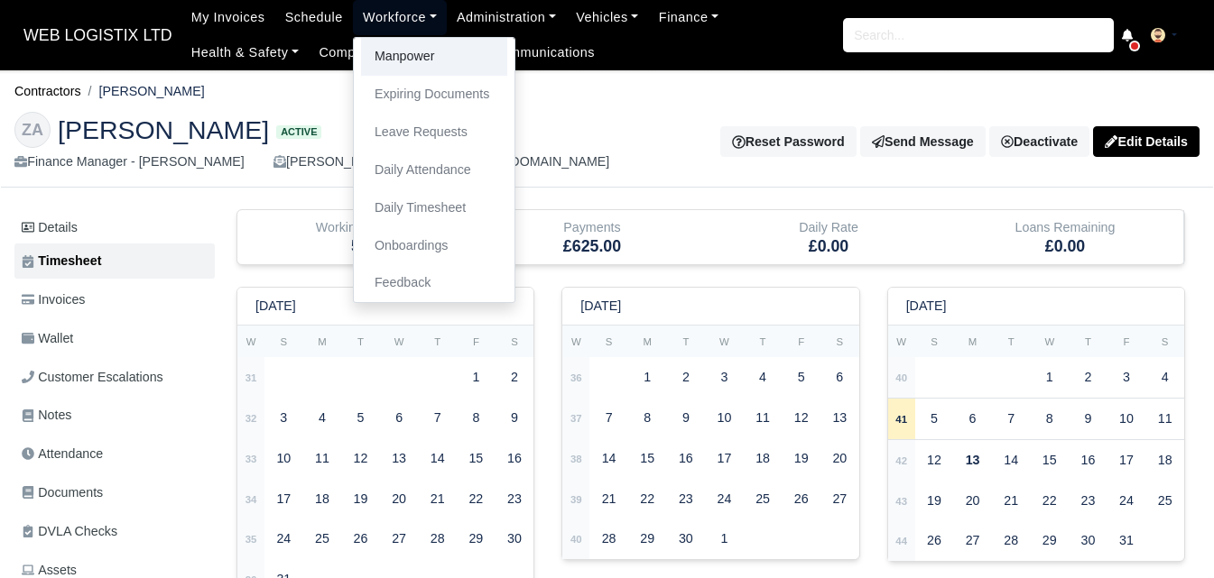
click at [409, 52] on link "Manpower" at bounding box center [434, 57] width 146 height 38
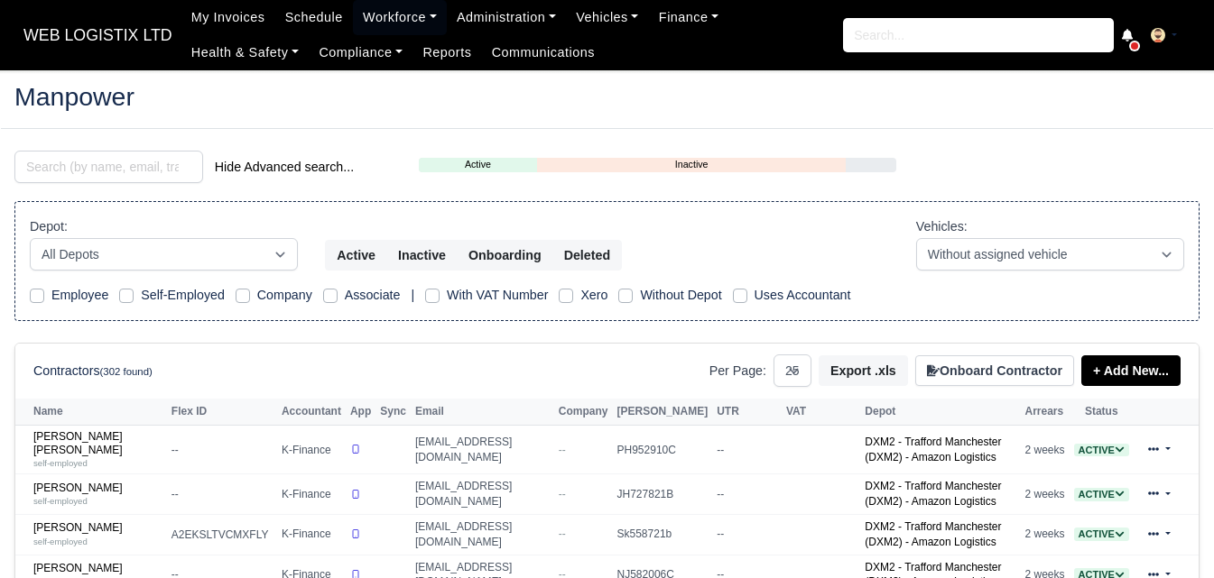
select select "25"
click at [72, 171] on input "search" at bounding box center [108, 167] width 189 height 32
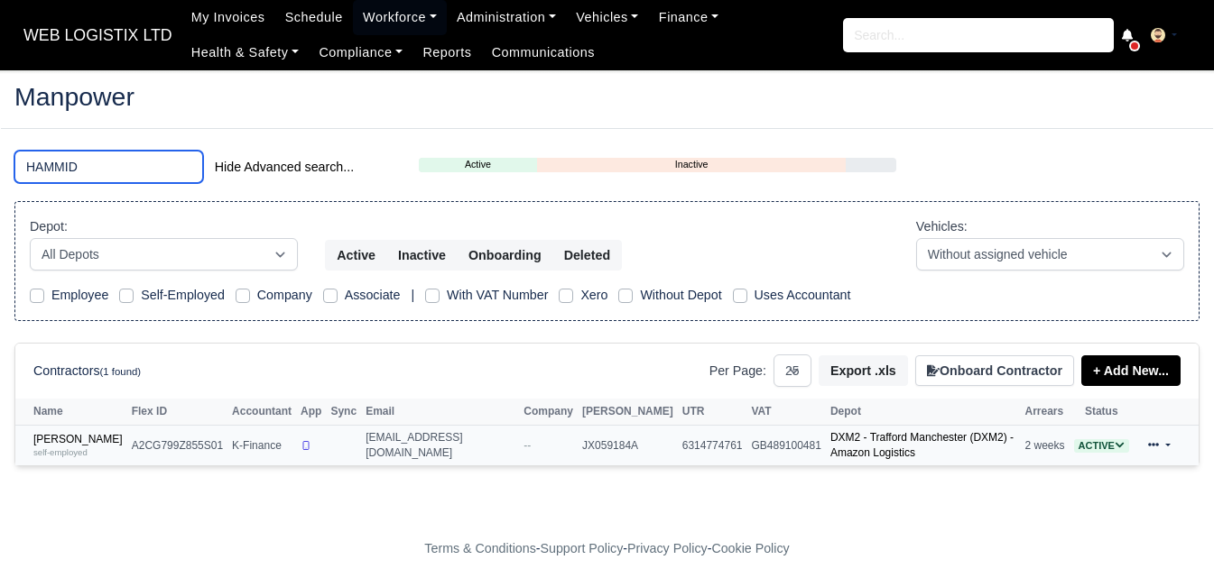
type input "HAMMID"
click at [58, 429] on td "[PERSON_NAME] self-employed" at bounding box center [71, 446] width 112 height 40
click at [58, 437] on link "Hammid Farooq self-employed" at bounding box center [77, 446] width 89 height 26
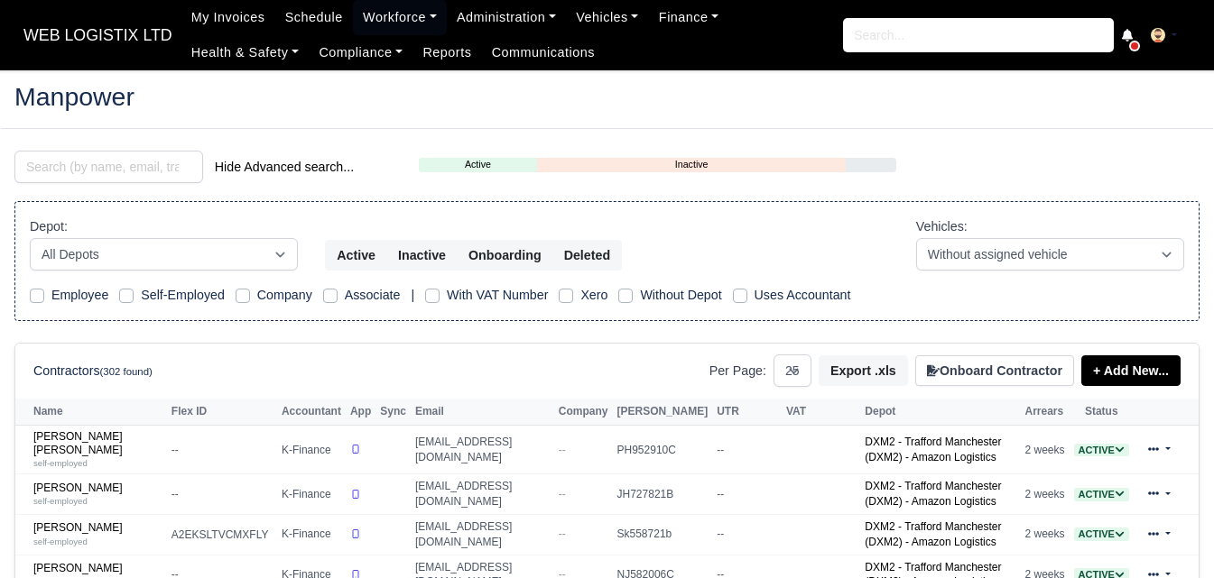
select select "25"
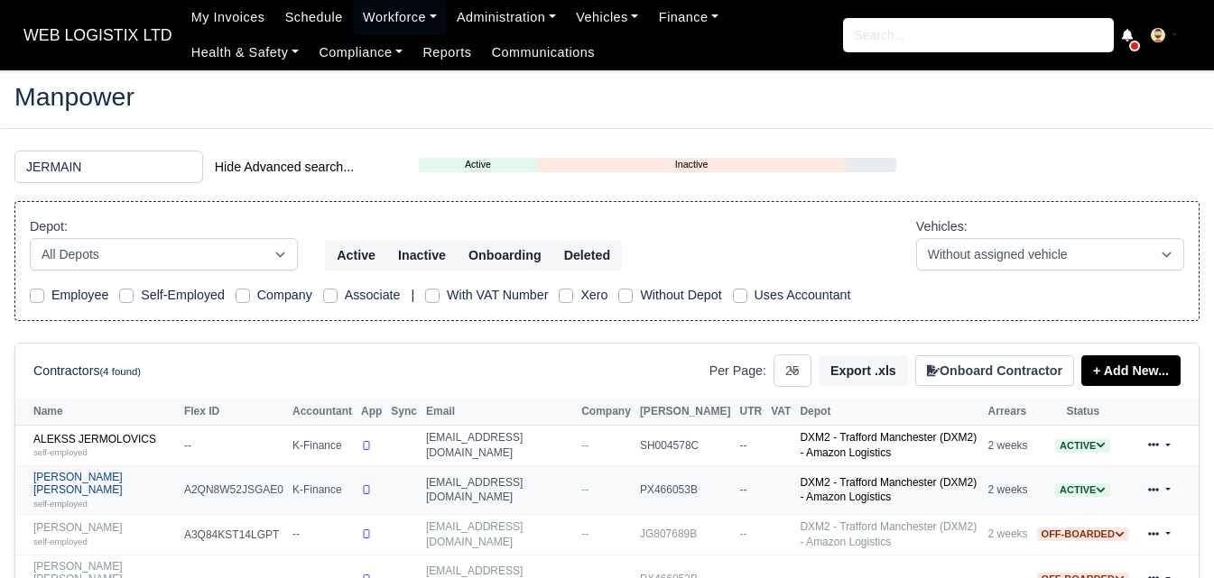
type input "JERMAIN"
click at [79, 484] on link "Jermaine Orlando Bryan self-employed" at bounding box center [104, 490] width 142 height 39
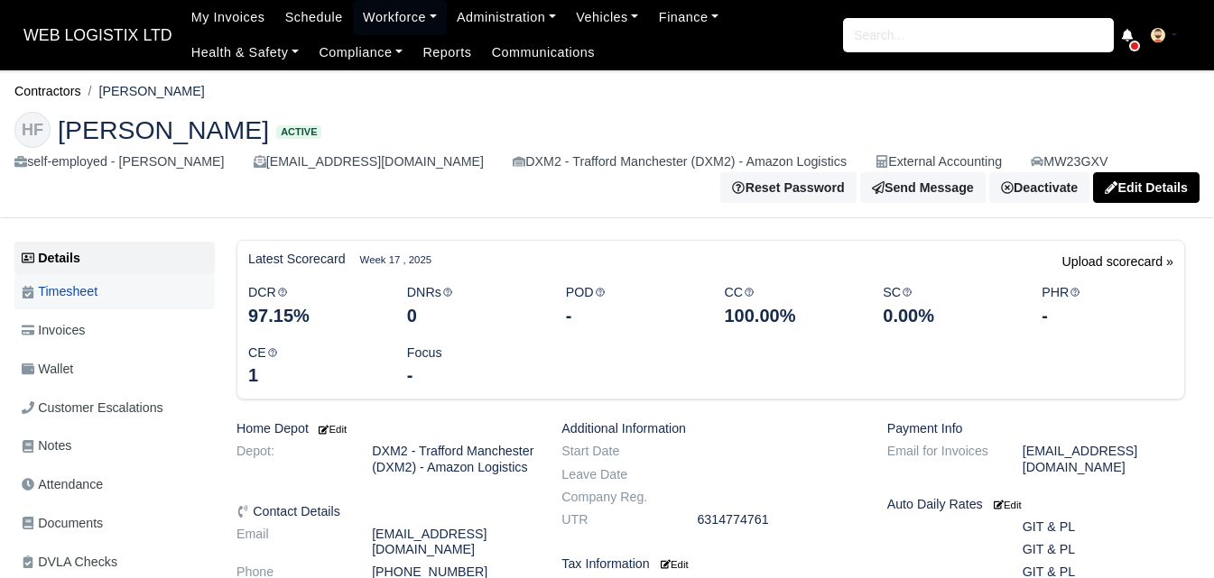
click at [121, 293] on link "Timesheet" at bounding box center [114, 291] width 200 height 35
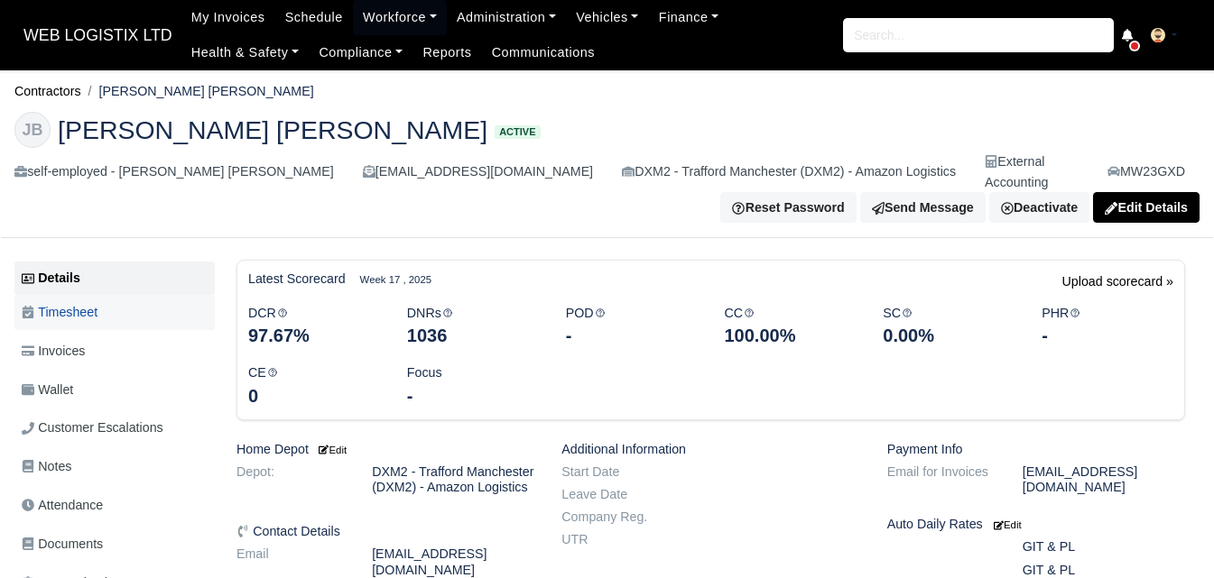
click at [62, 302] on span "Timesheet" at bounding box center [60, 312] width 76 height 21
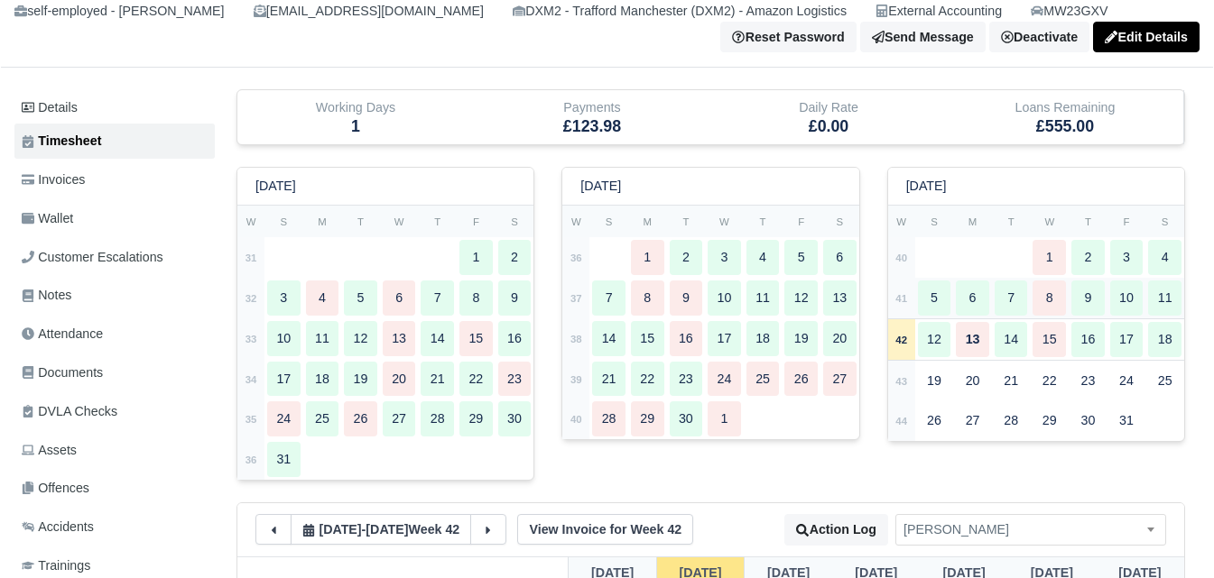
scroll to position [151, 0]
click at [903, 309] on td "41" at bounding box center [901, 298] width 27 height 41
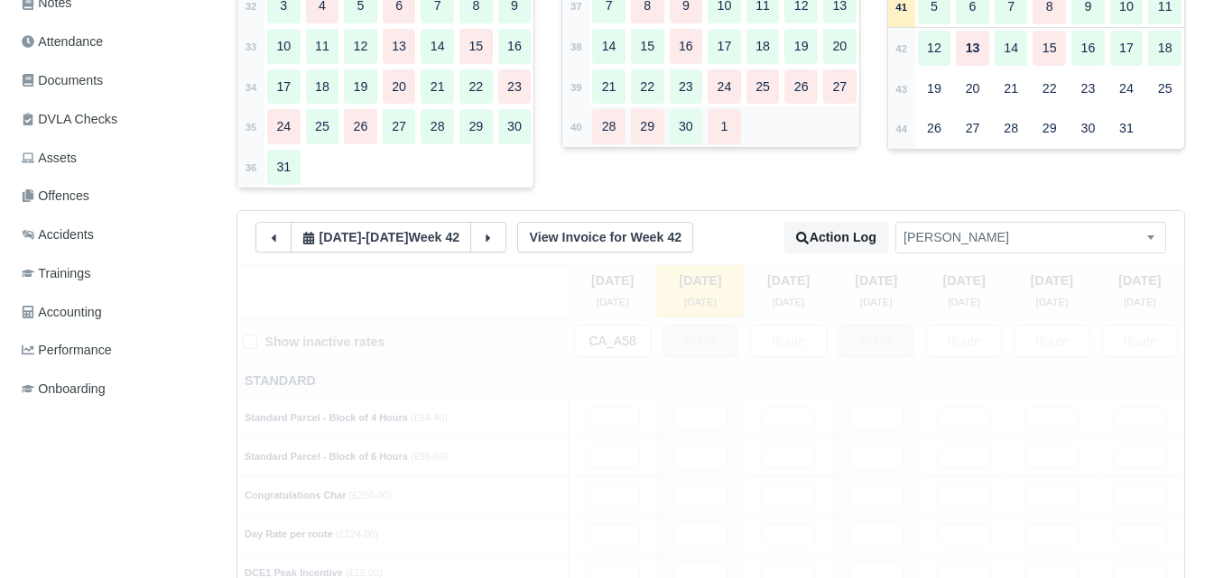
scroll to position [451, 0]
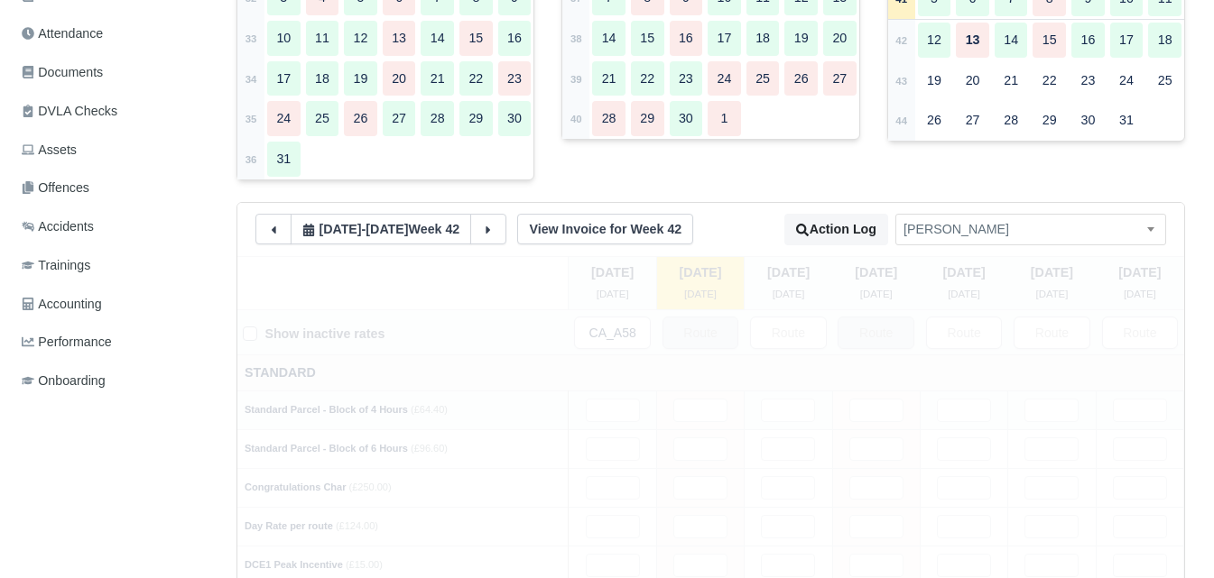
type input "46"
type input "23"
type input "26"
type input "16"
type input "26"
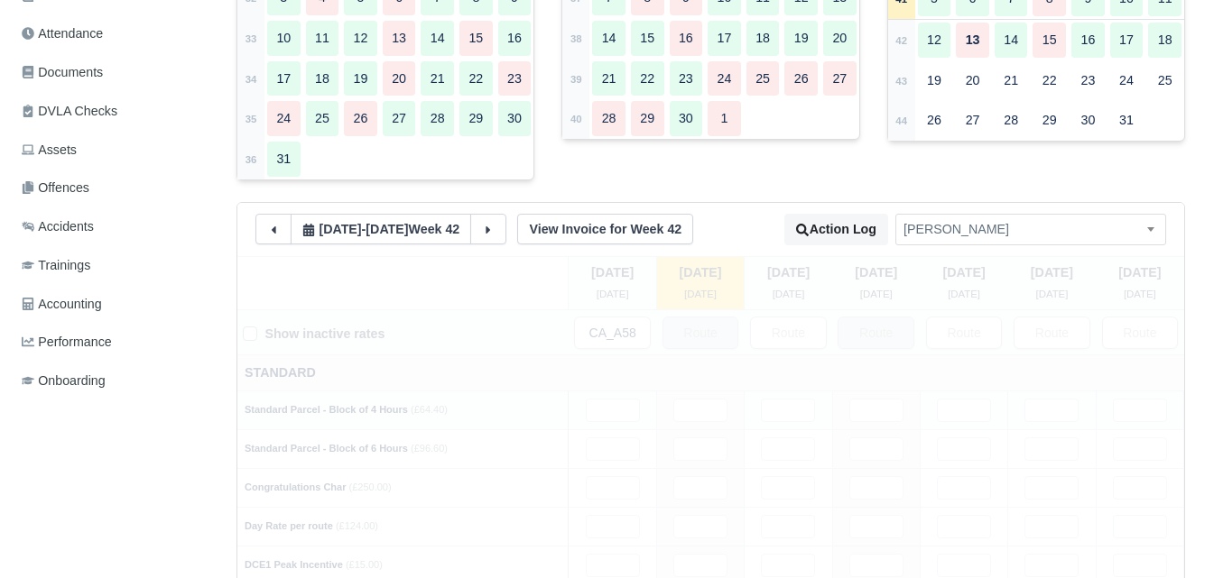
type input "1.05"
type input "1"
type input "0.5"
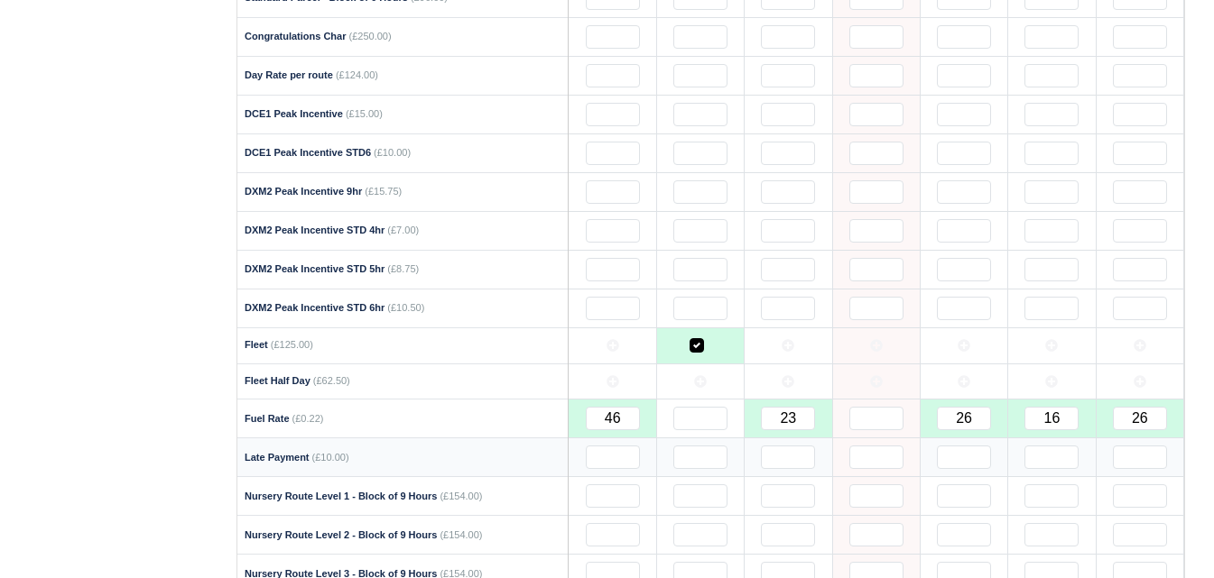
scroll to position [0, 0]
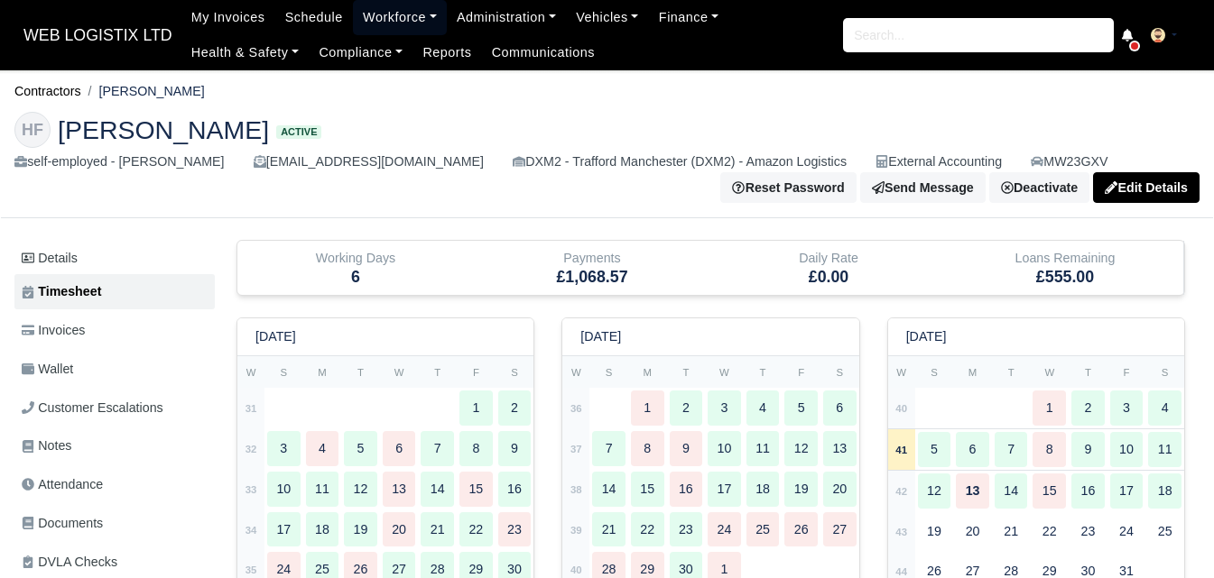
click at [401, 14] on link "Workforce" at bounding box center [400, 17] width 94 height 35
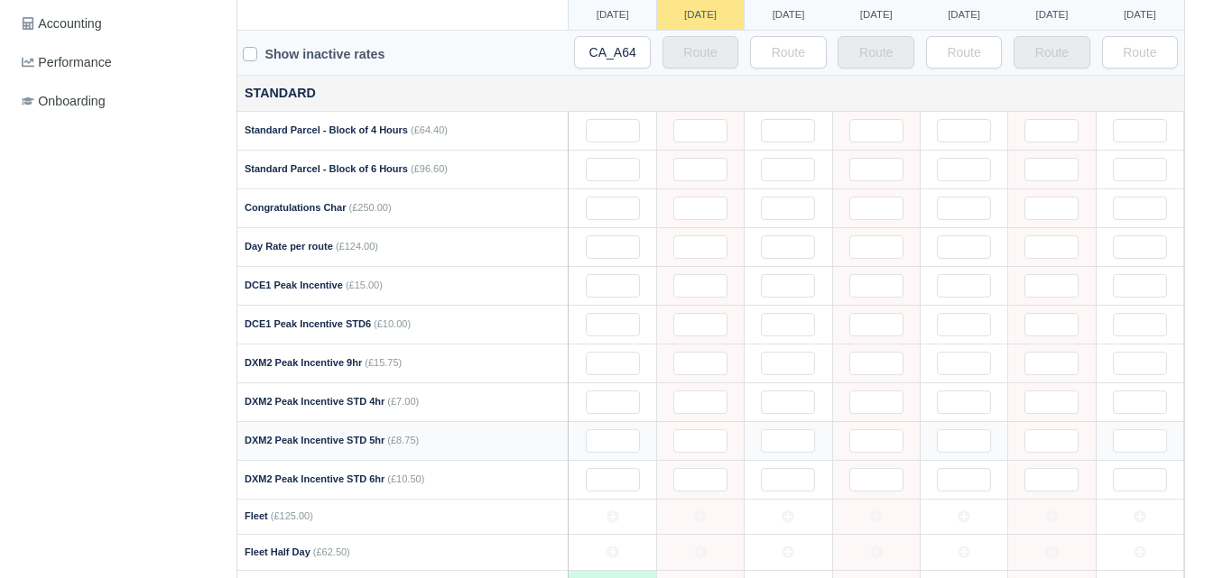
scroll to position [151, 0]
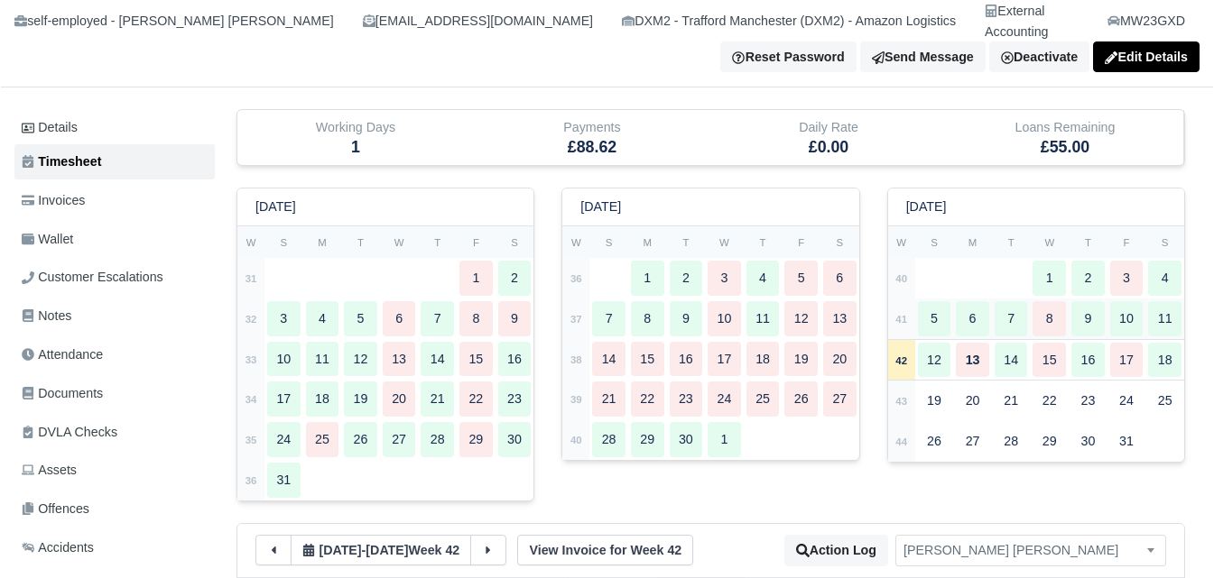
click at [904, 299] on td "41" at bounding box center [901, 319] width 27 height 41
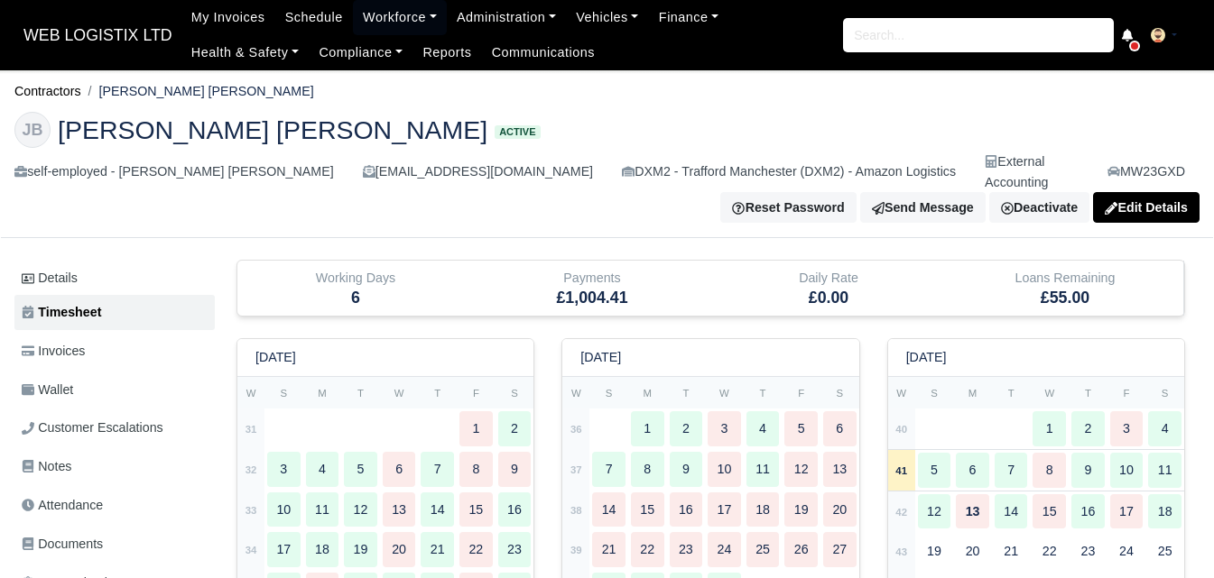
scroll to position [602, 0]
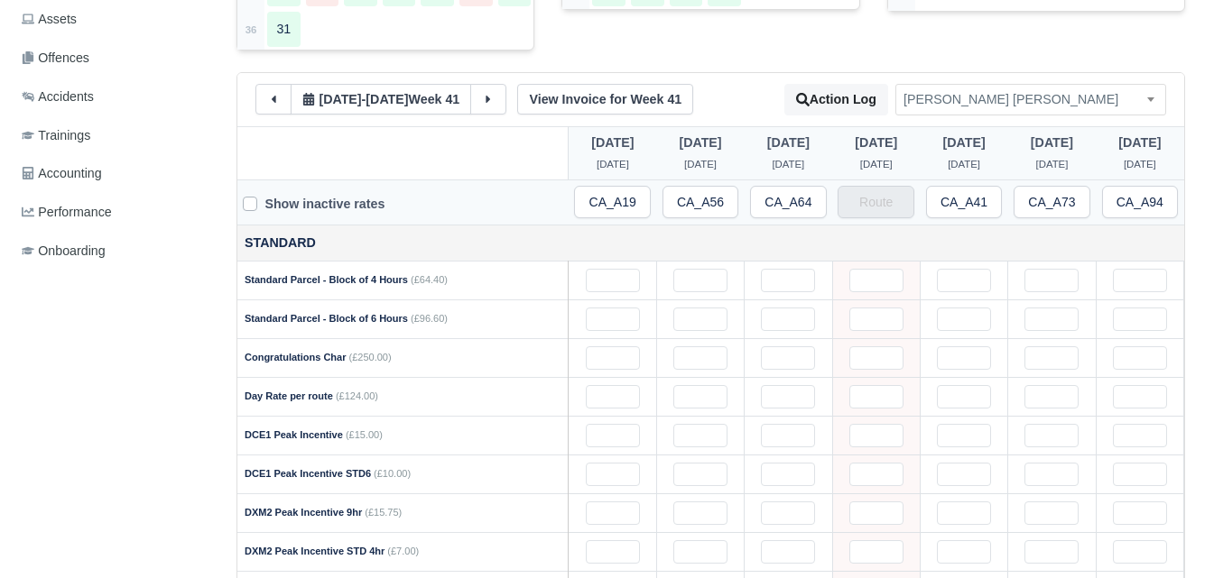
type input "20"
type input "16"
type input "21"
type input "22"
type input "19"
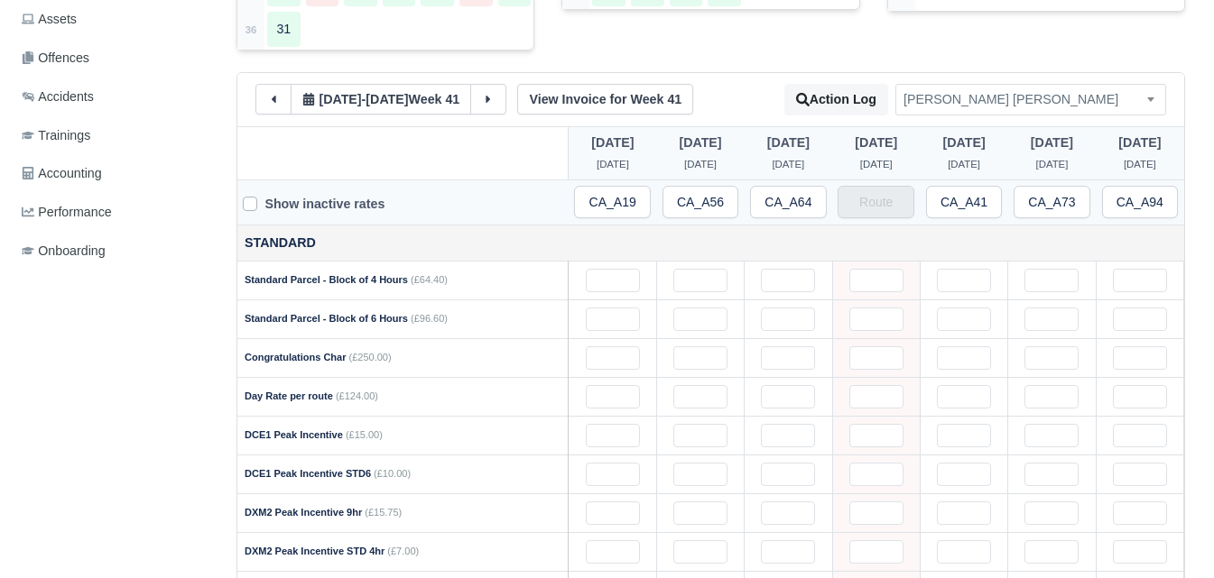
type input "28"
type input "1"
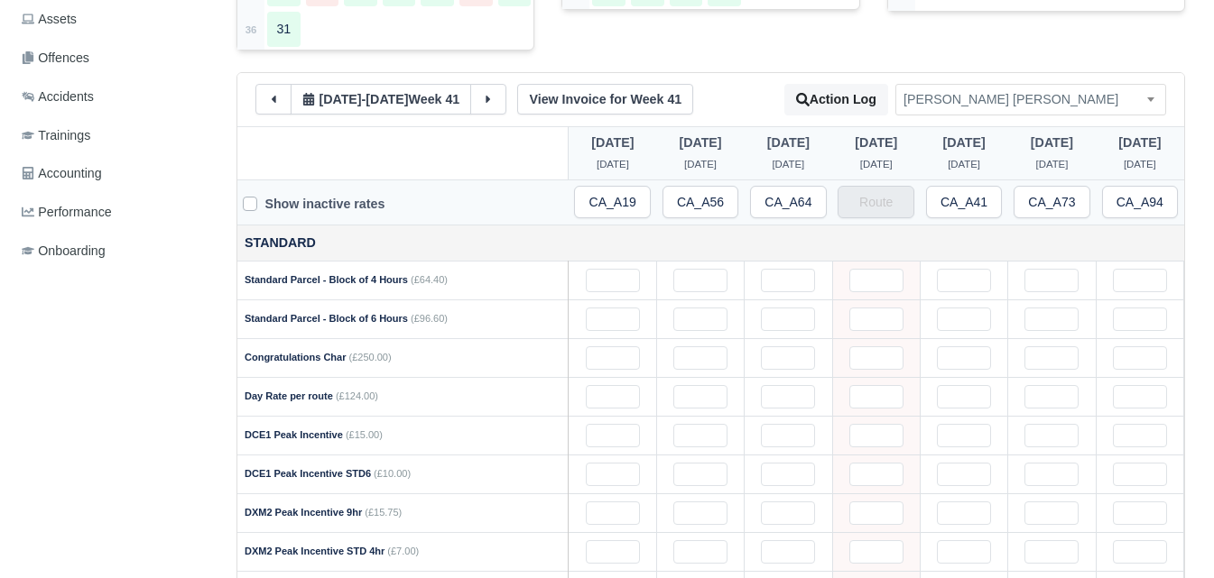
type input "1"
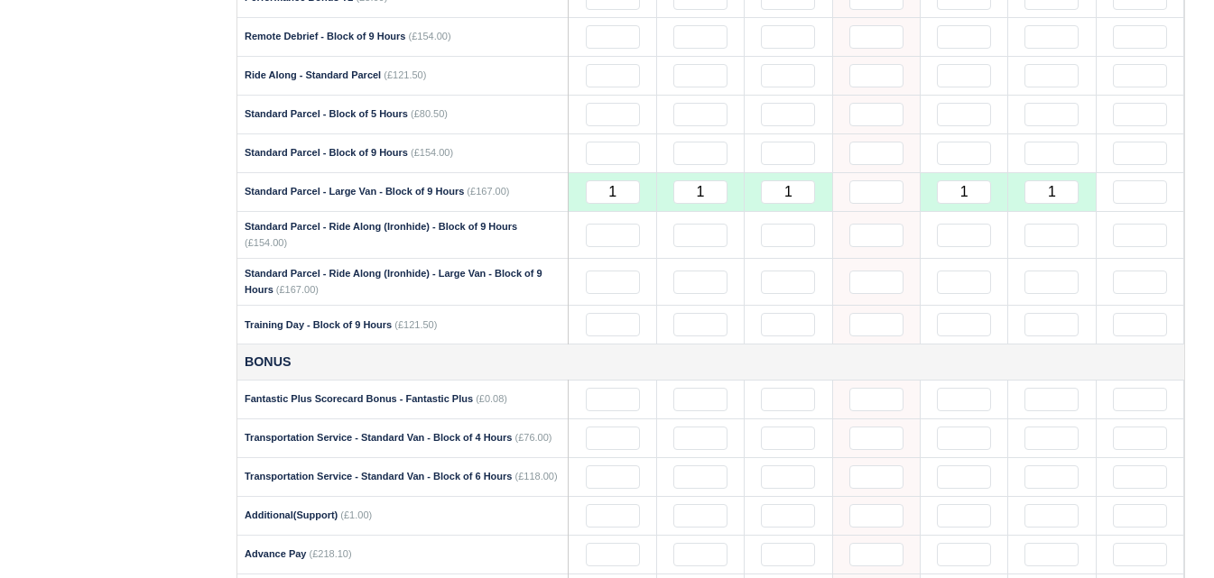
scroll to position [1955, 0]
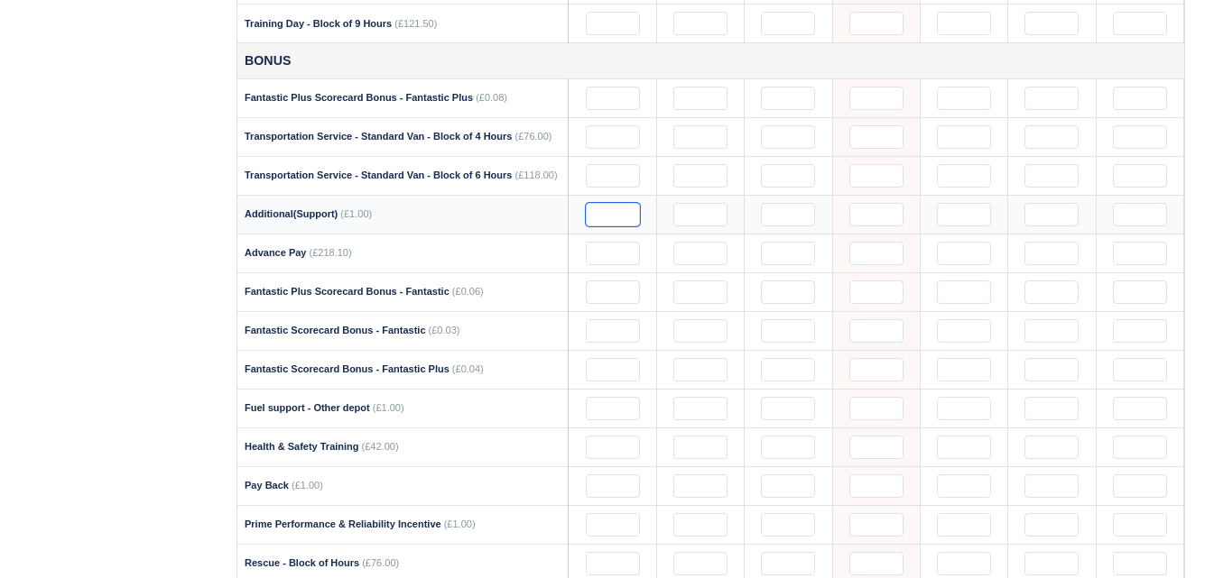
click at [613, 203] on input "text" at bounding box center [613, 214] width 54 height 23
click at [617, 203] on input "10" at bounding box center [613, 214] width 54 height 23
click at [711, 203] on input "text" at bounding box center [700, 214] width 54 height 23
paste input "10"
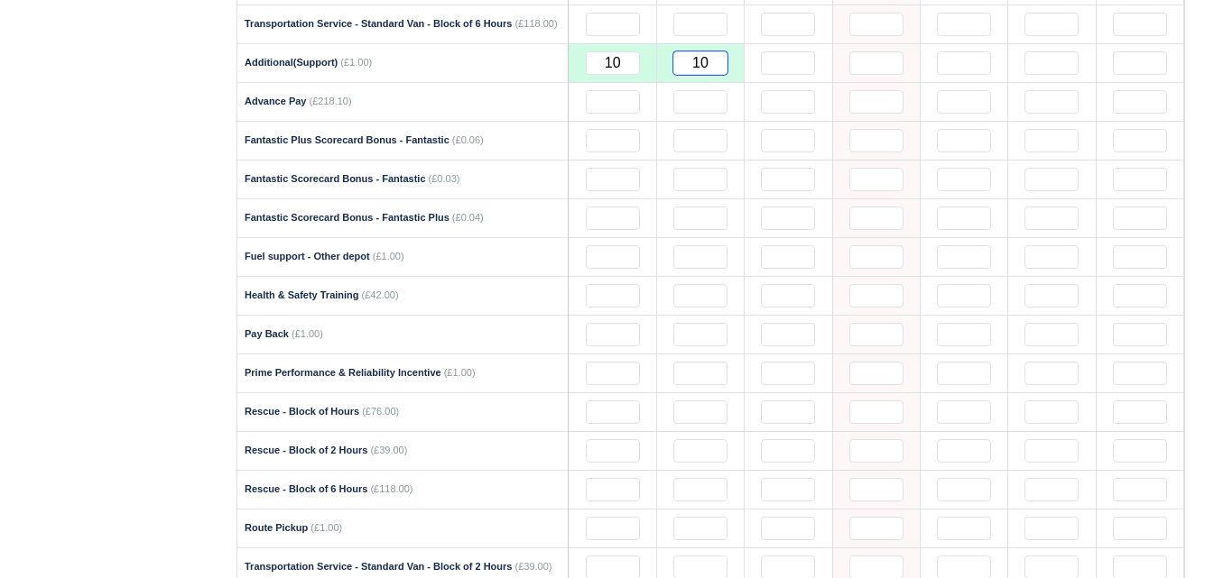
scroll to position [2256, 0]
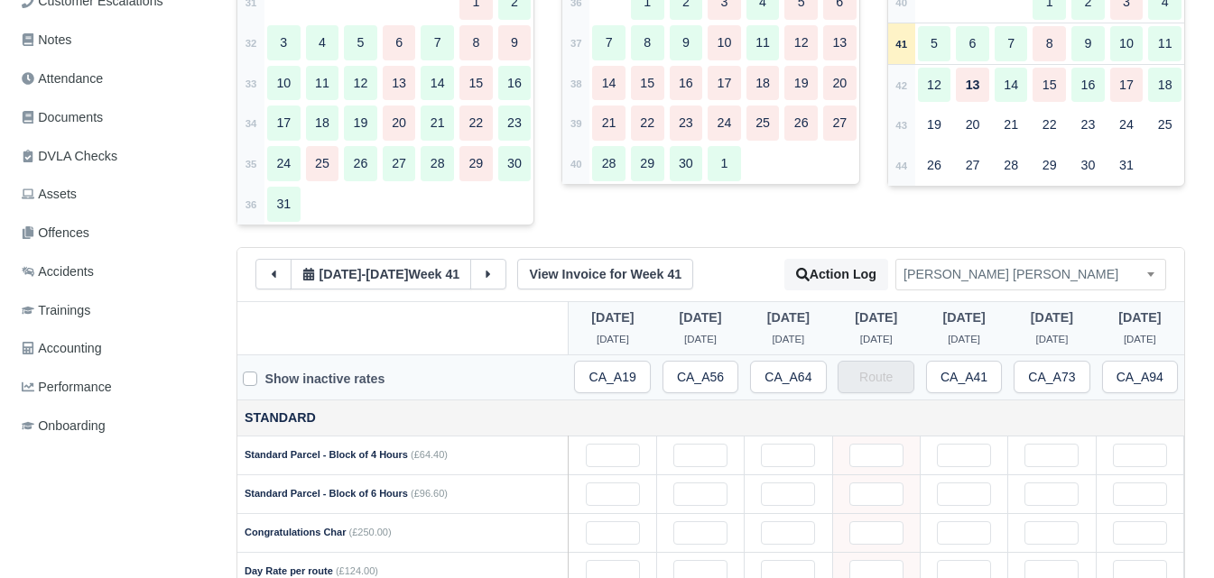
scroll to position [0, 0]
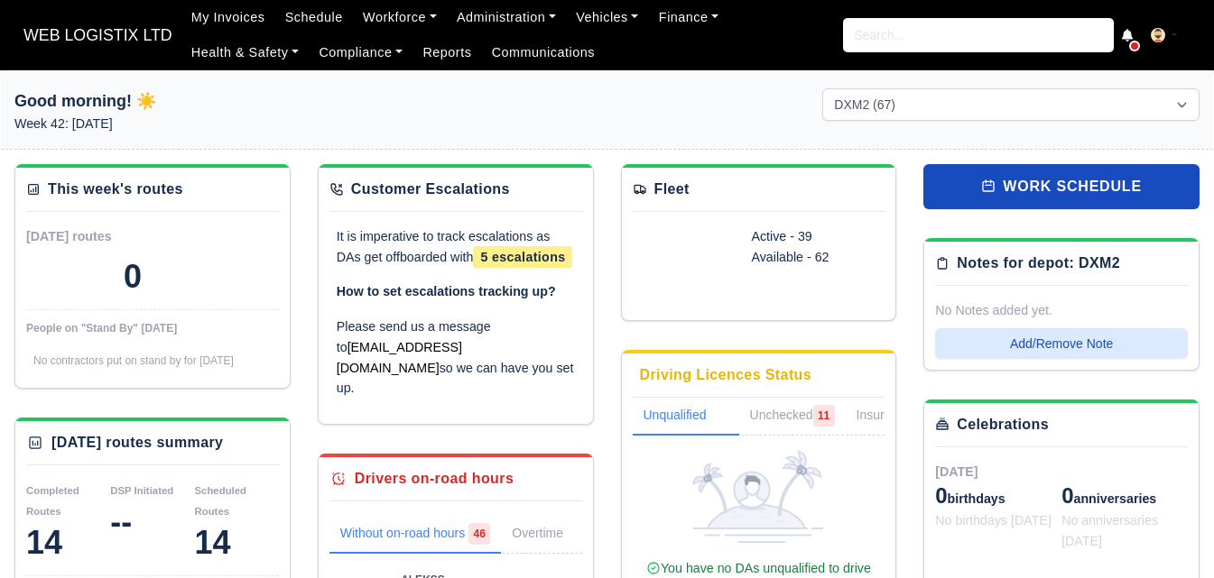
select select "1"
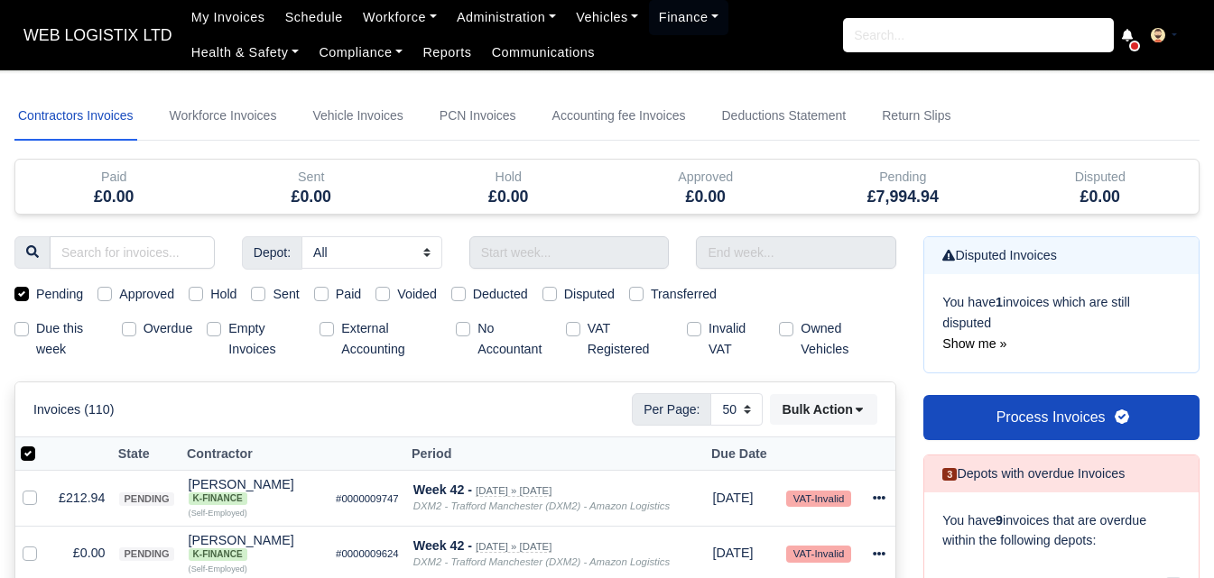
select select "50"
click at [547, 261] on input "text" at bounding box center [569, 252] width 200 height 32
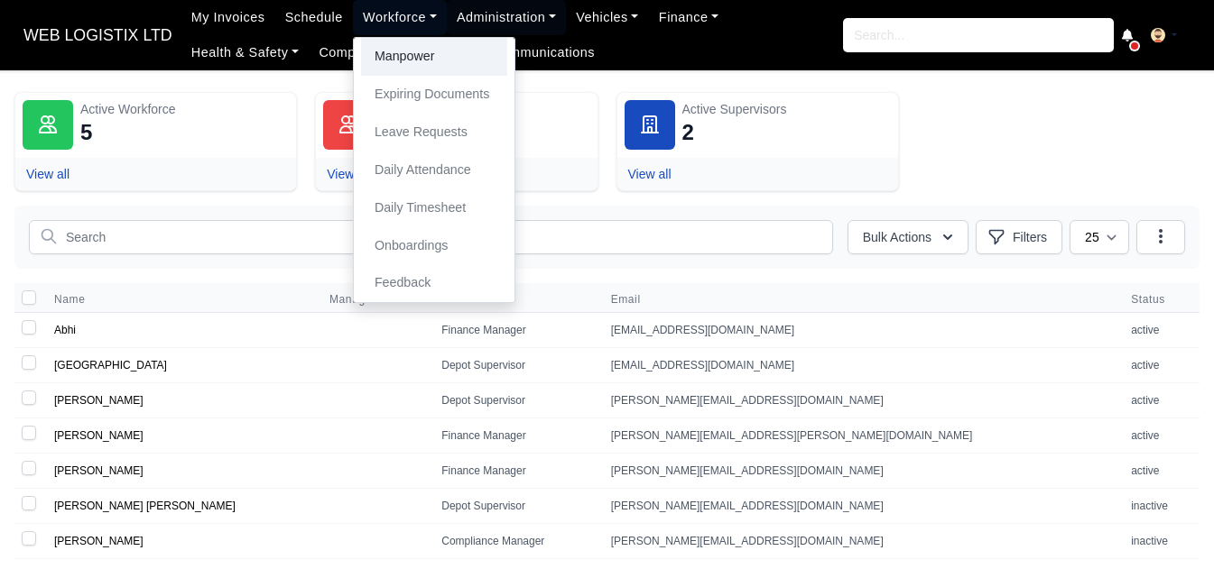
click at [397, 64] on link "Manpower" at bounding box center [434, 57] width 146 height 38
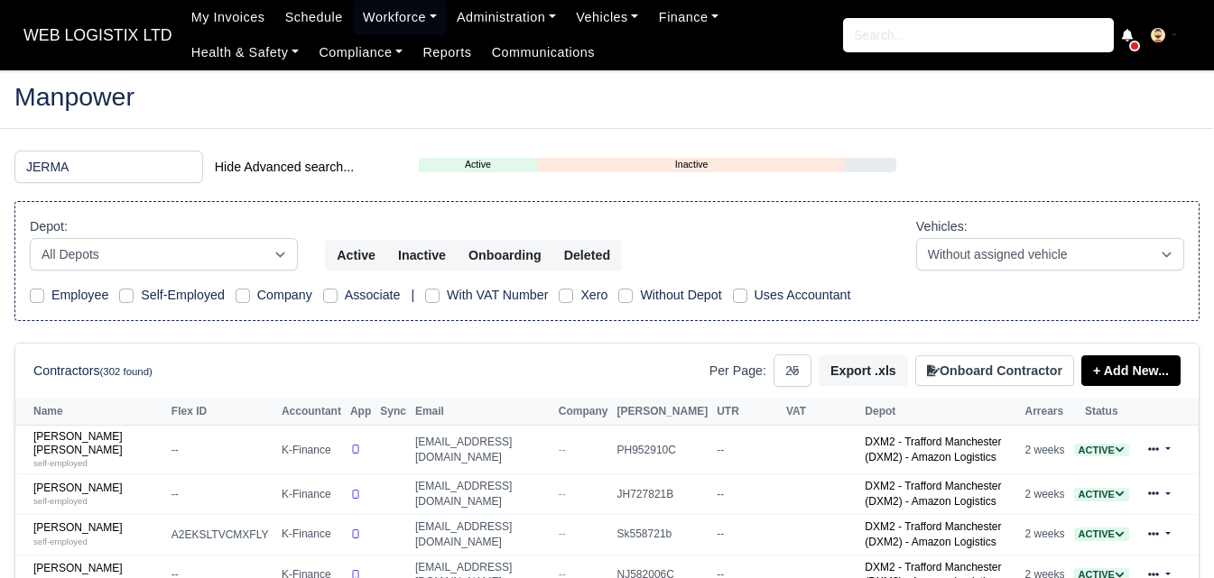
select select "25"
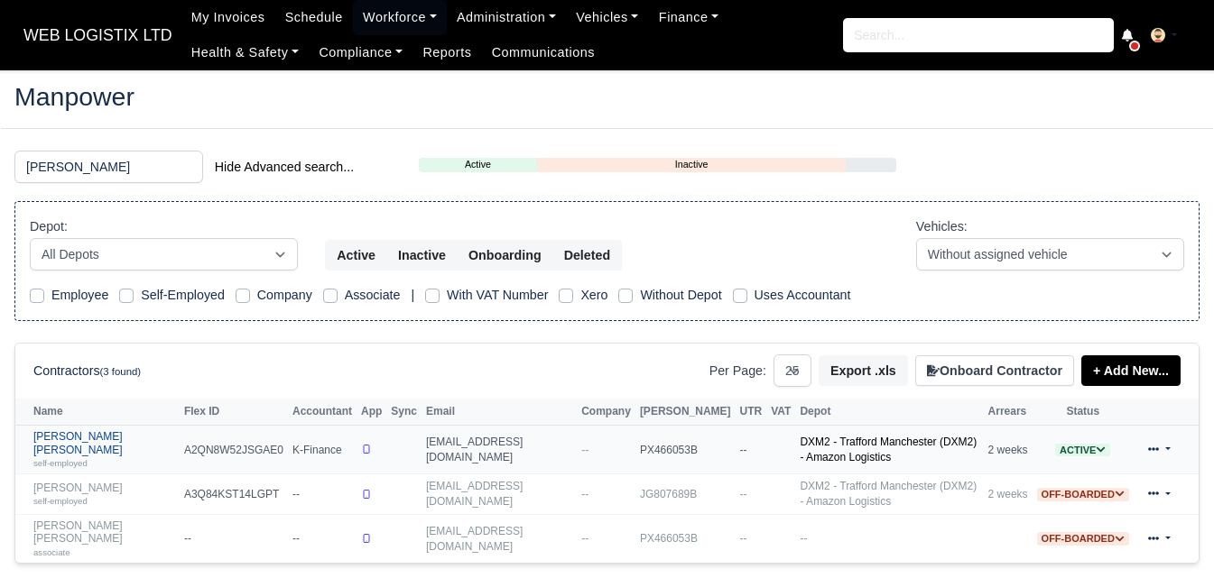
type input "[PERSON_NAME]"
click at [89, 442] on link "[PERSON_NAME] [PERSON_NAME] self-employed" at bounding box center [104, 449] width 142 height 39
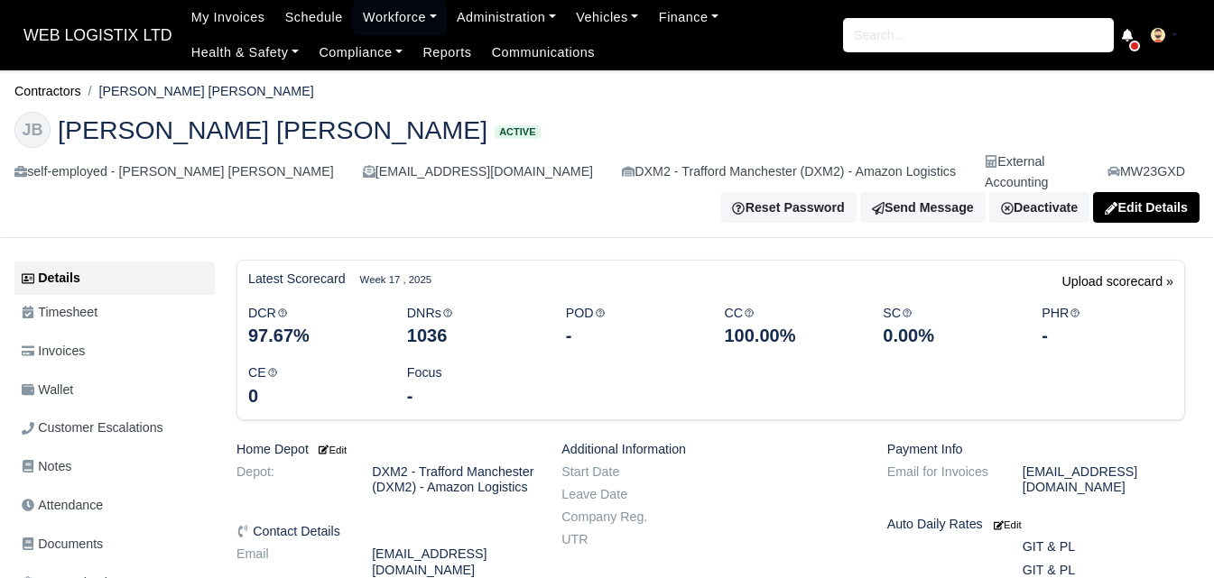
click at [85, 341] on span "Invoices" at bounding box center [53, 351] width 63 height 21
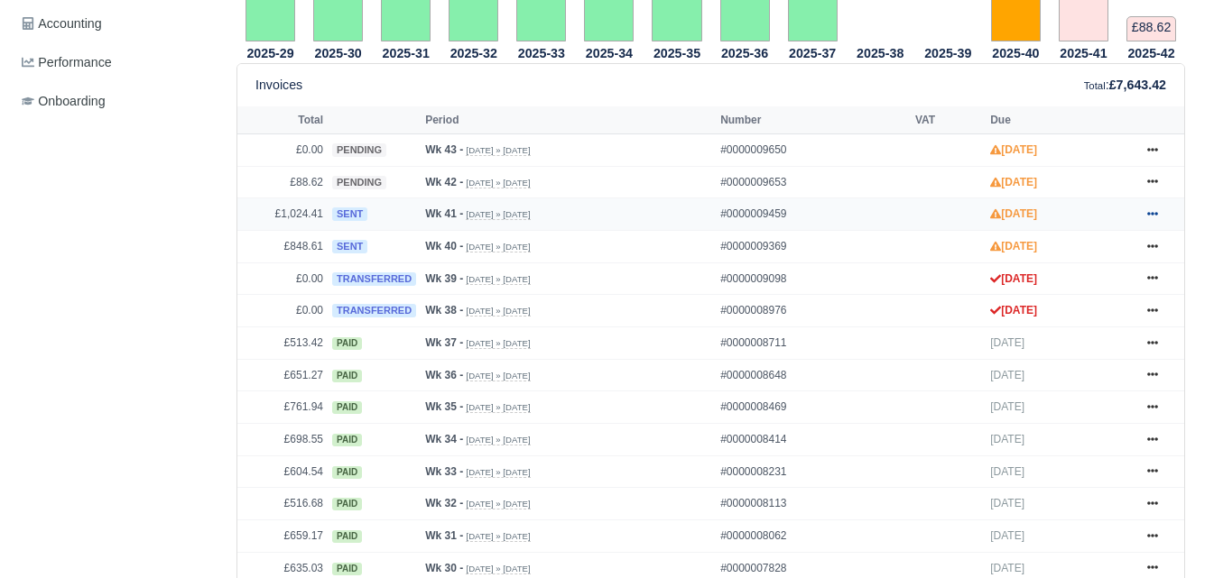
scroll to position [752, 0]
click at [1159, 203] on link at bounding box center [1152, 214] width 27 height 23
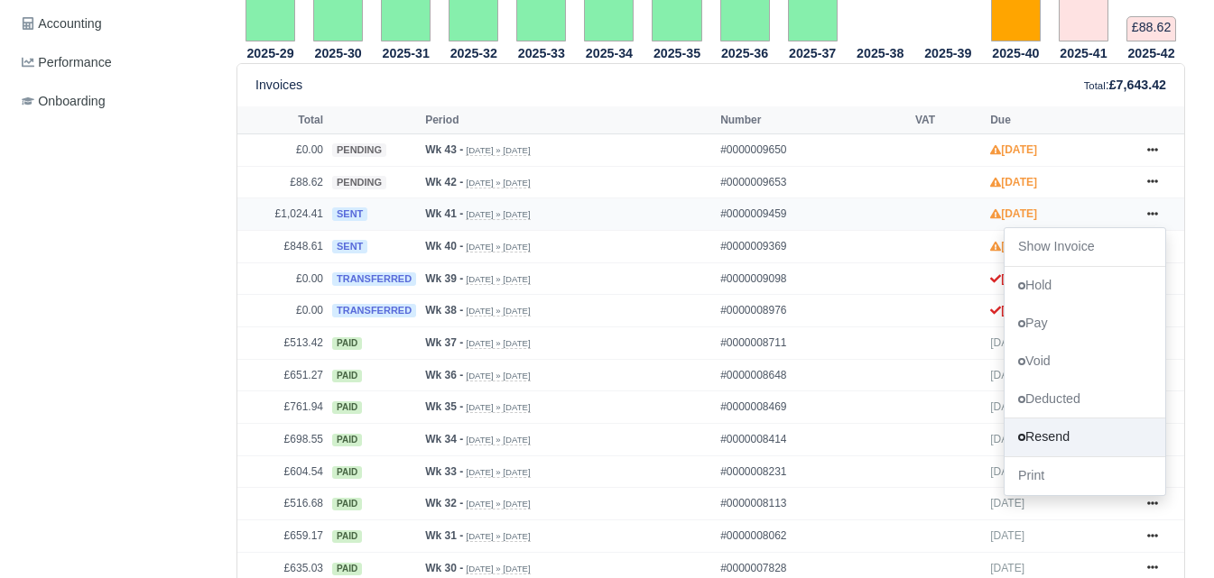
click at [1090, 420] on link "Resend" at bounding box center [1084, 439] width 161 height 38
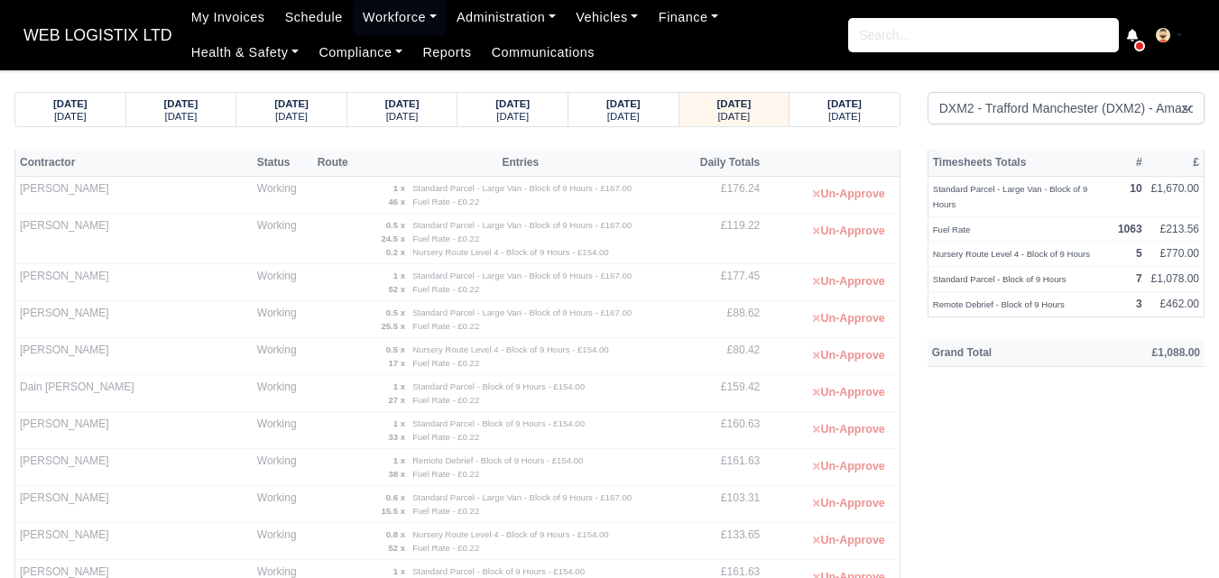
select select "1"
